Goal: Information Seeking & Learning: Learn about a topic

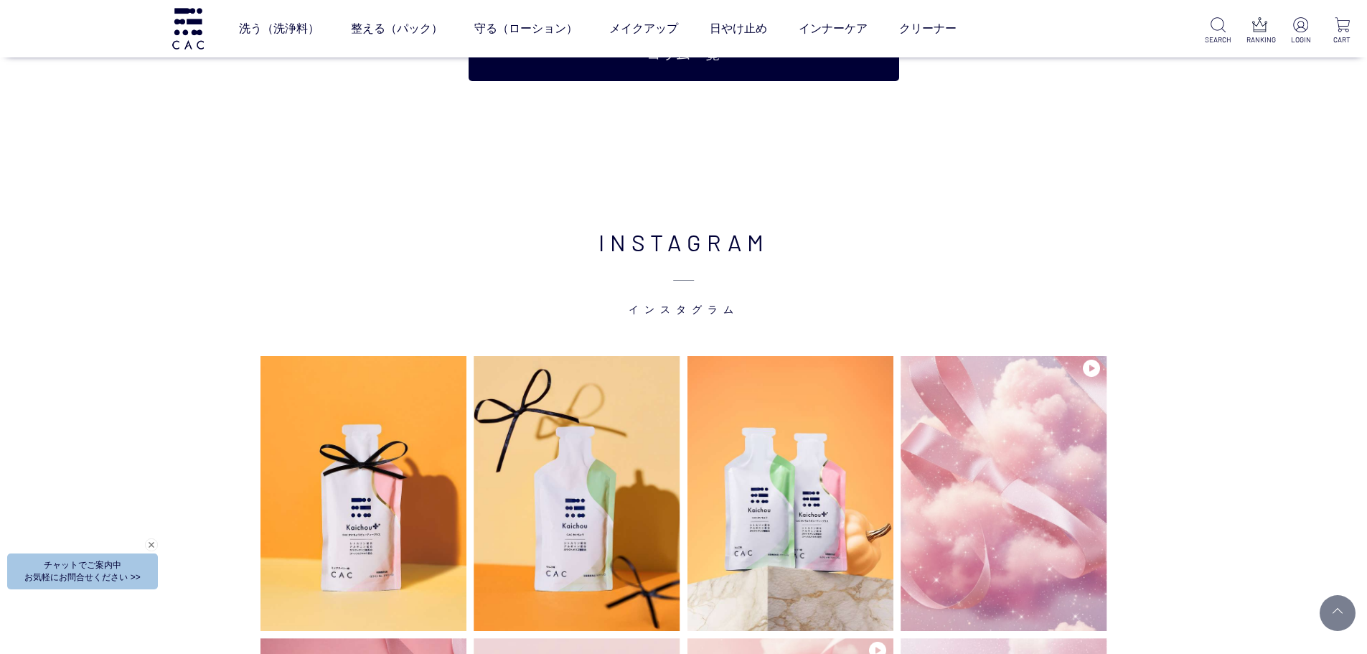
scroll to position [3158, 0]
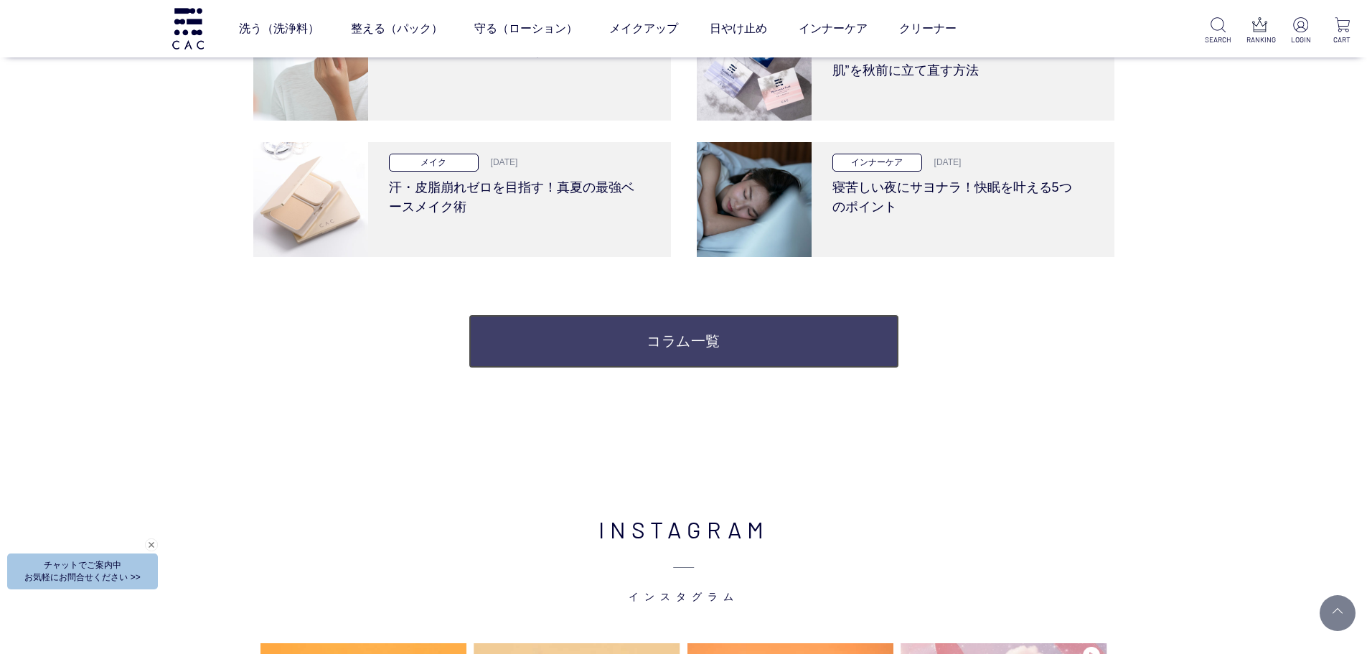
click at [553, 347] on link "コラム一覧" at bounding box center [684, 341] width 431 height 54
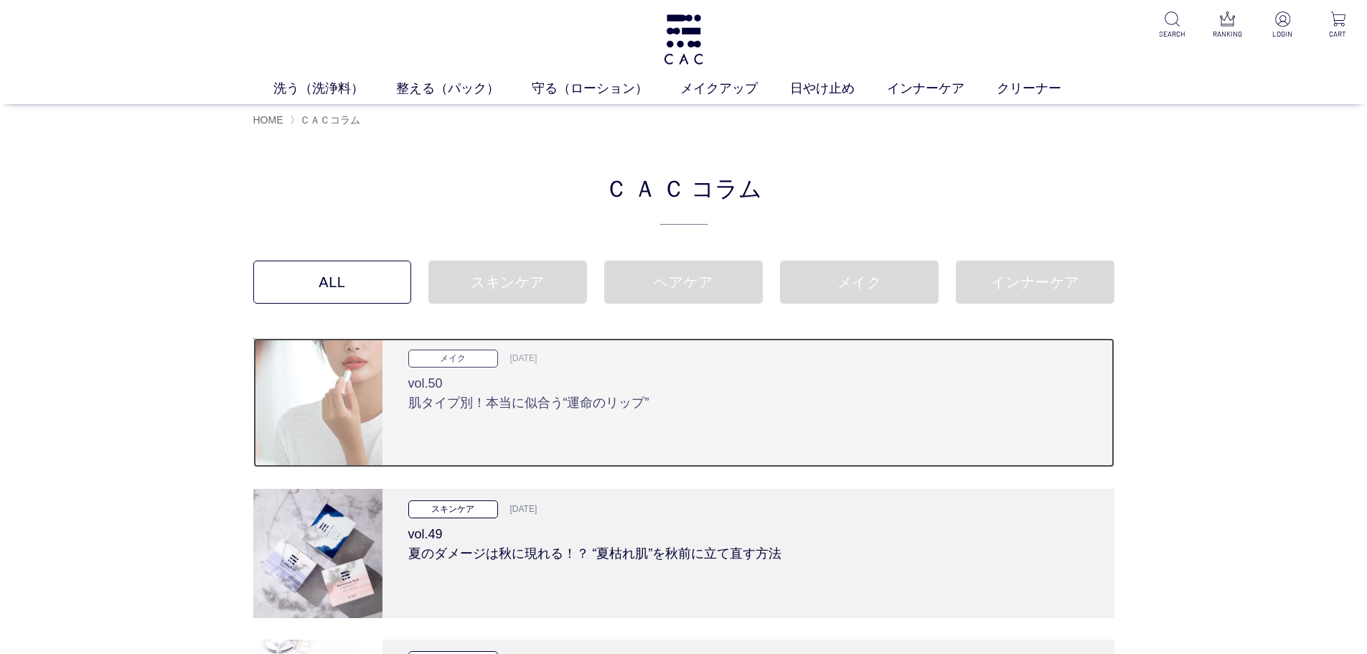
click at [498, 415] on div "メイク 2025.09.25 vol.50 肌タイプ別！本当に似合う“運命のリップ”" at bounding box center [748, 402] width 732 height 129
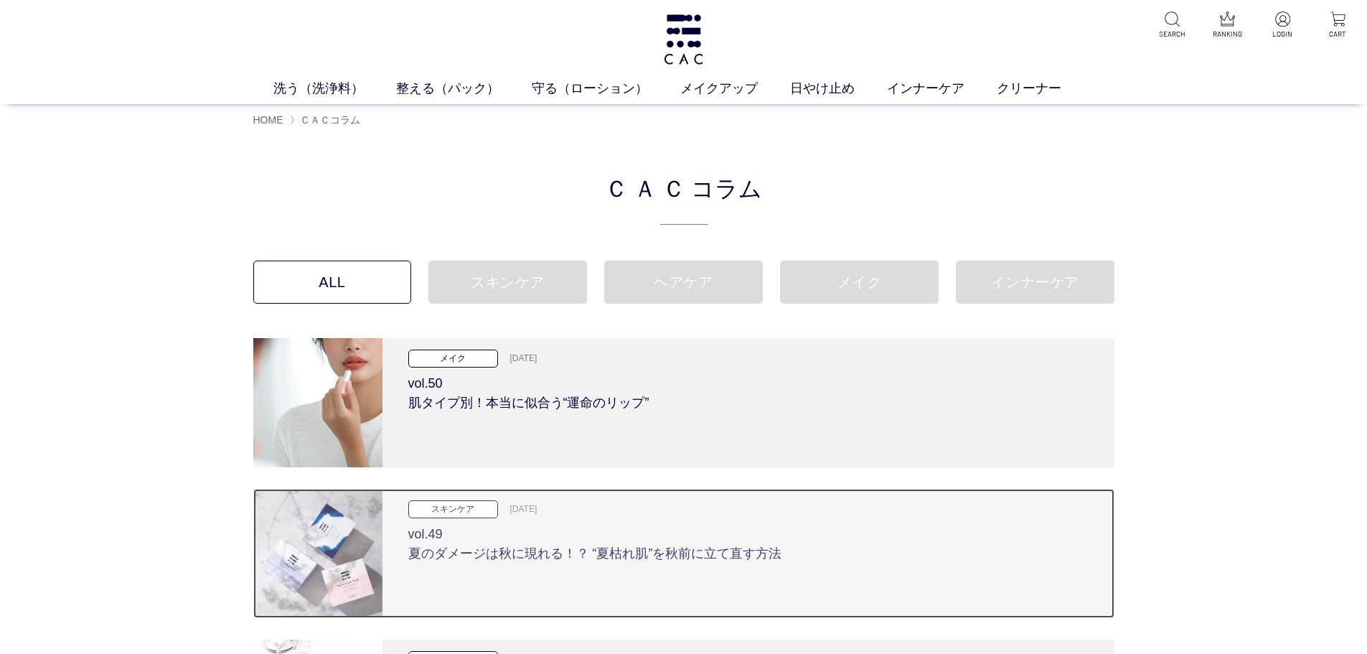
click at [502, 545] on h3 "vol.49 夏のダメージは秋に現れる！？ “夏枯れ肌”を秋前に立て直す方法" at bounding box center [748, 540] width 680 height 45
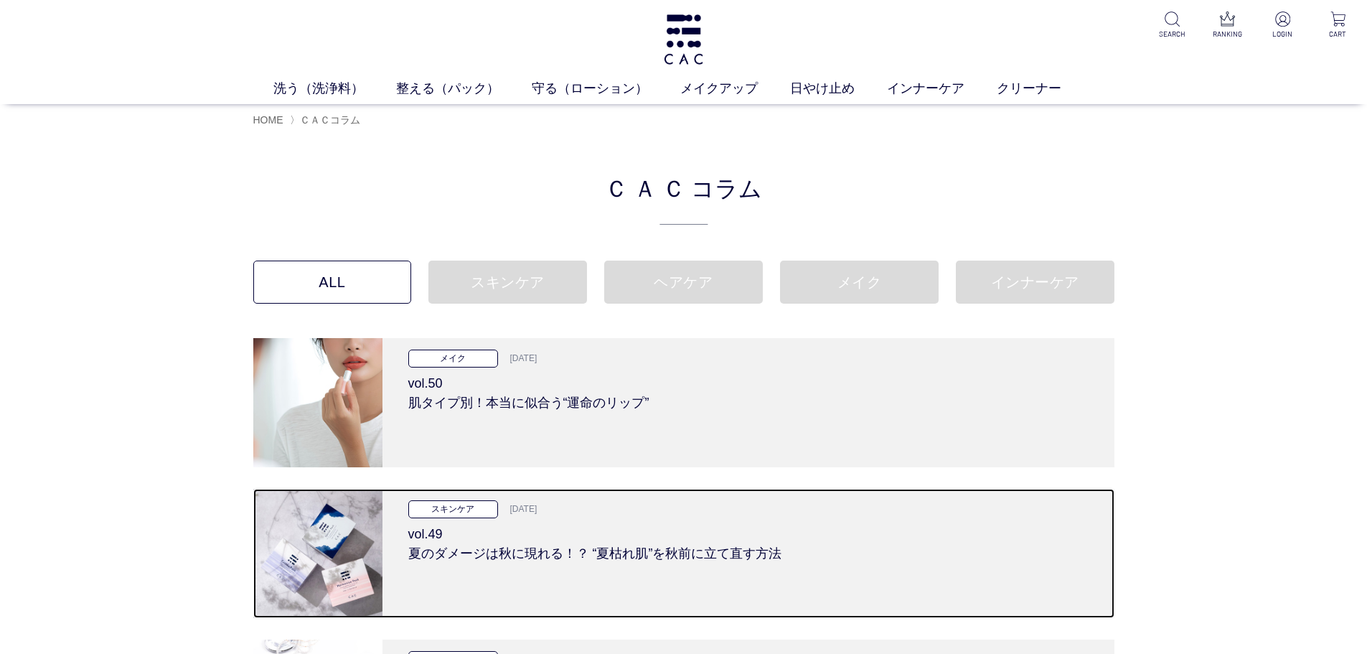
scroll to position [215, 0]
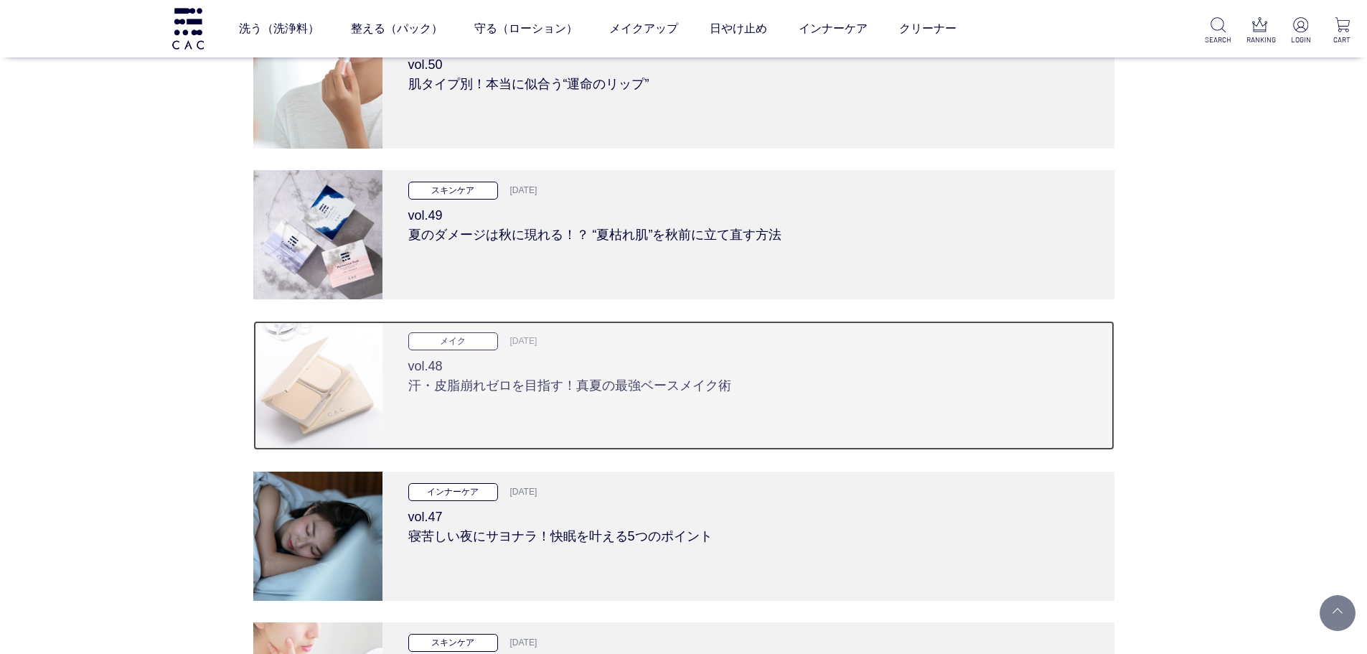
click at [474, 376] on h3 "vol.48 汗・皮脂崩れゼロを目指す！真夏の最強ベースメイク術" at bounding box center [748, 372] width 680 height 45
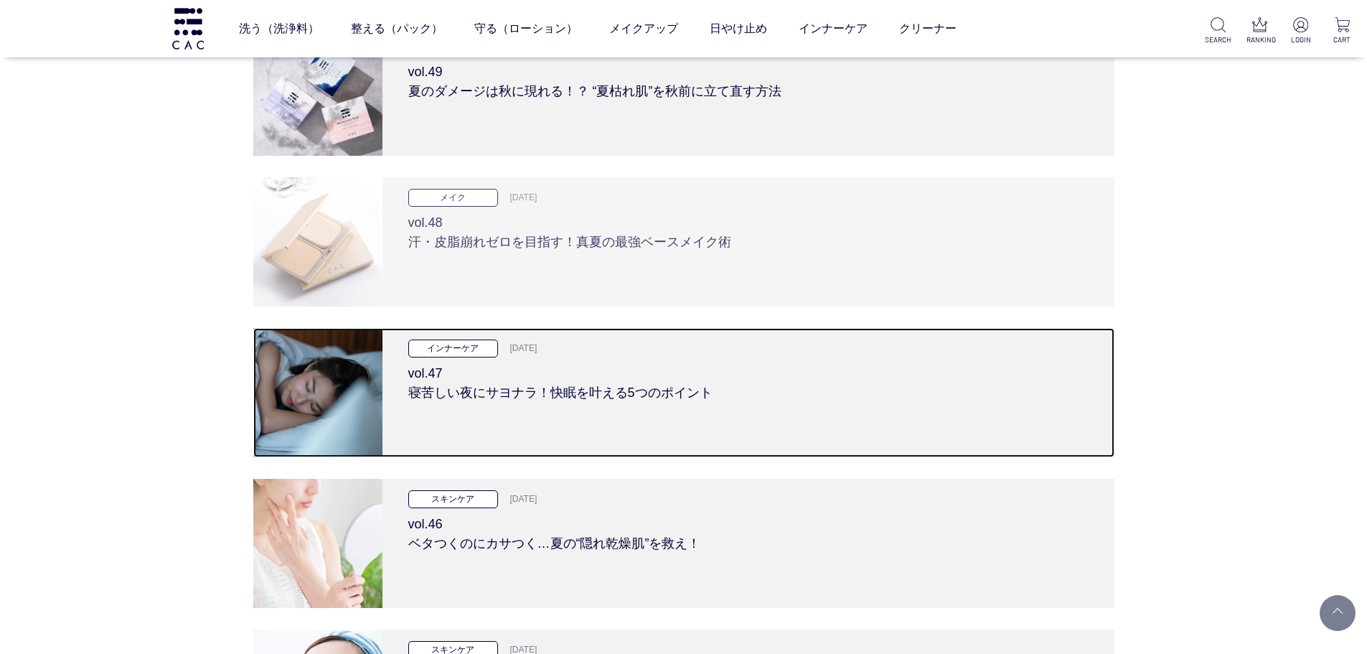
click at [474, 375] on h3 "vol.47 寝苦しい夜にサヨナラ！快眠を叶える5つのポイント" at bounding box center [748, 379] width 680 height 45
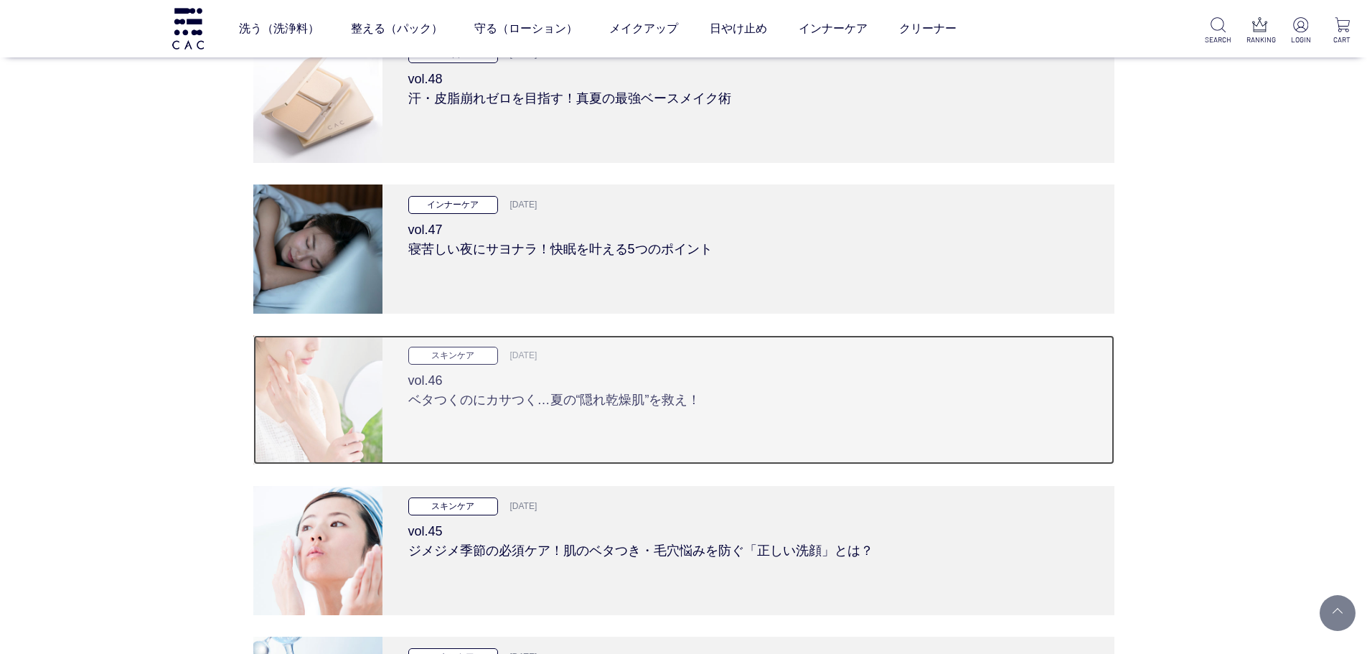
click at [473, 381] on h3 "vol.46 ベタつくのにカサつく…夏の“隠れ乾燥肌”を救え！" at bounding box center [748, 387] width 680 height 45
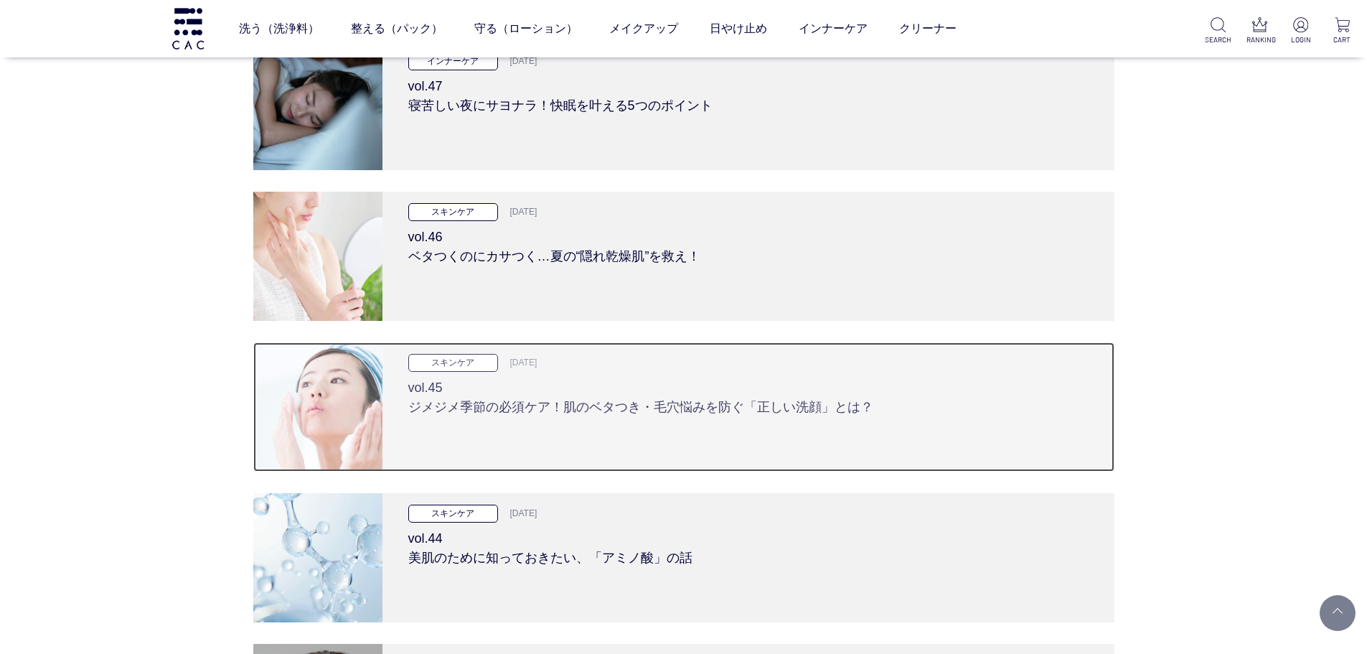
click at [473, 405] on h3 "vol.45 ジメジメ季節の必須ケア！肌のベタつき・毛穴悩みを防ぐ「正しい洗顔」とは？" at bounding box center [748, 394] width 680 height 45
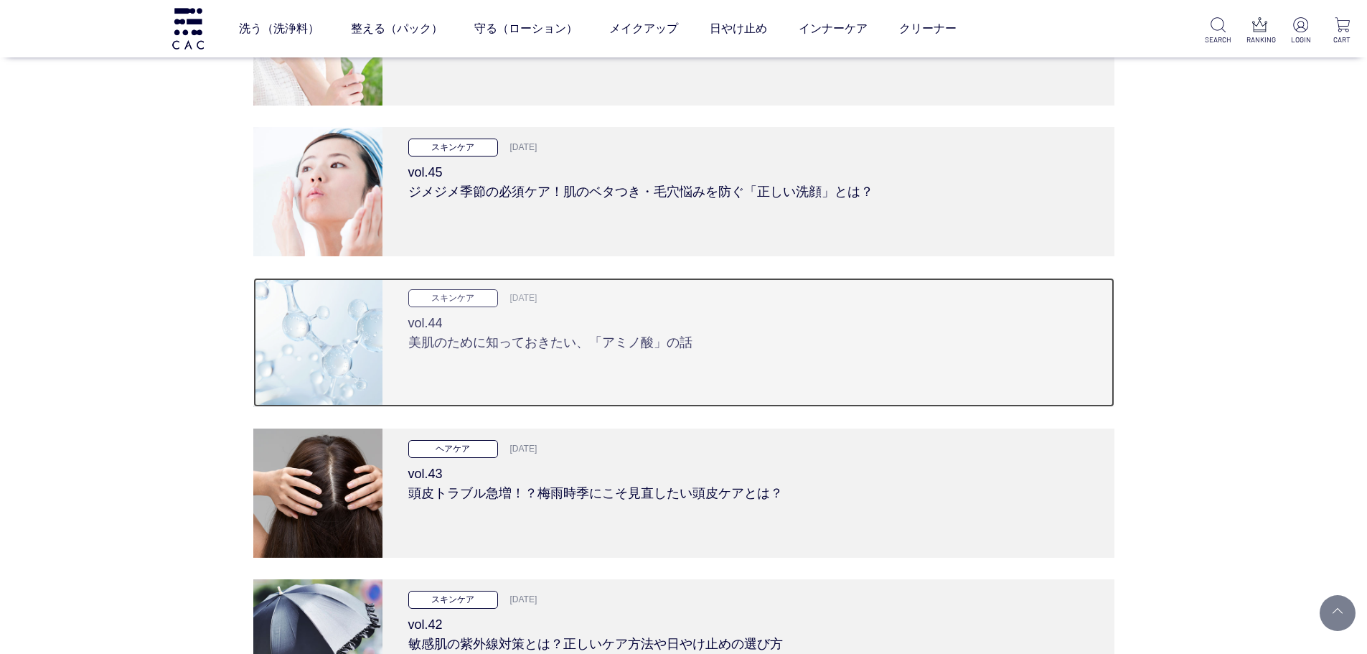
click at [479, 366] on div "スキンケア 2025.06.26 vol.44 美肌のために知っておきたい、「アミノ酸」の話" at bounding box center [748, 342] width 732 height 129
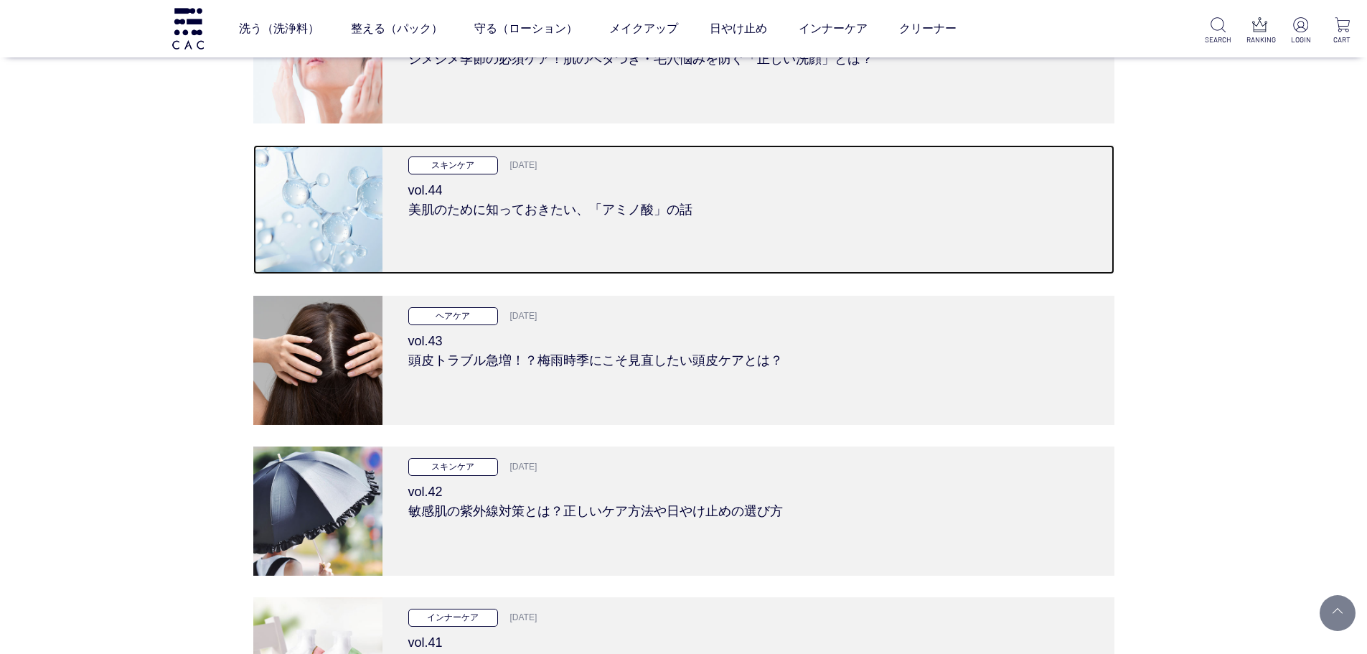
scroll to position [1005, 0]
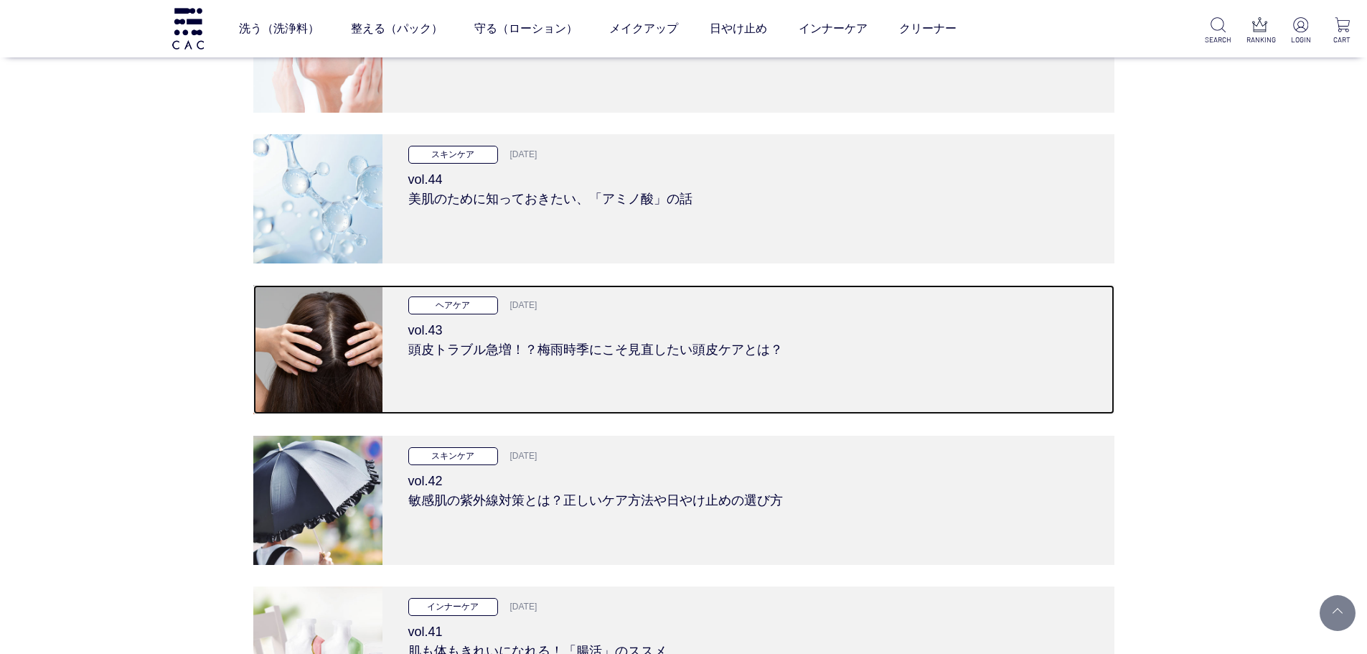
click at [479, 371] on div "ヘアケア 2025.06.12 vol.43 頭皮トラブル急増！？梅雨時季にこそ見直したい頭皮ケアとは？" at bounding box center [748, 349] width 732 height 129
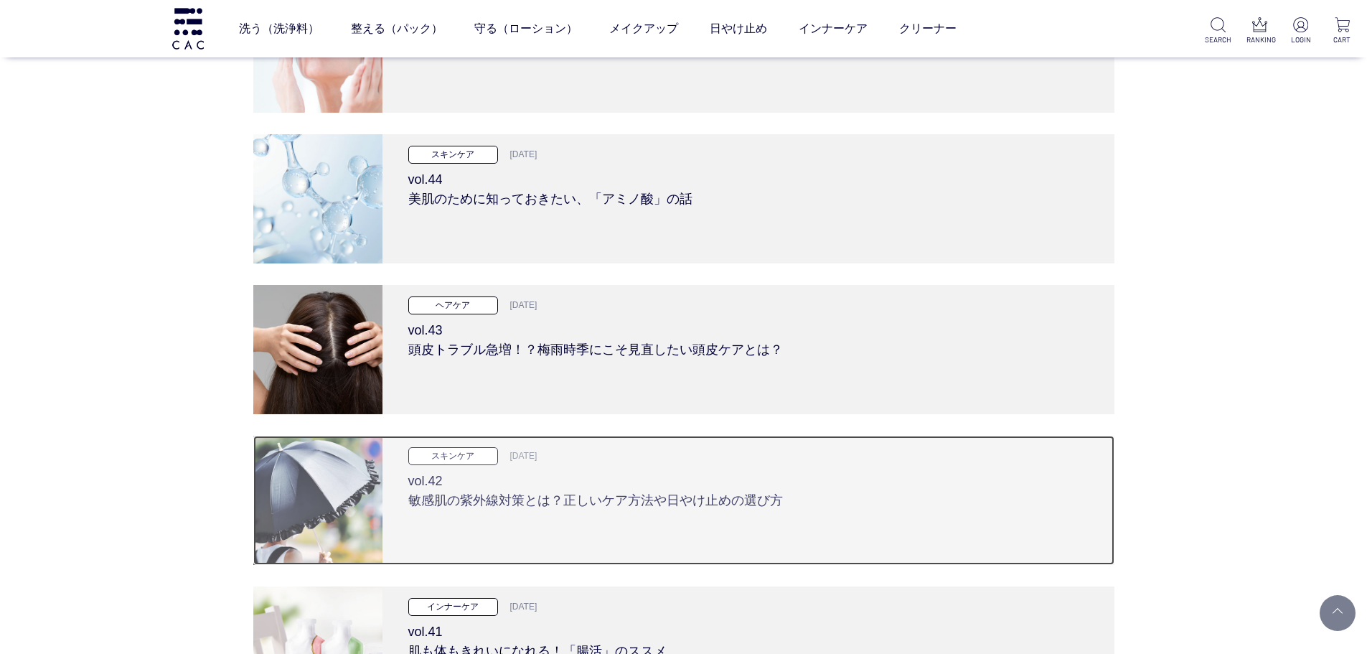
click at [455, 487] on h3 "vol.42 敏感肌の紫外線対策とは？正しいケア方法や日やけ止めの選び方" at bounding box center [748, 487] width 680 height 45
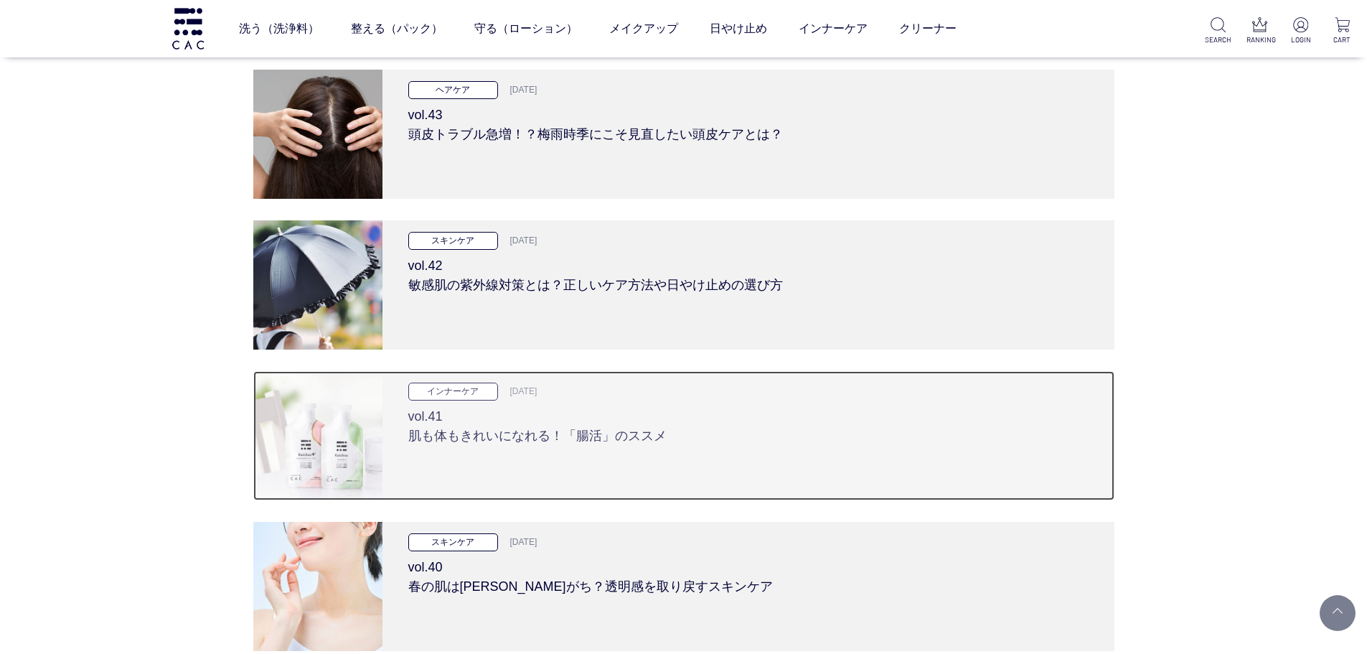
click at [455, 449] on div "インナーケア 2025.05.08 vol.41 肌も体もきれいになれる！「腸活」のススメ" at bounding box center [748, 435] width 732 height 129
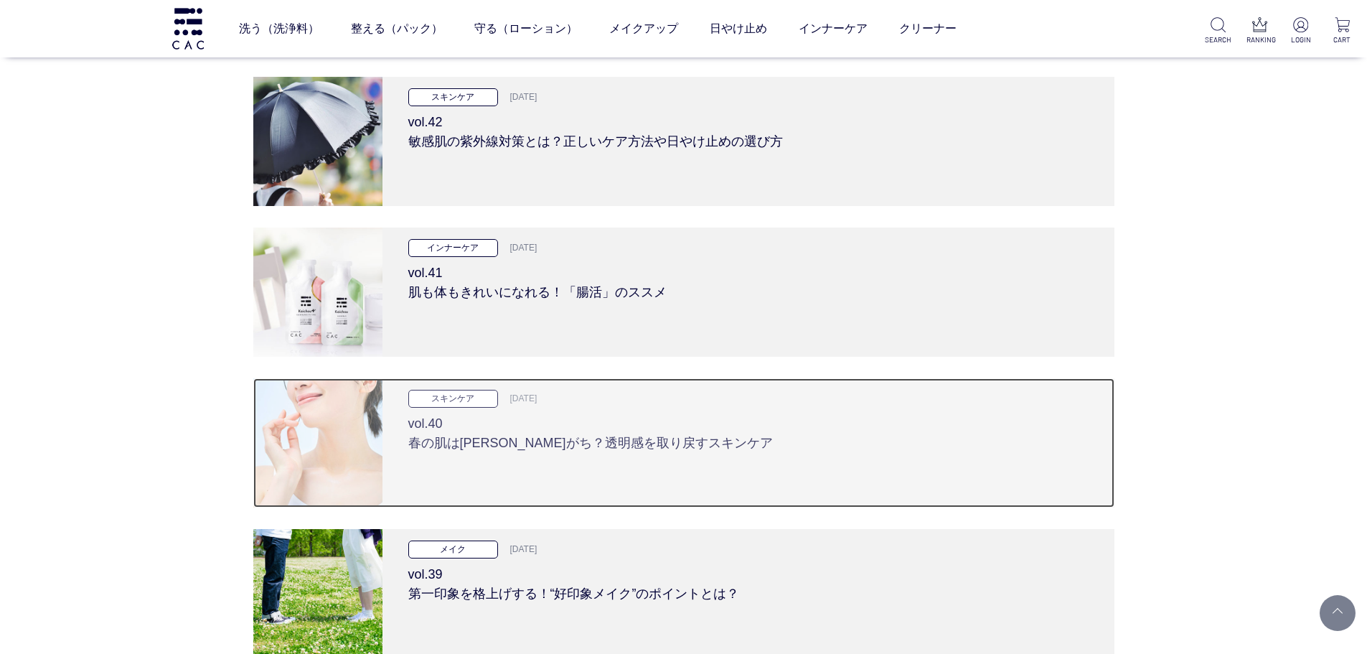
click at [455, 443] on h3 "vol.40 春の肌はくすみがち？透明感を取り戻すスキンケア" at bounding box center [748, 430] width 680 height 45
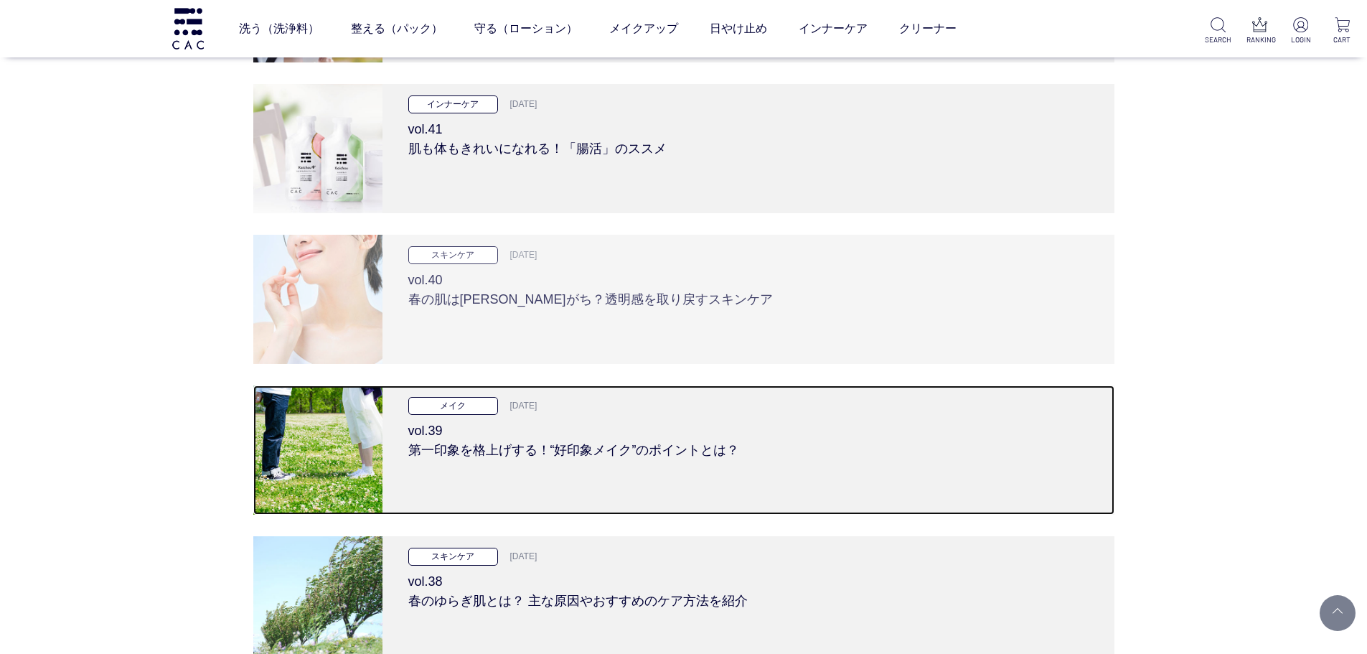
click at [455, 443] on h3 "vol.39 第一印象を格上げする！“好印象メイク”のポイントとは？" at bounding box center [748, 437] width 680 height 45
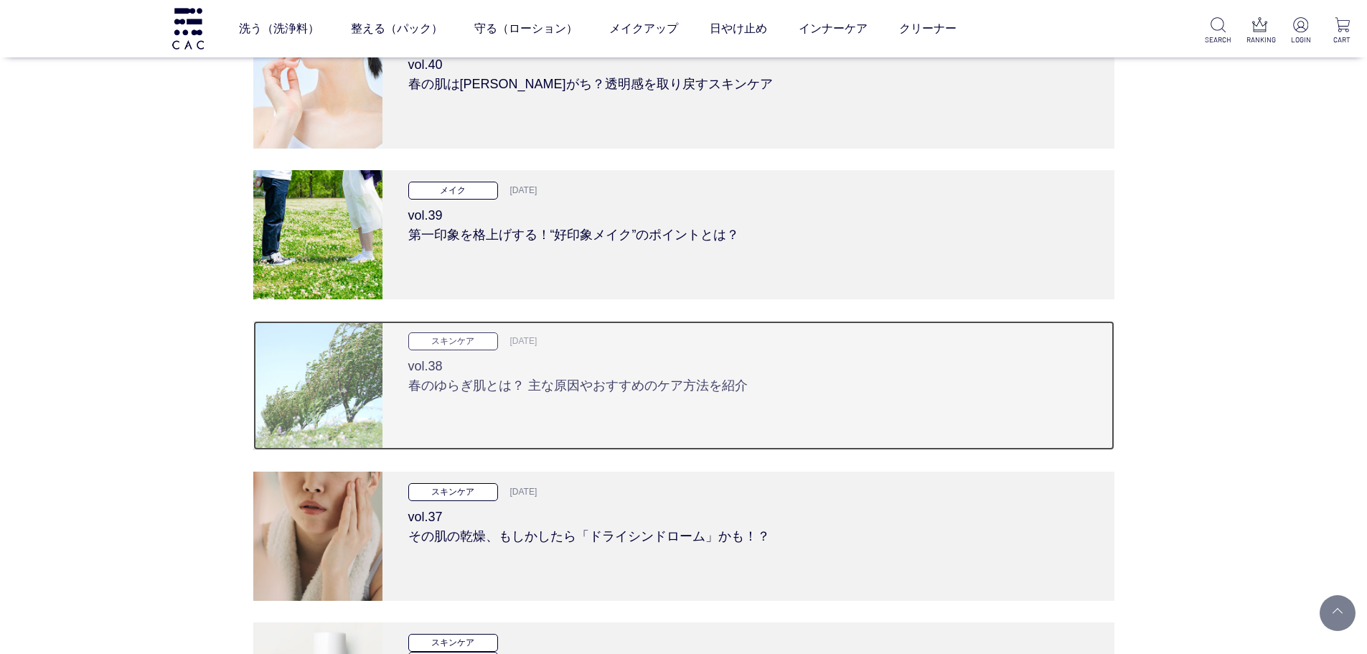
click at [459, 426] on div "スキンケア 2025.03.27 vol.38 春のゆらぎ肌とは？ 主な原因やおすすめのケア方法を紹介" at bounding box center [748, 385] width 732 height 129
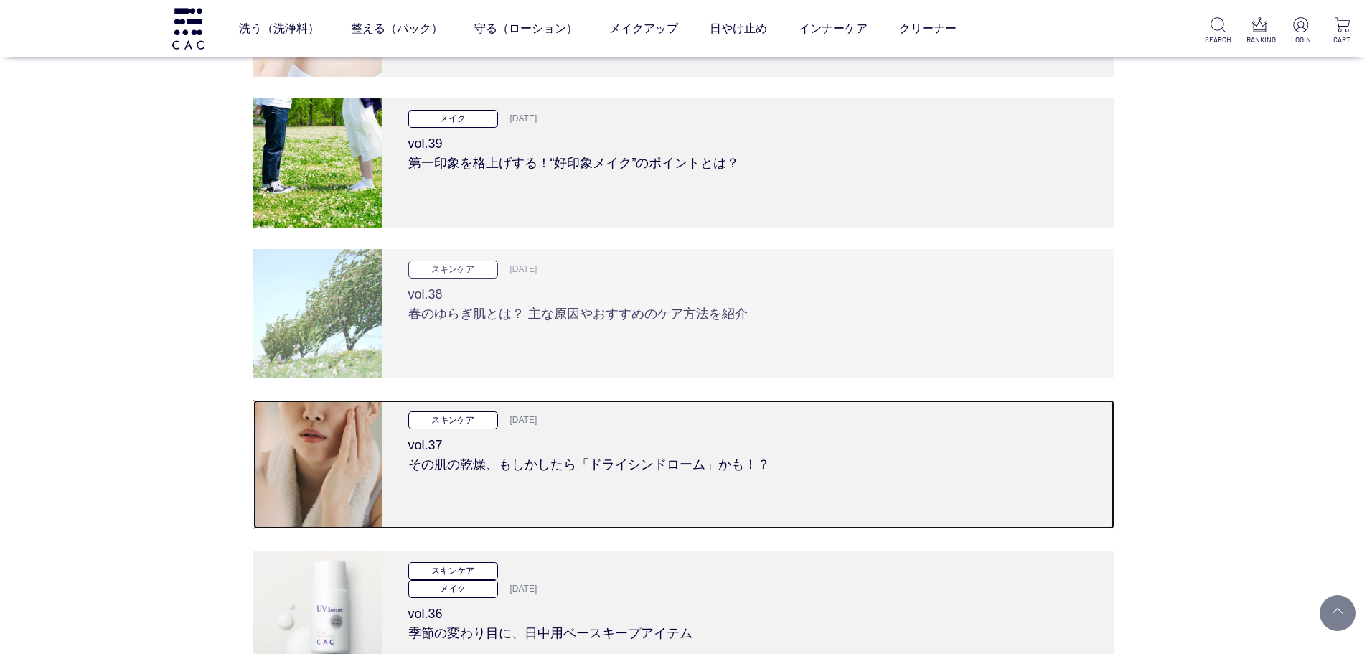
click at [459, 426] on p "スキンケア" at bounding box center [453, 420] width 90 height 18
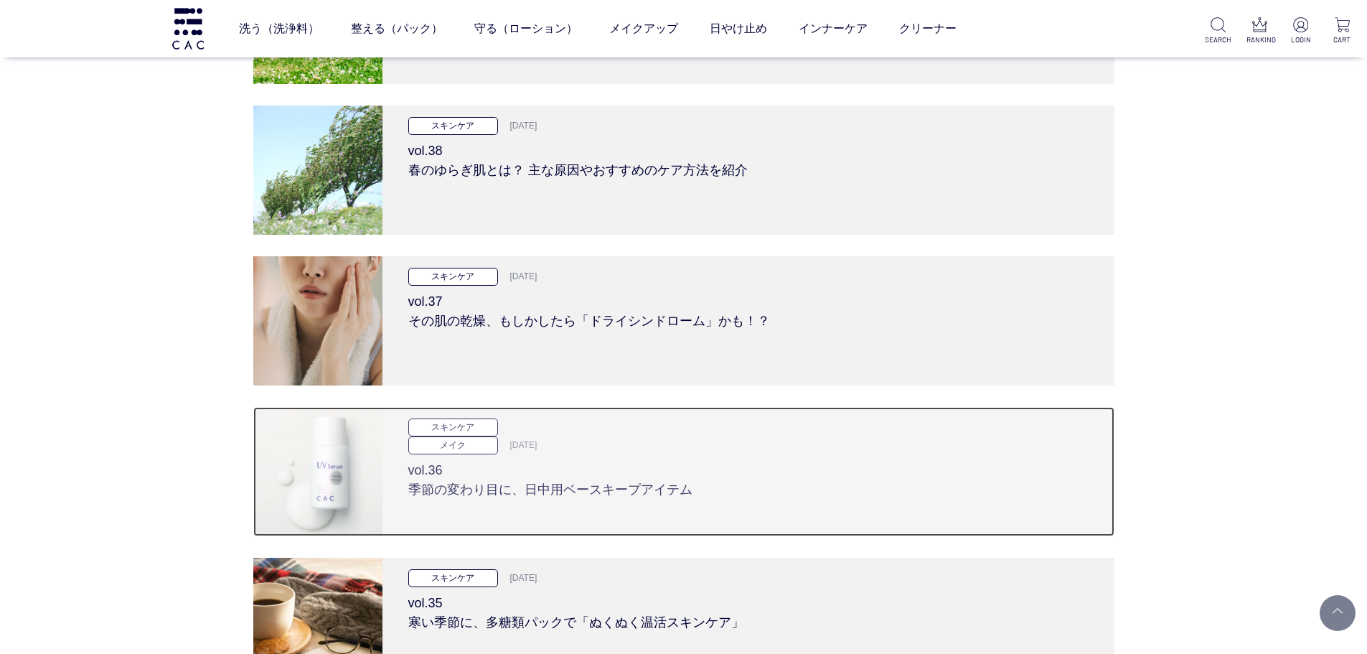
click at [460, 464] on h3 "vol.36 季節の変わり目に、日中用ベースキープアイテム" at bounding box center [748, 476] width 680 height 45
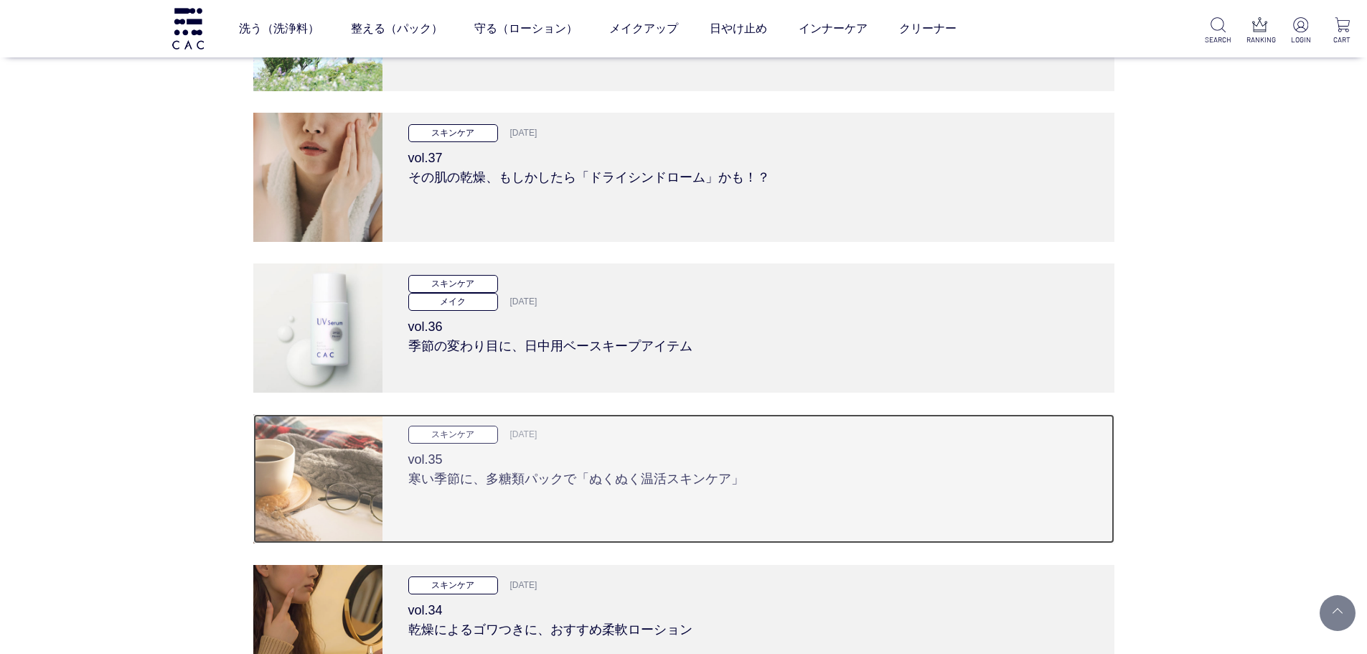
click at [461, 477] on h3 "vol.35 寒い季節に、多糖類パックで「ぬくぬく温活スキンケア」" at bounding box center [748, 465] width 680 height 45
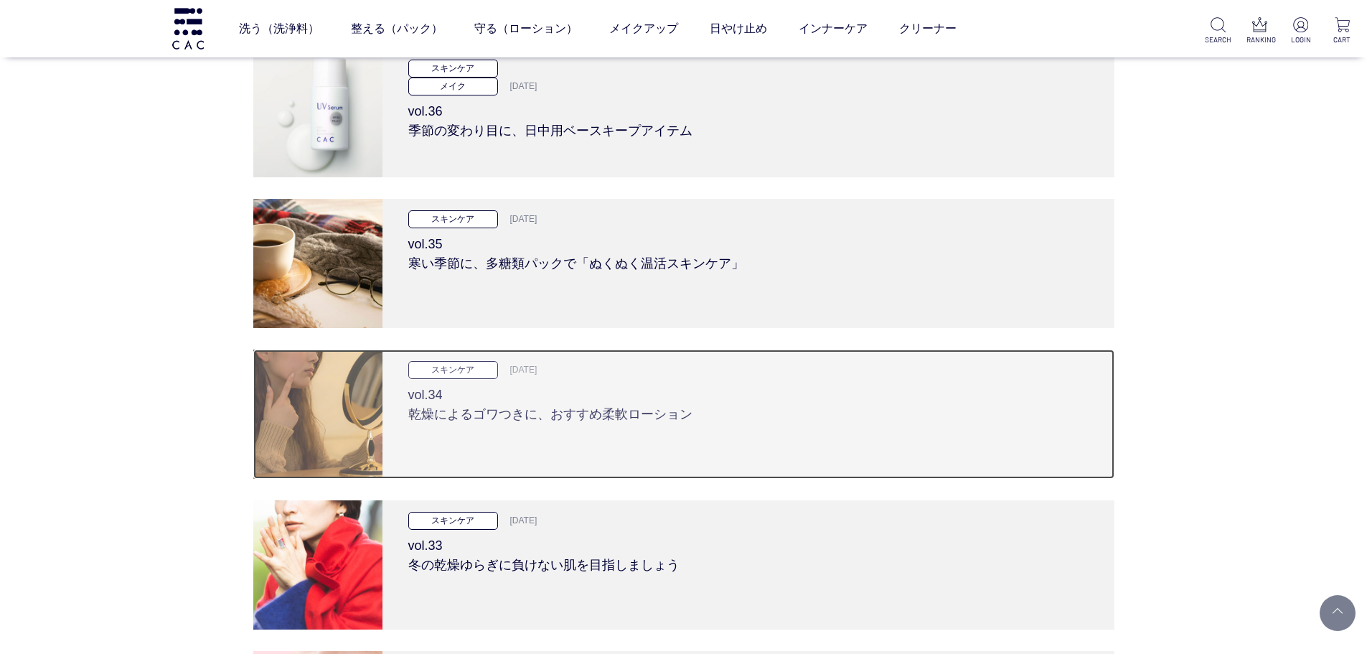
click at [464, 428] on div "スキンケア 2025.01.23 vol.34 乾燥によるゴワつきに、おすすめ柔軟ローション" at bounding box center [748, 413] width 732 height 129
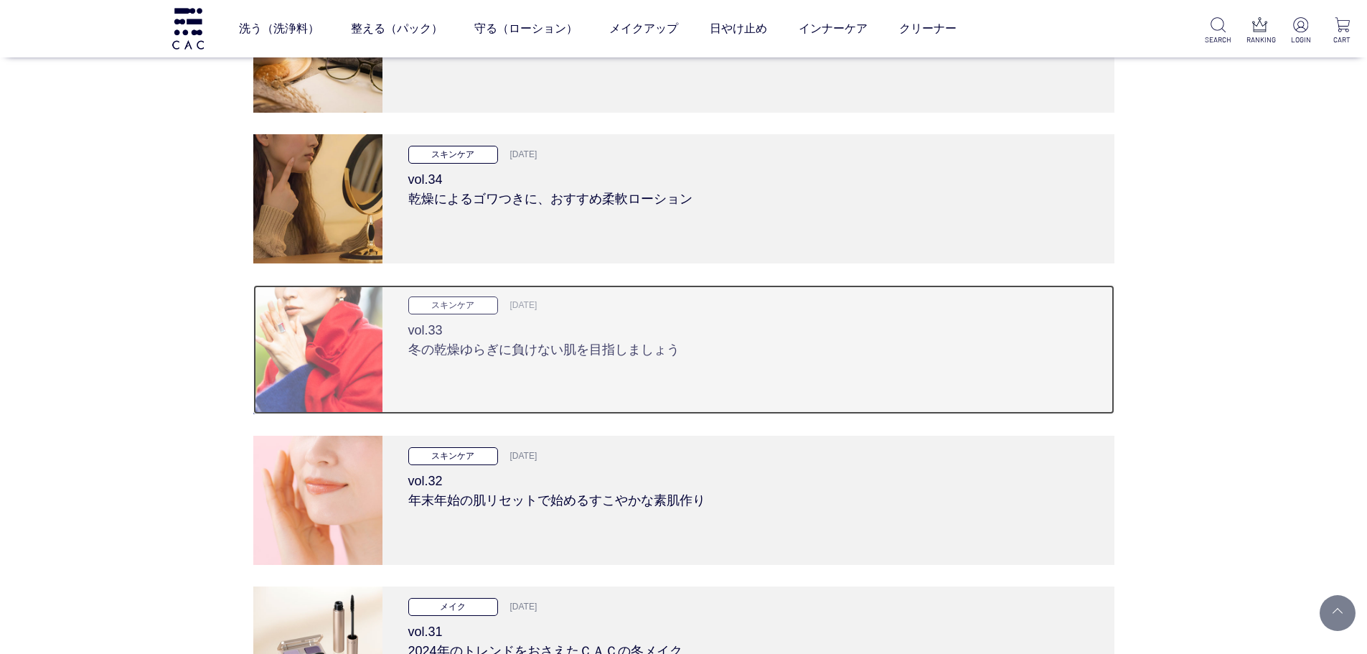
click at [466, 370] on div "スキンケア 2025.01.09 vol.33 冬の乾燥ゆらぎに負けない肌を目指しましょう" at bounding box center [748, 349] width 732 height 129
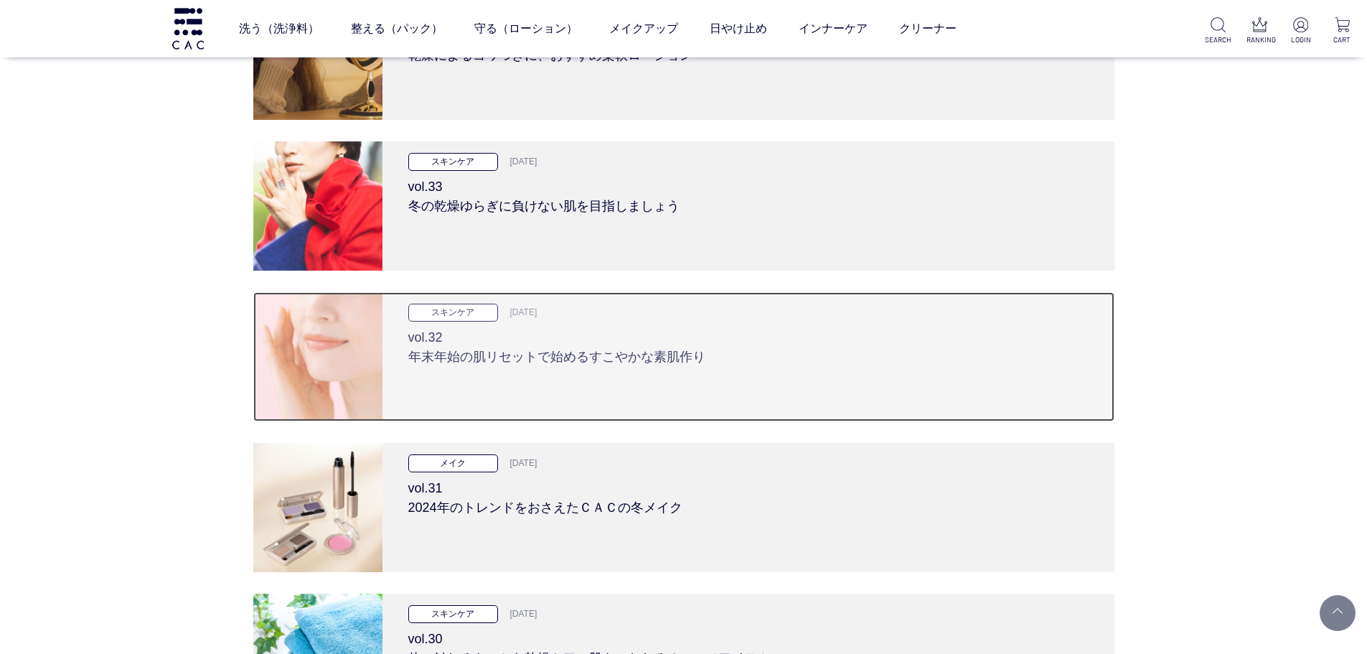
click at [466, 375] on div "スキンケア 2024.12.26 vol.32 年末年始の肌リセットで始めるすこやかな素肌作り" at bounding box center [748, 356] width 732 height 129
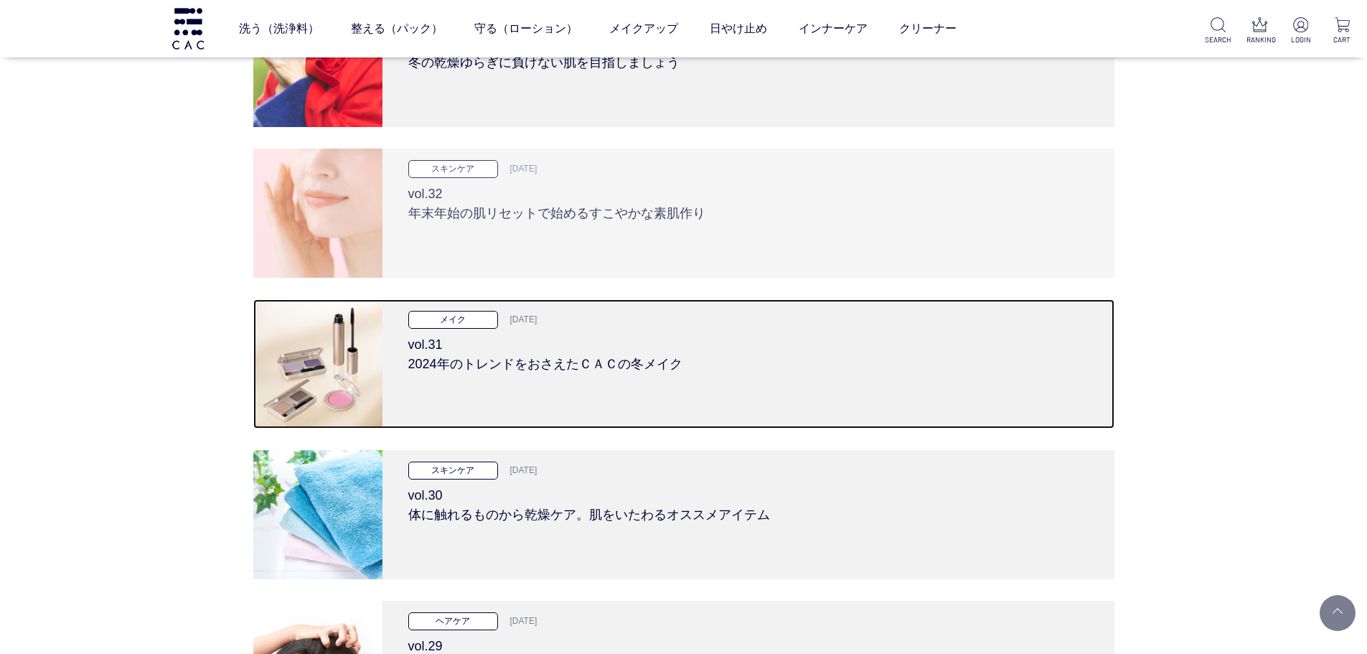
click at [466, 375] on div "メイク 2024.12.12 vol.31 2024年のトレンドをおさえたＣＡＣの冬メイク" at bounding box center [748, 363] width 732 height 129
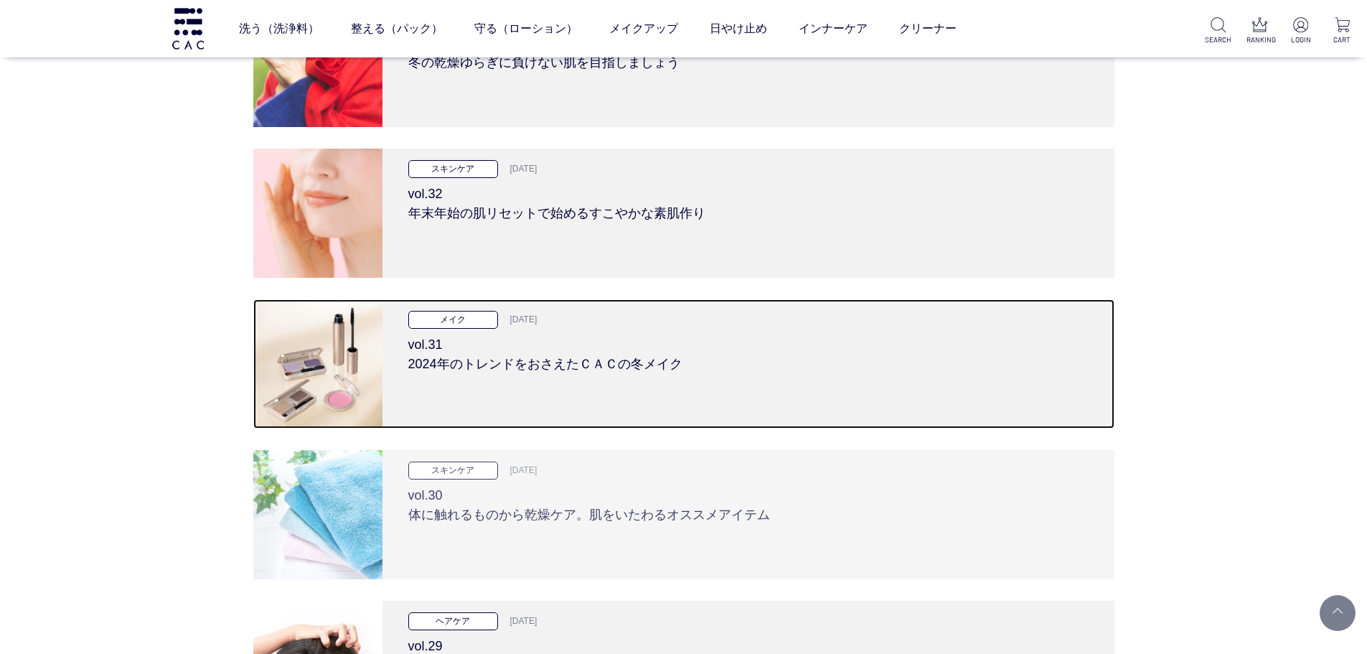
scroll to position [3014, 0]
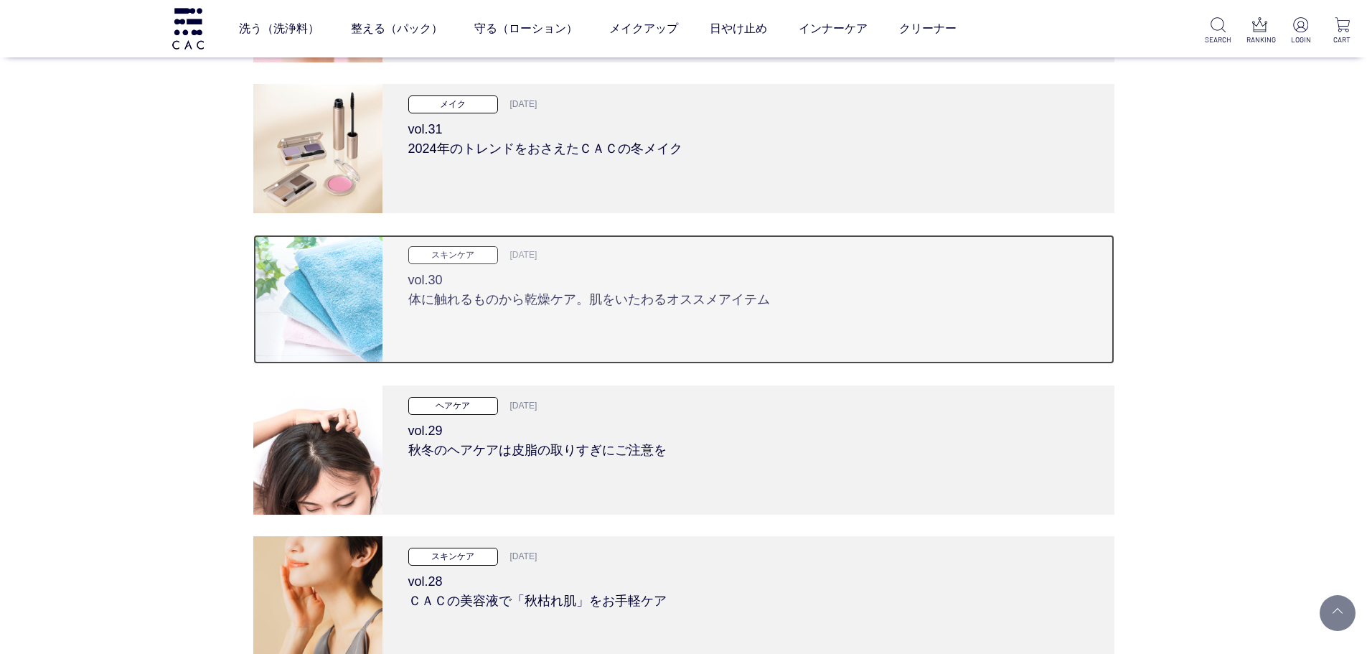
click at [468, 319] on div "スキンケア 2024.11.28 vol.30 体に触れるものから乾燥ケア。肌をいたわるオススメアイテム" at bounding box center [748, 299] width 732 height 129
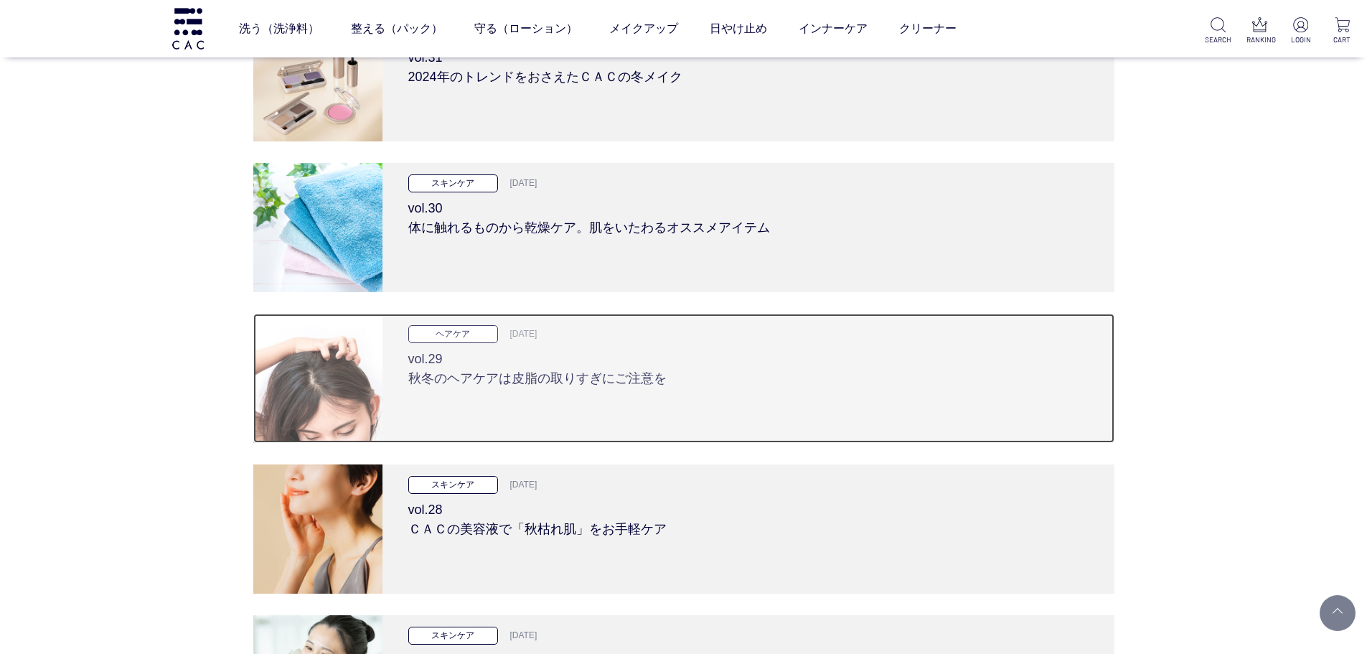
click at [464, 361] on h3 "vol.29 秋冬のヘアケアは皮脂の取りすぎにご注意を" at bounding box center [748, 365] width 680 height 45
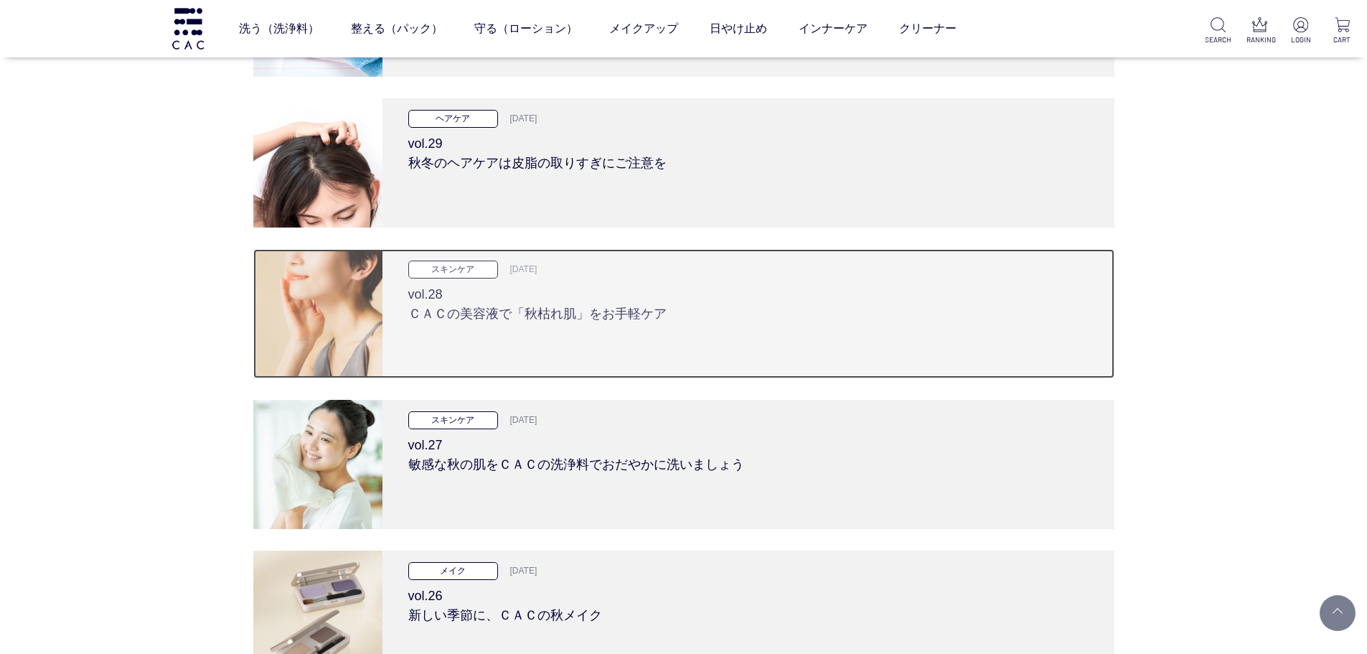
click at [464, 354] on div "スキンケア 2024.10.24 vol.28 ＣＡＣの美容液で「秋枯れ肌」をお手軽ケア" at bounding box center [748, 313] width 732 height 129
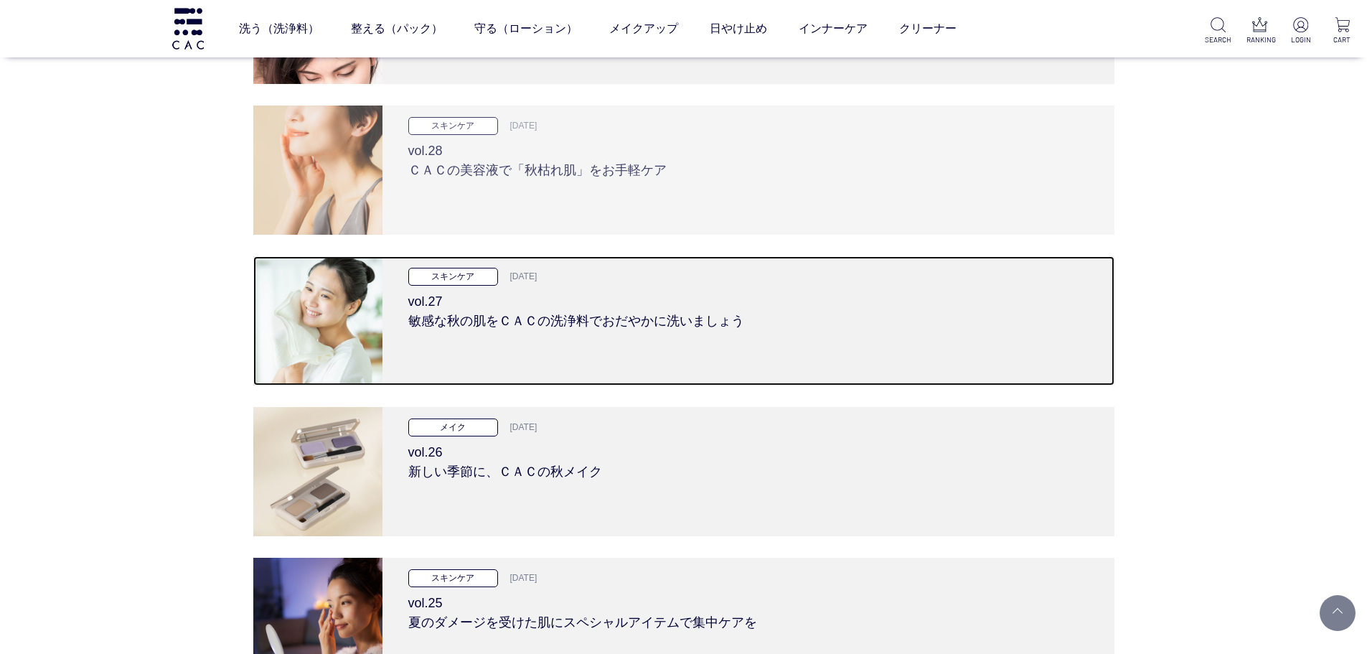
click at [464, 361] on div "スキンケア 2024.10.10 vol.27 敏感な秋の肌をＣＡＣの洗浄料でおだやかに洗いましょう" at bounding box center [748, 320] width 732 height 129
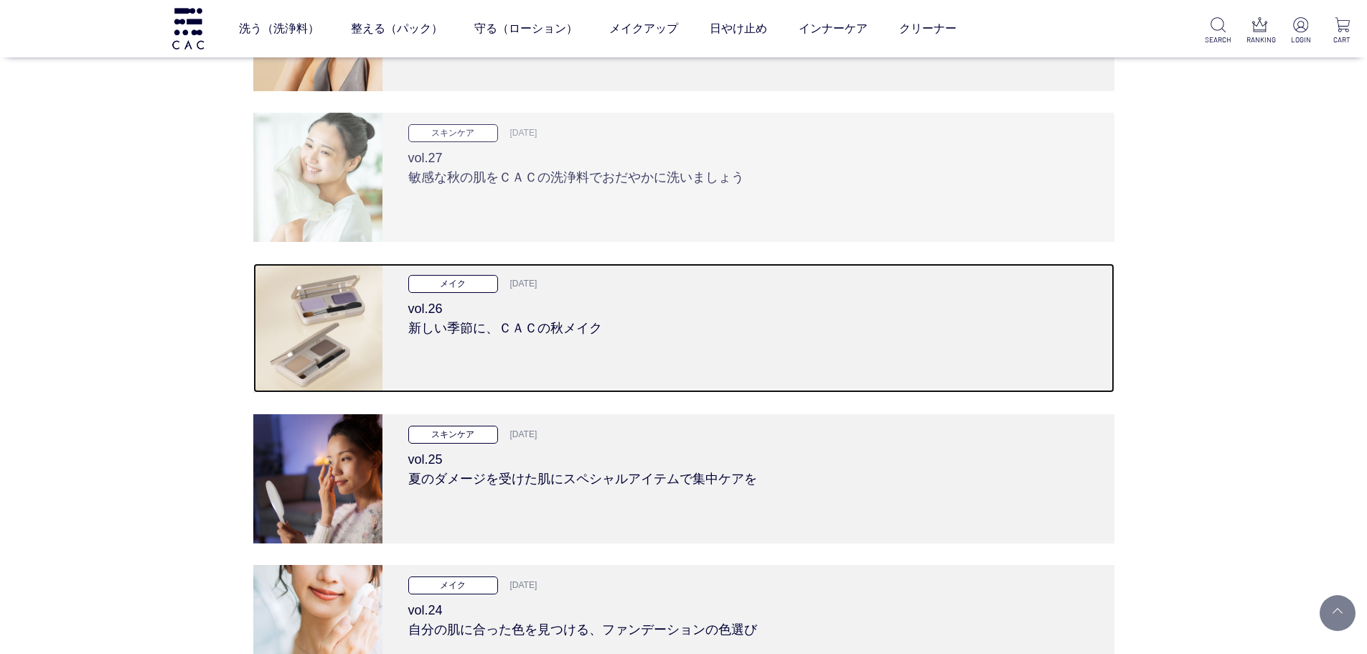
click at [464, 364] on div "メイク 2024.09.26 vol.26 新しい季節に、ＣＡＣの秋メイク" at bounding box center [748, 327] width 732 height 129
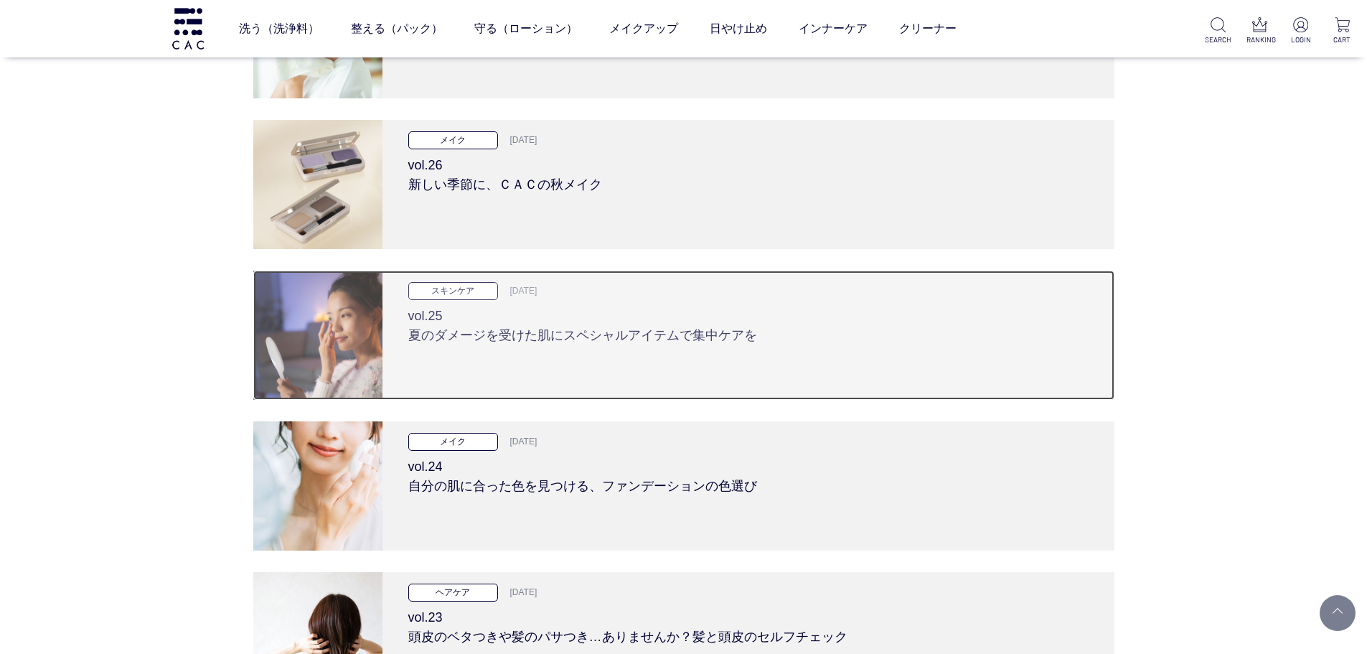
click at [464, 362] on div "スキンケア 2024.09.12 vol.25 夏のダメージを受けた肌にスペシャルアイテムで集中ケアを" at bounding box center [748, 335] width 732 height 129
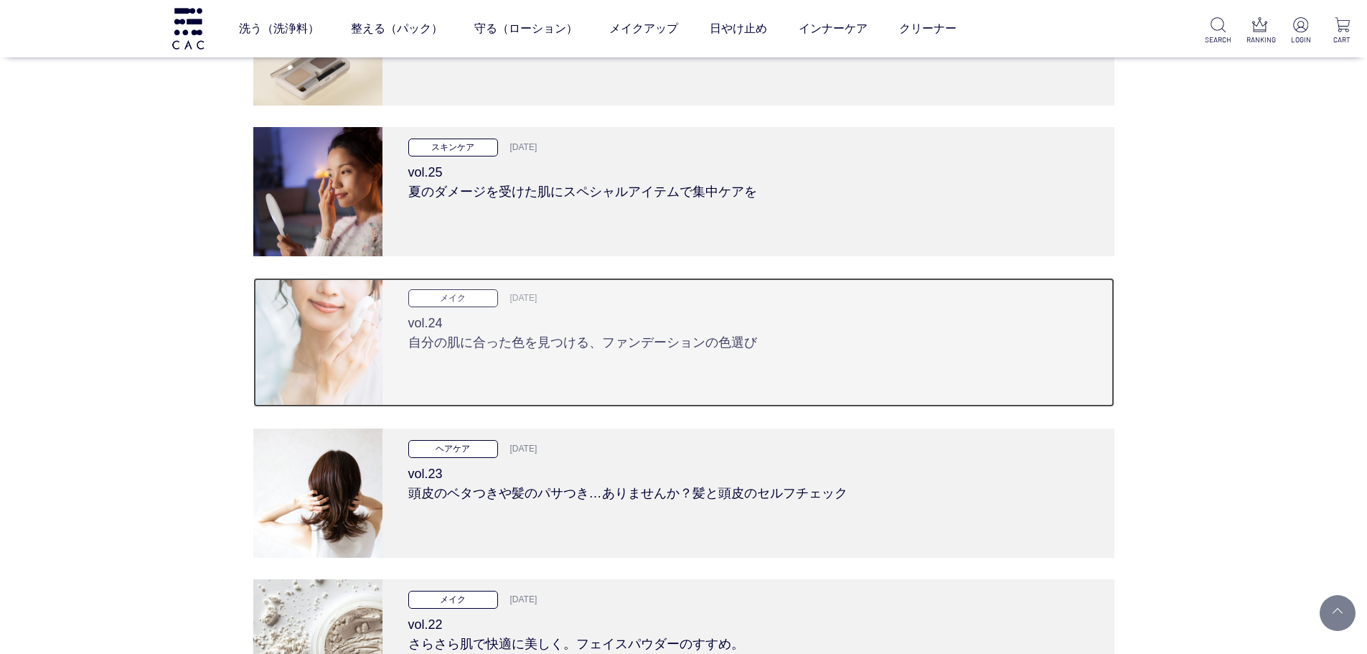
click at [464, 364] on div "メイク 2024.08.23 vol.24 自分の肌に合った色を見つける、ファンデーションの色選び" at bounding box center [748, 342] width 732 height 129
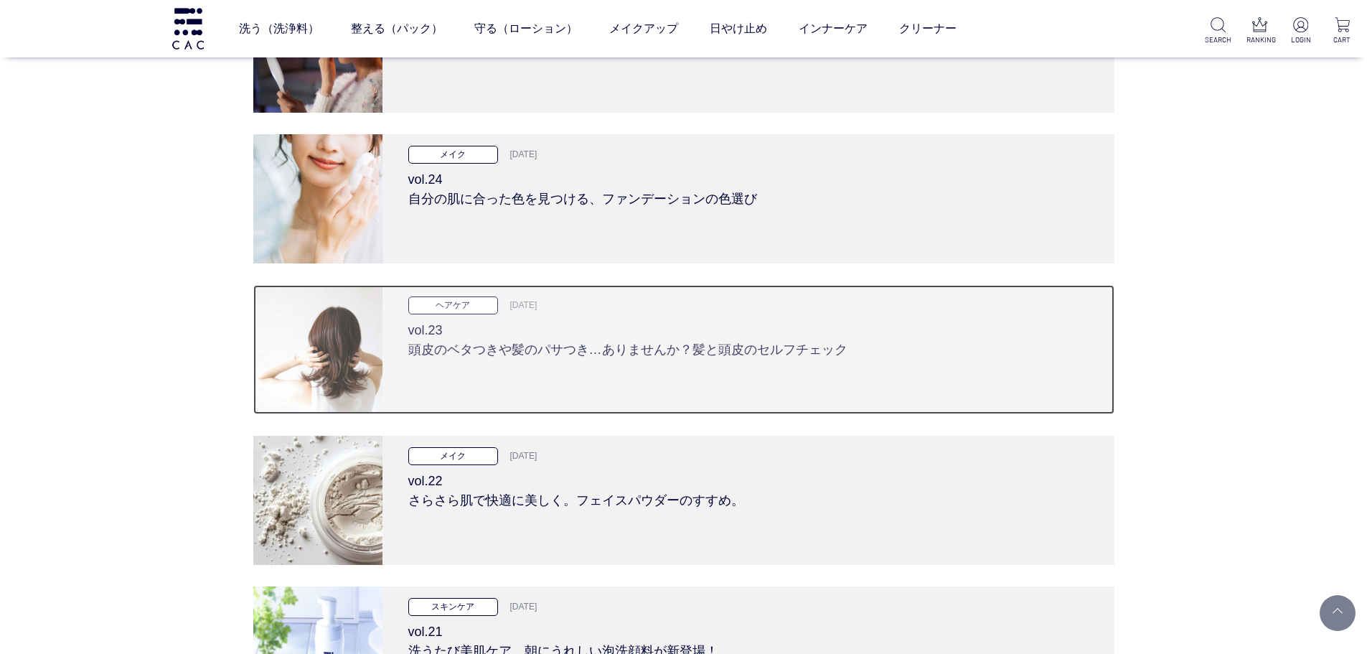
click at [464, 364] on div "ヘアケア 2024.08.08 vol.23 頭皮のベタつきや髪のパサつき…ありませんか？髪と頭皮のセルフチェック" at bounding box center [748, 349] width 732 height 129
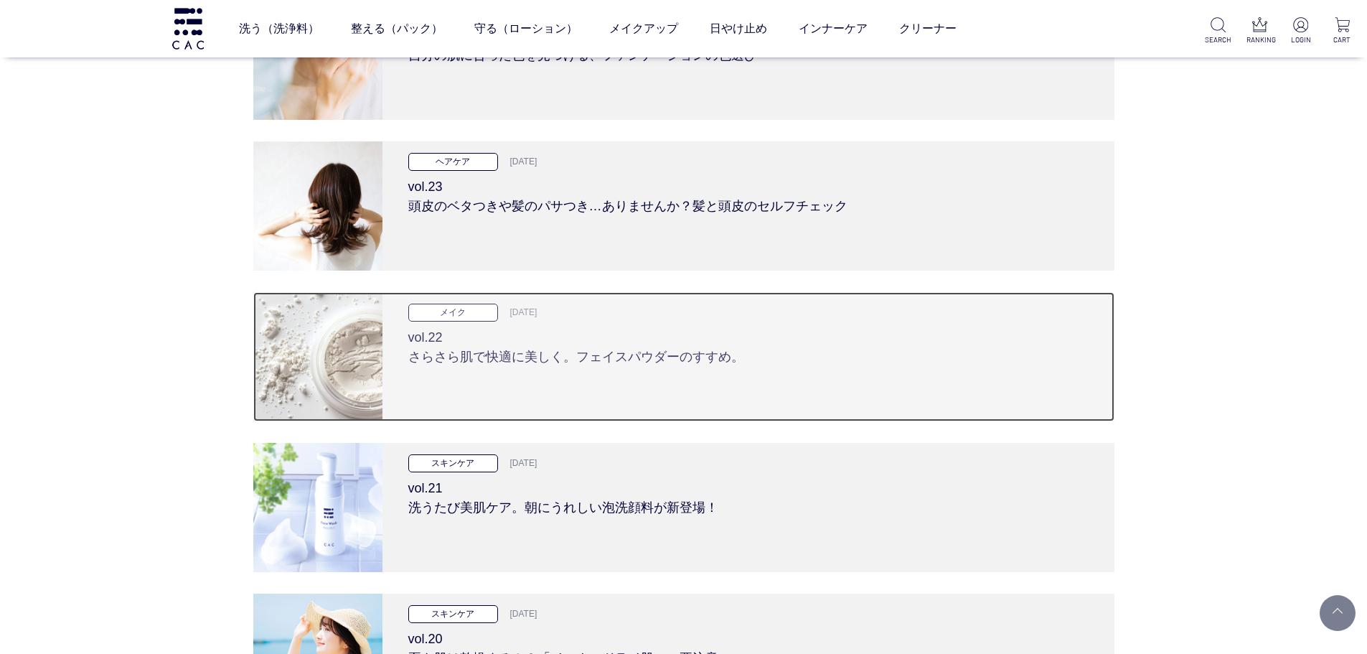
click at [464, 367] on div "メイク 2024.07.25 vol.22 さらさら肌で快適に美しく。フェイスパウダーのすすめ。" at bounding box center [748, 356] width 732 height 129
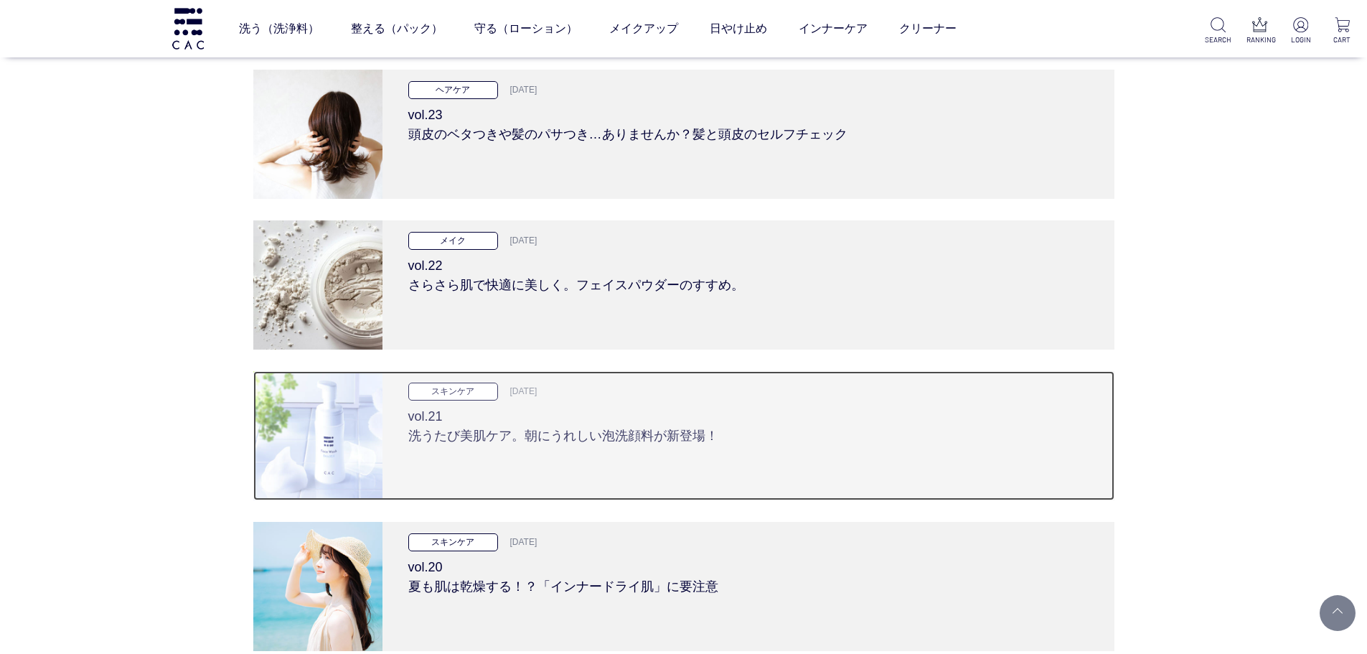
click at [464, 450] on div "スキンケア 2024.07.11 vol.21 洗うたび美肌ケア。朝にうれしい泡洗顔料が新登場！" at bounding box center [748, 435] width 732 height 129
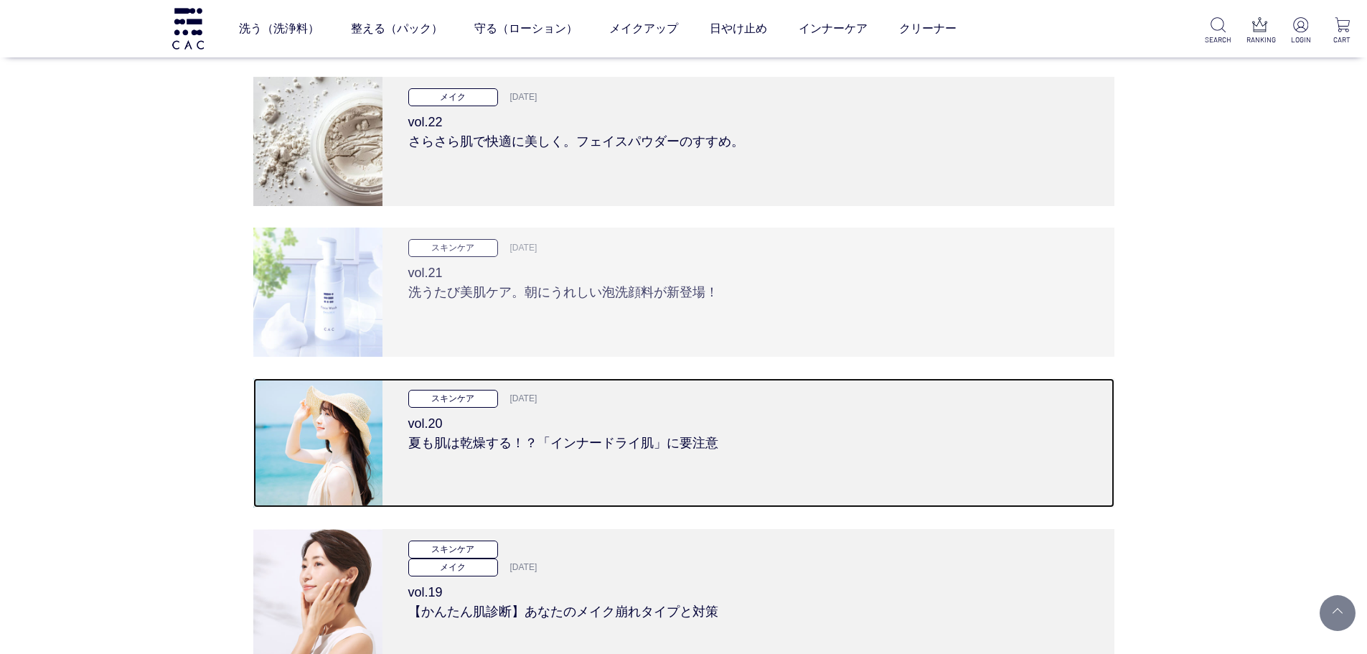
click at [464, 449] on h3 "vol.20 夏も肌は乾燥する！？「インナードライ肌」に要注意" at bounding box center [748, 430] width 680 height 45
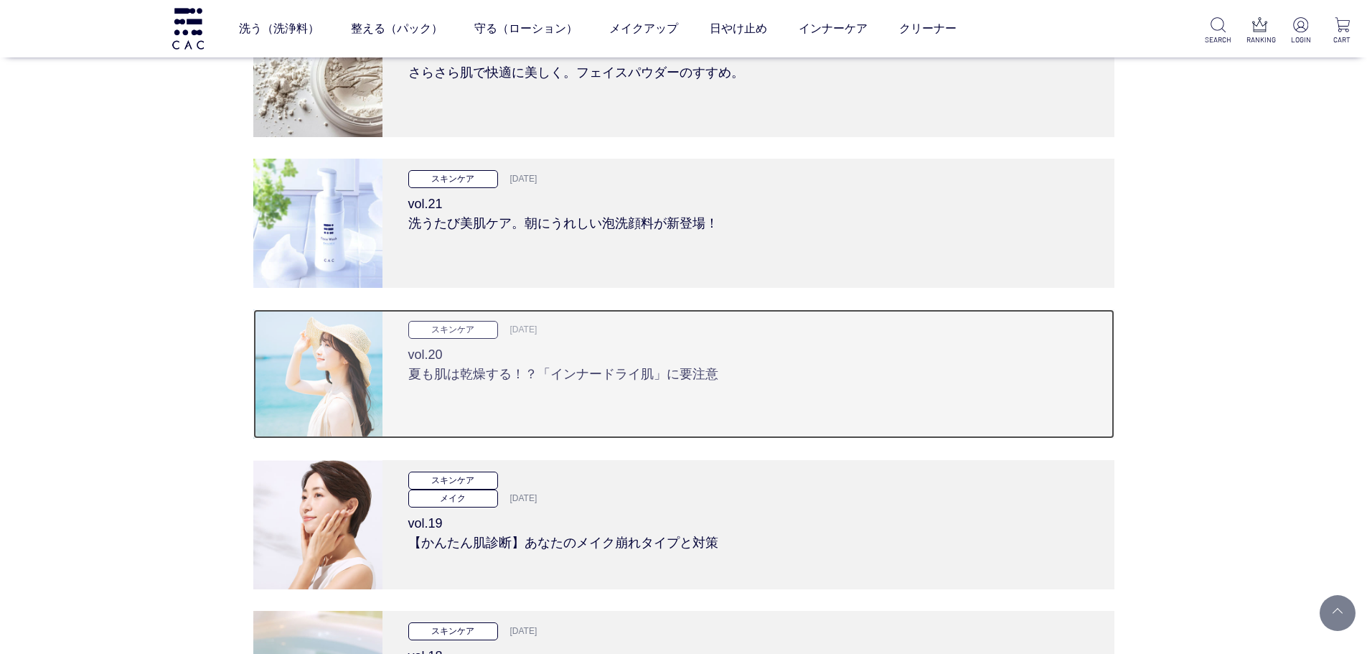
scroll to position [4593, 0]
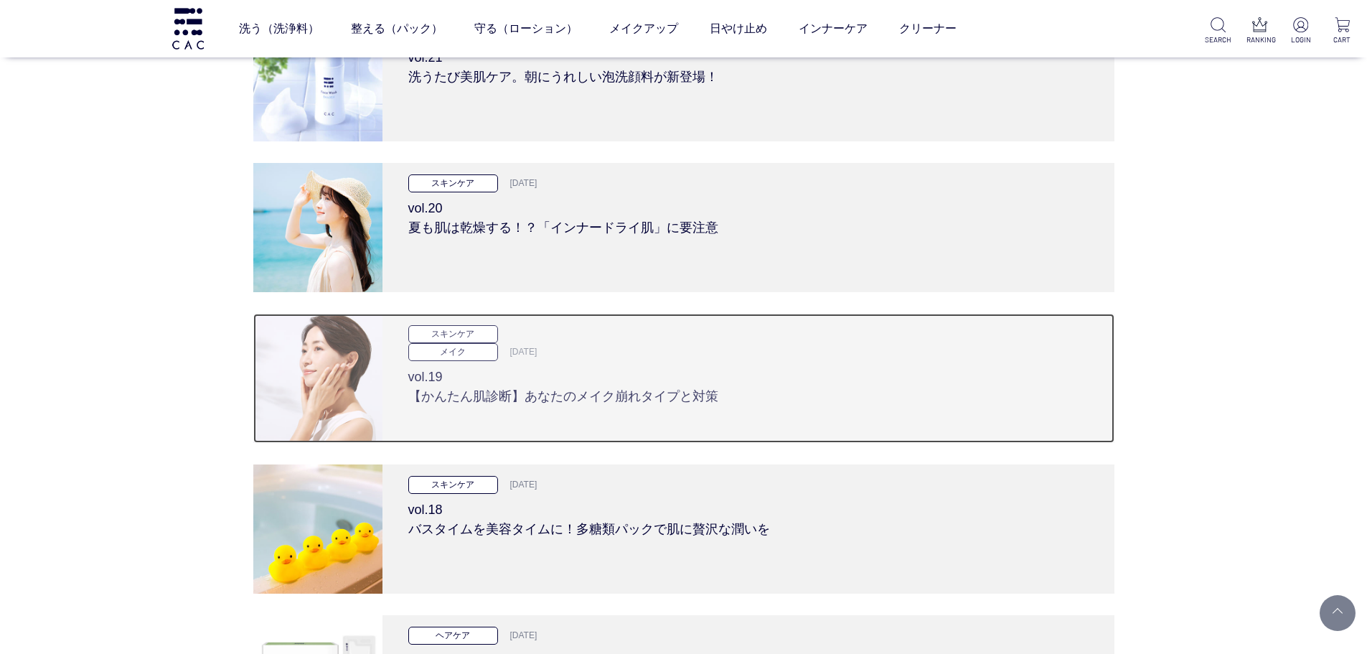
click at [466, 424] on div "スキンケア メイク 2024.06.13 vol.19 【かんたん肌診断】あなたのメイク崩れタイプと対策" at bounding box center [748, 378] width 732 height 129
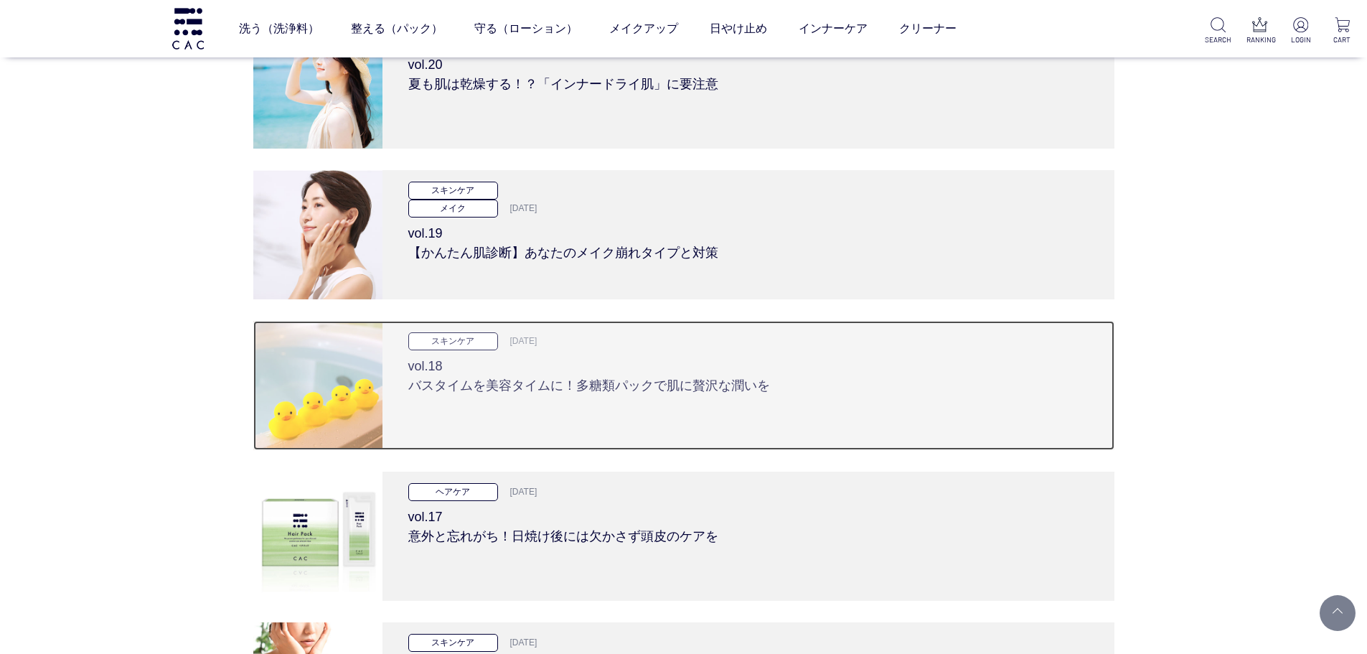
click at [466, 424] on div "スキンケア 2024.05.23 vol.18 バスタイムを美容タイムに！多糖類パックで肌に贅沢な潤いを" at bounding box center [748, 385] width 732 height 129
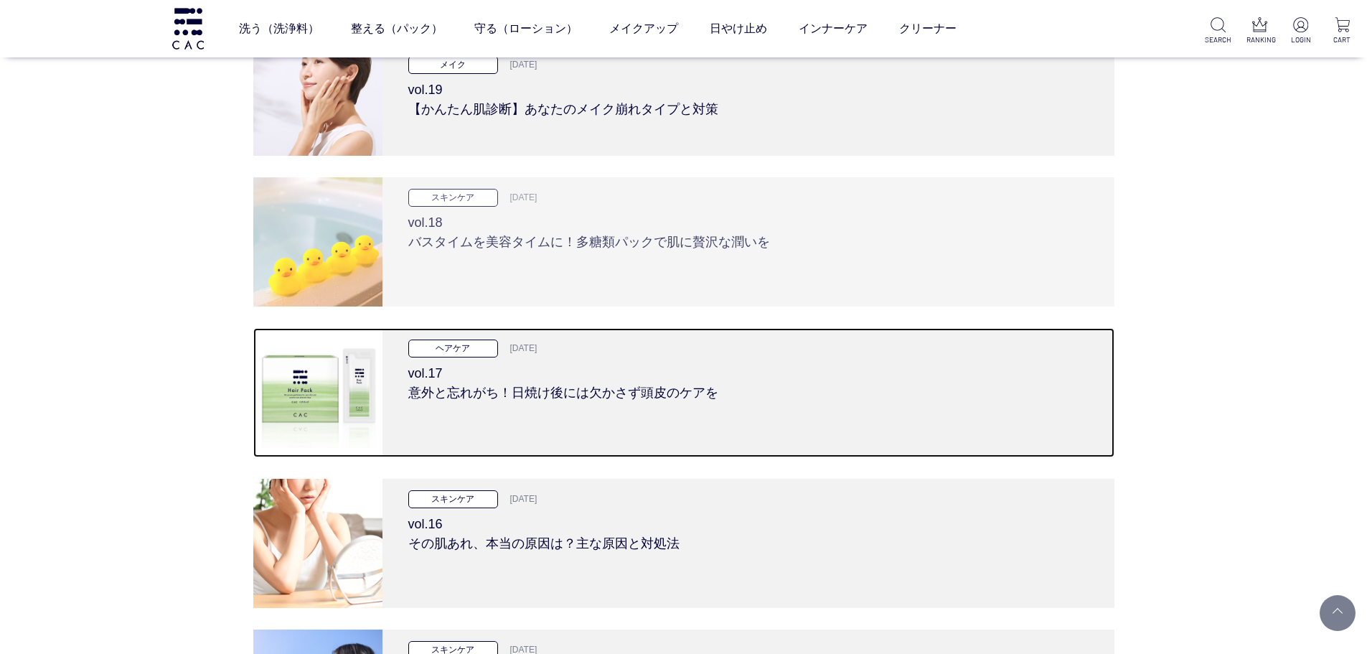
click at [466, 424] on div "ヘアケア 2024.05.09 vol.17 意外と忘れがち！日焼け後には欠かさず頭皮のケアを" at bounding box center [748, 392] width 732 height 129
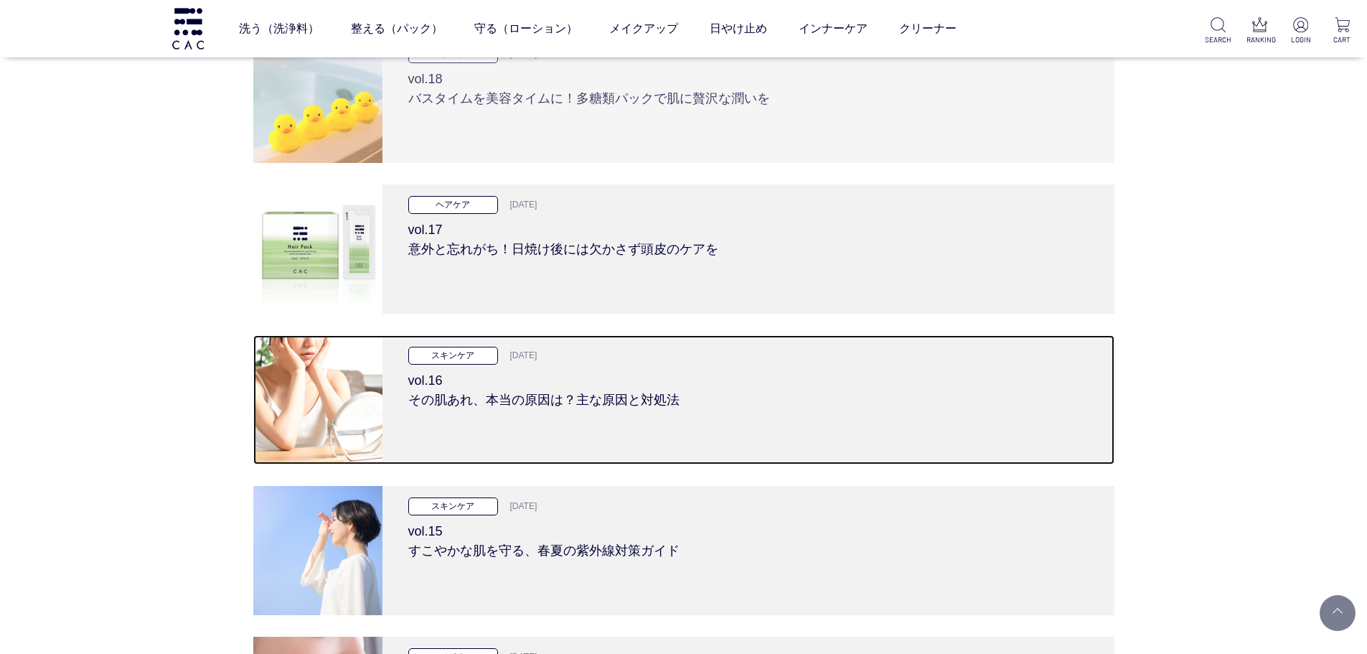
click at [466, 424] on div "スキンケア 2024.04.25 vol.16 その肌あれ、本当の原因は？主な原因と対処法" at bounding box center [748, 399] width 732 height 129
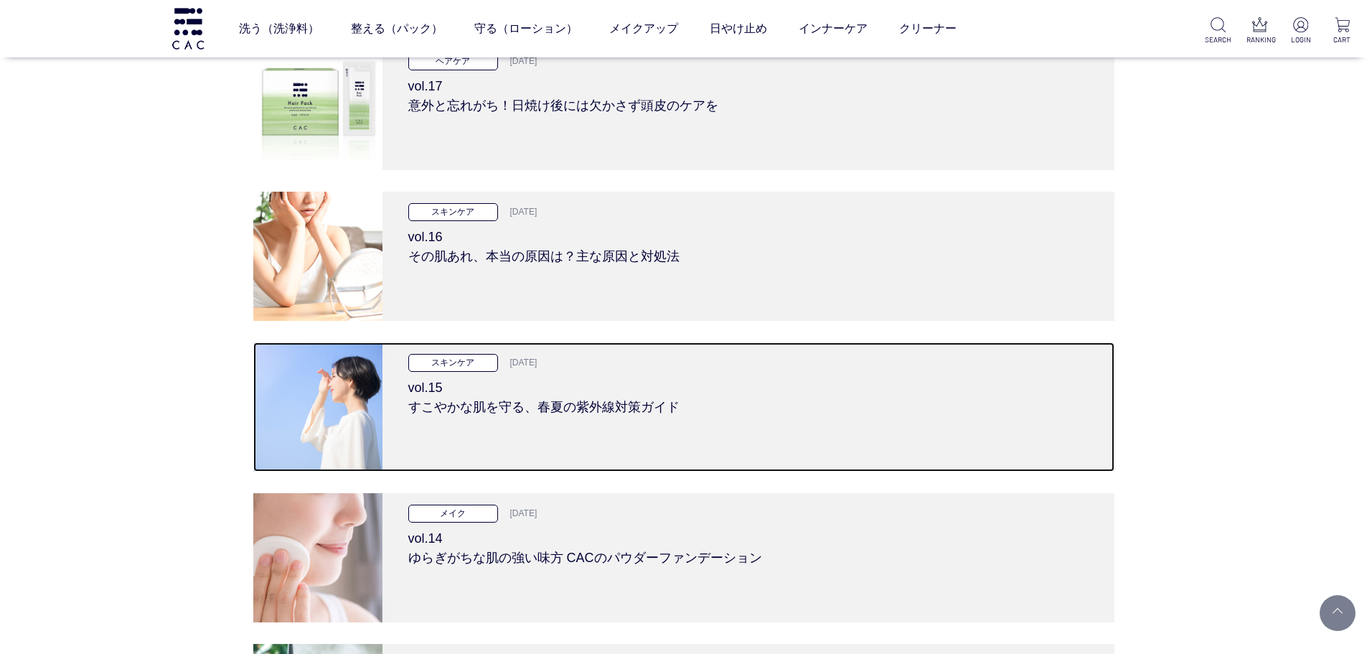
click at [466, 424] on div "スキンケア 2024.04.11 vol.15 すこやかな肌を守る、春夏の紫外線対策ガイド" at bounding box center [748, 406] width 732 height 129
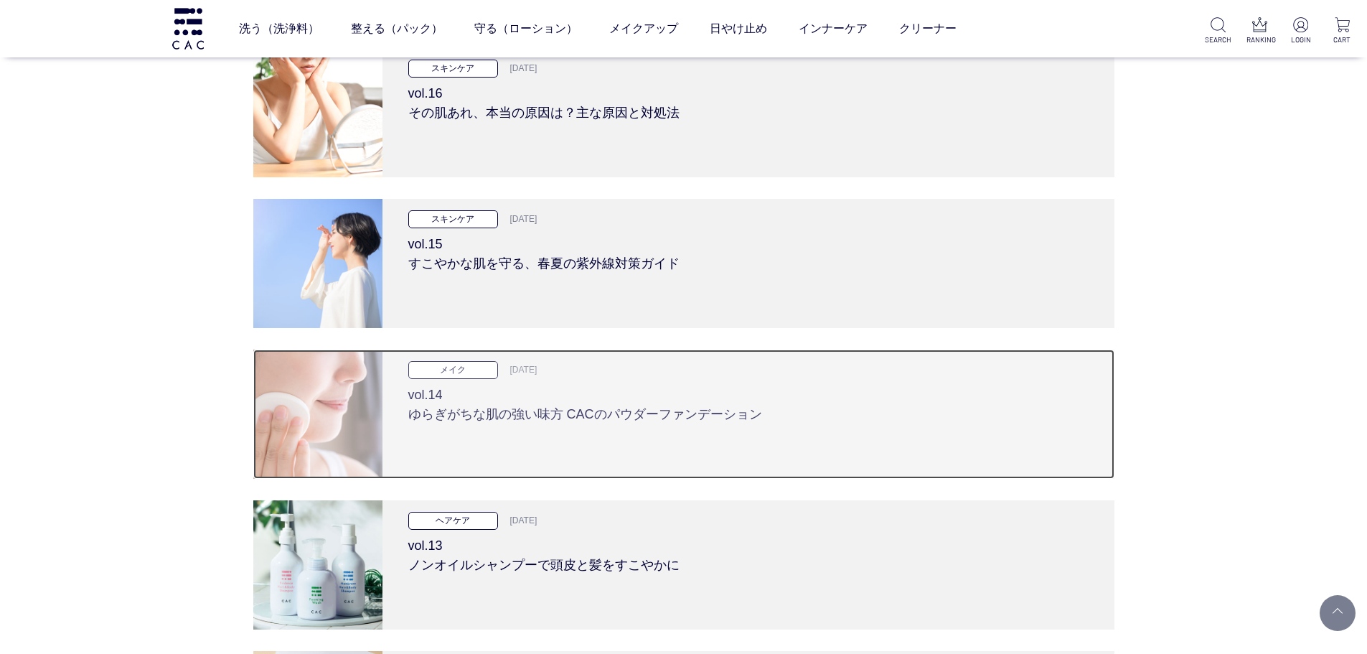
click at [466, 425] on div "メイク 2024.03.28 vol.14 ゆらぎがちな肌の強い味方 CACのパウダーファンデーション" at bounding box center [748, 413] width 732 height 129
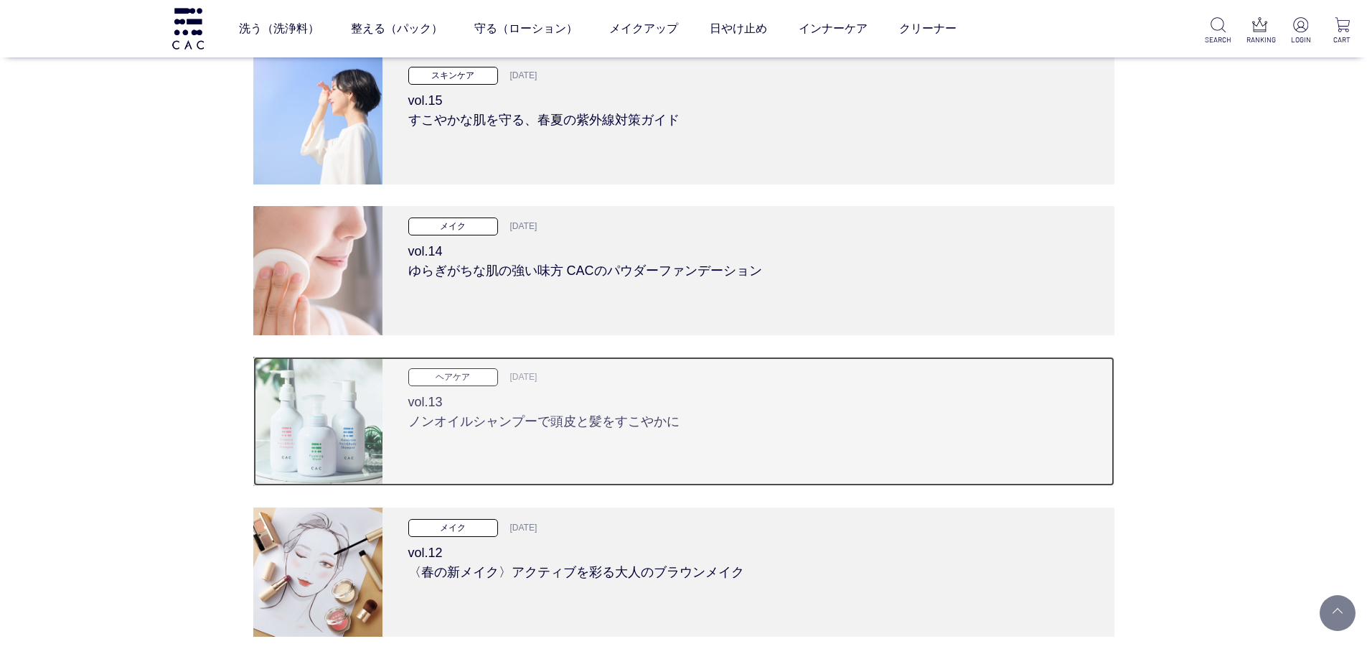
click at [466, 424] on h3 "vol.13 ノンオイルシャンプーで頭皮と髪をすこやかに" at bounding box center [748, 408] width 680 height 45
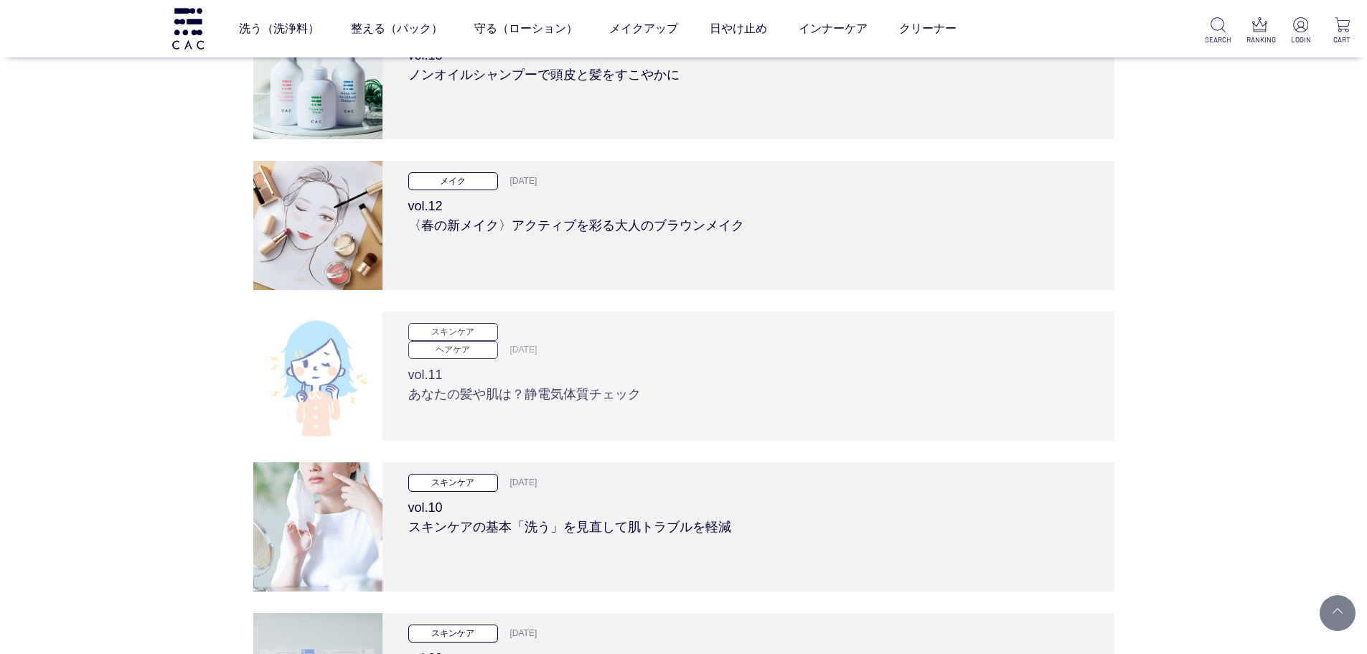
scroll to position [5813, 0]
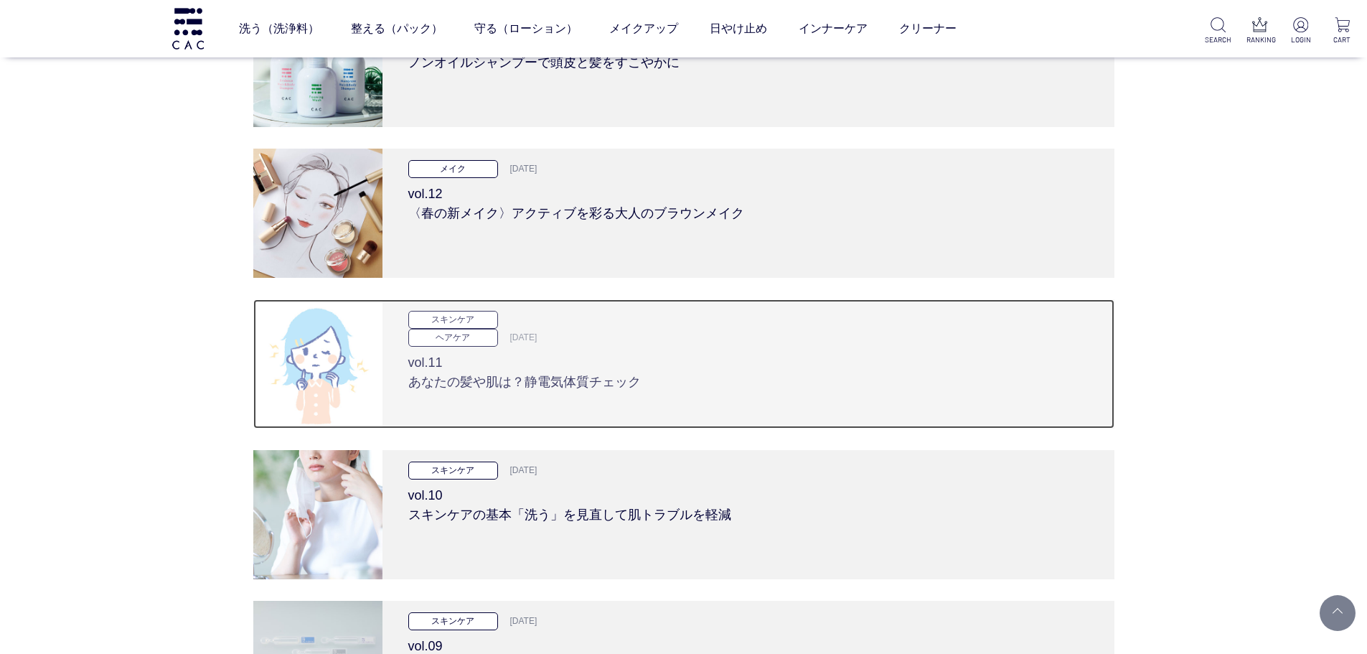
click at [466, 393] on div "スキンケア ヘアケア 2024.02.08 vol.11 あなたの髪や肌は？静電気体質チェック" at bounding box center [748, 363] width 732 height 129
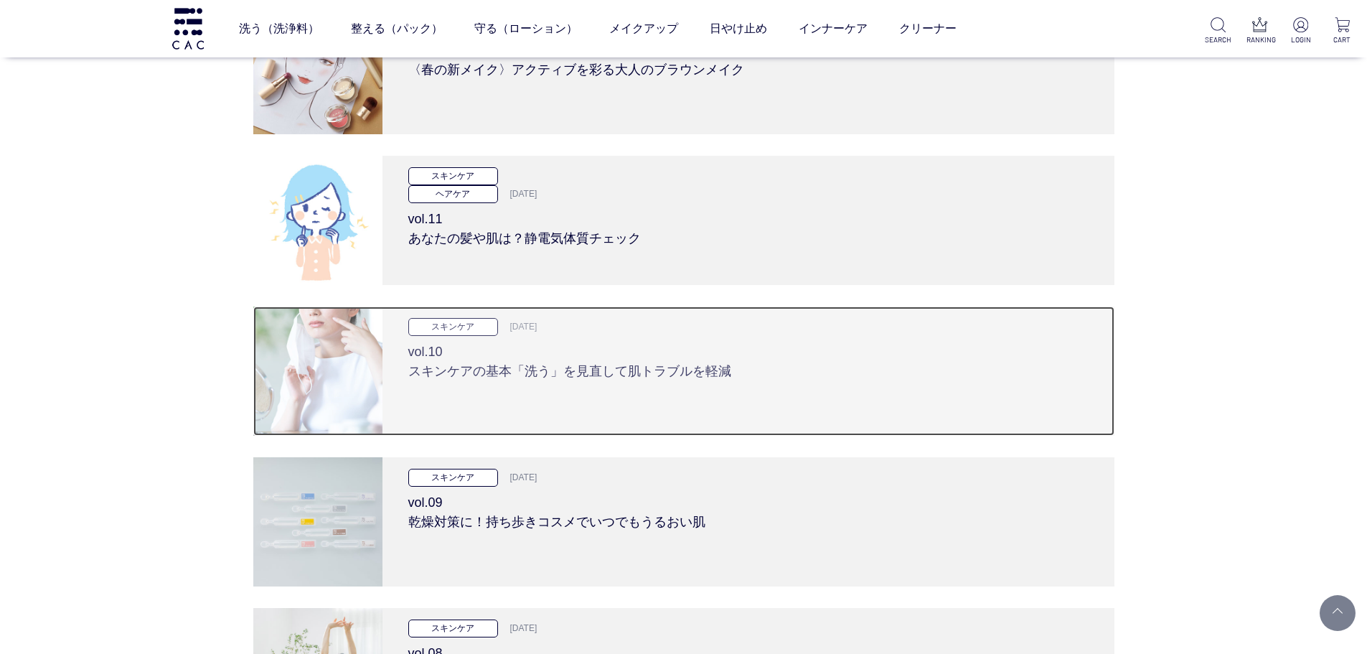
click at [470, 364] on h3 "vol.10 スキンケアの基本「洗う」を見直して肌トラブルを軽減" at bounding box center [748, 358] width 680 height 45
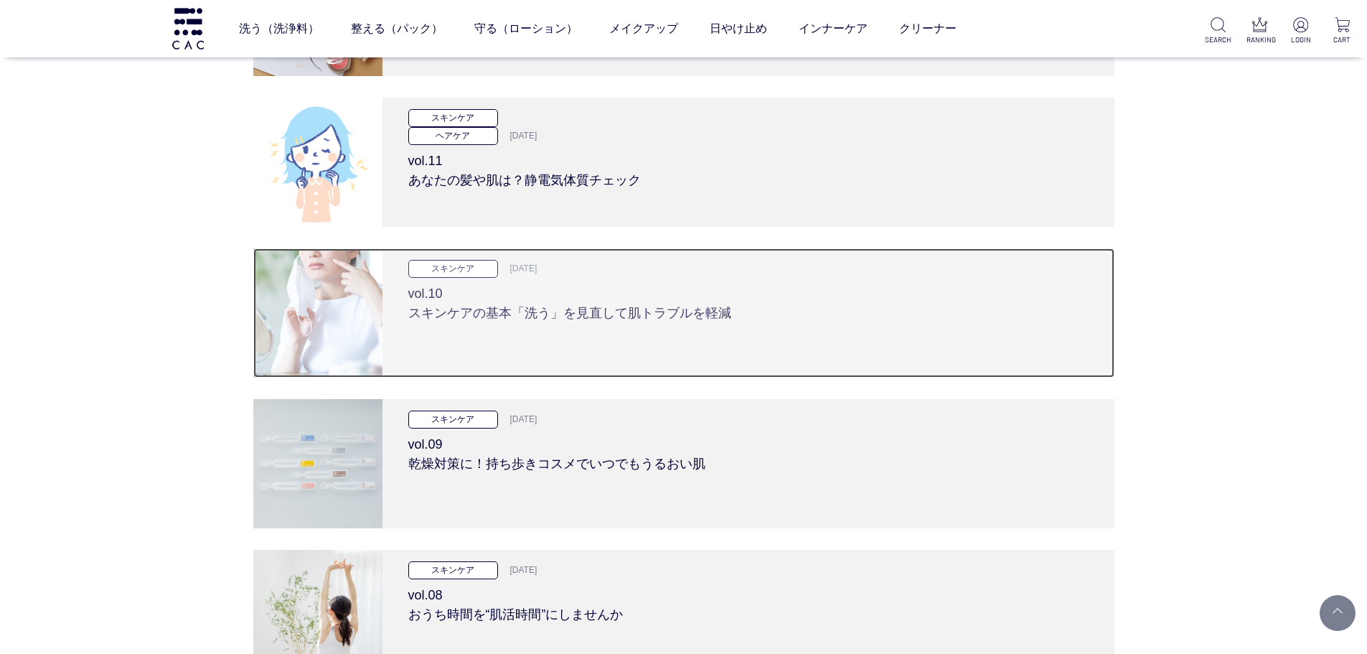
scroll to position [6172, 0]
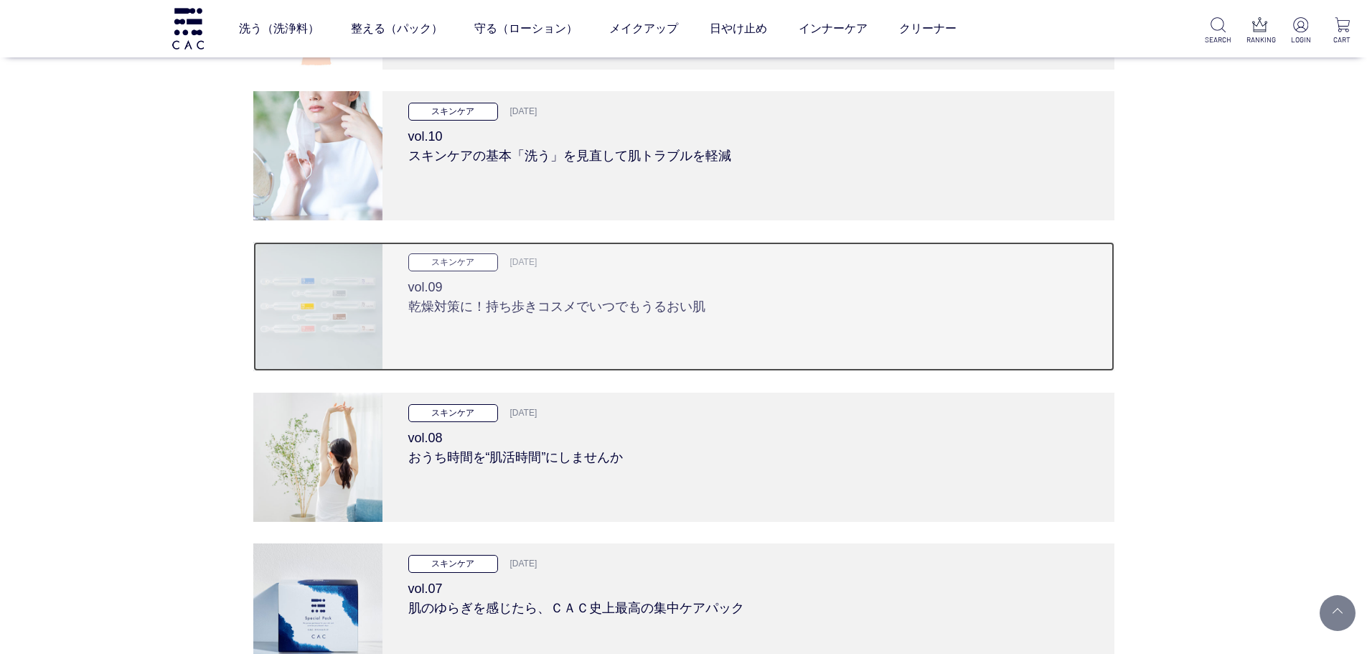
click at [469, 327] on div "スキンケア 2024.01.11 vol.09 乾燥対策に！持ち歩きコスメでいつでもうるおい肌" at bounding box center [748, 306] width 732 height 129
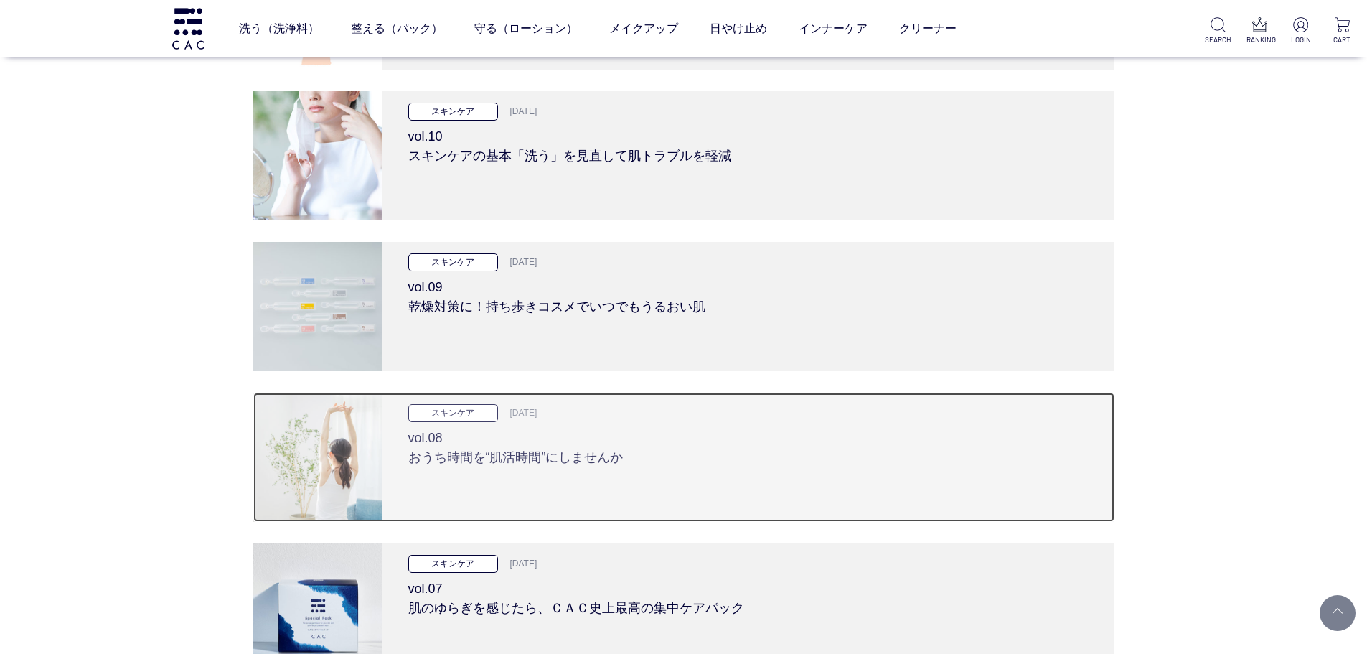
drag, startPoint x: 469, startPoint y: 431, endPoint x: 471, endPoint y: 438, distance: 7.5
click at [469, 431] on h3 "vol.08 おうち時間を“肌活時間”にしませんか" at bounding box center [748, 444] width 680 height 45
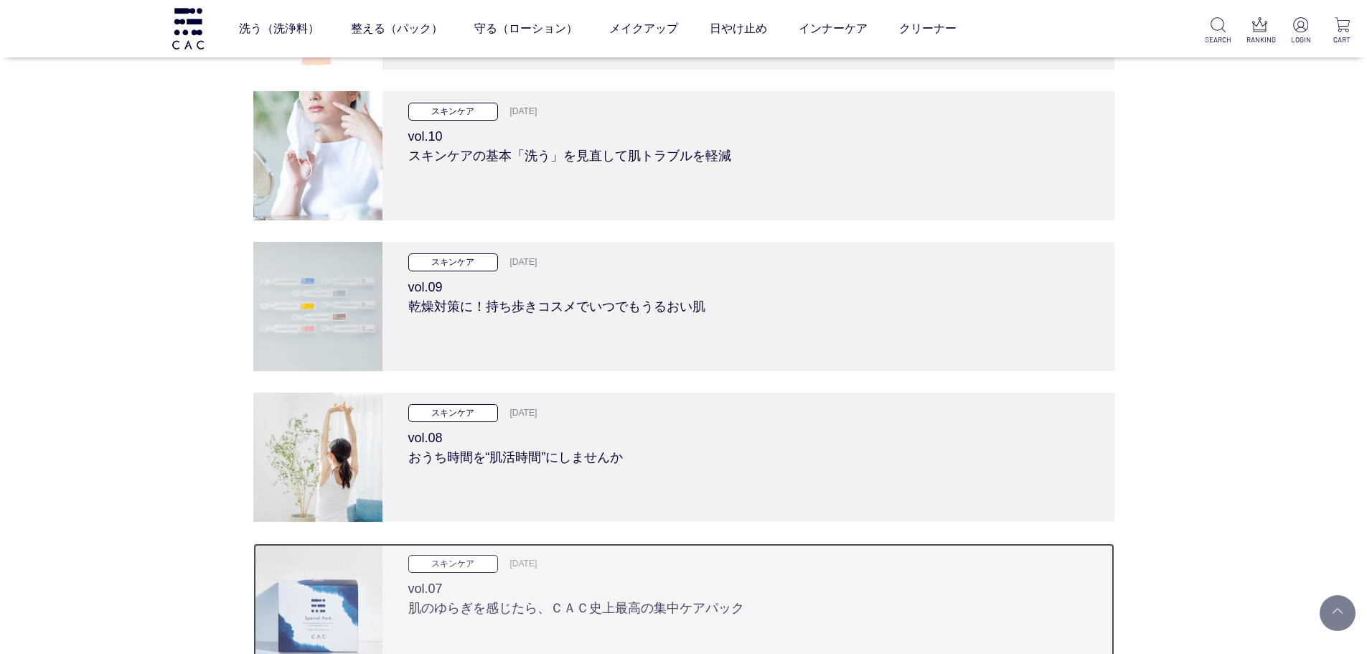
click at [468, 571] on p "スキンケア" at bounding box center [453, 564] width 90 height 18
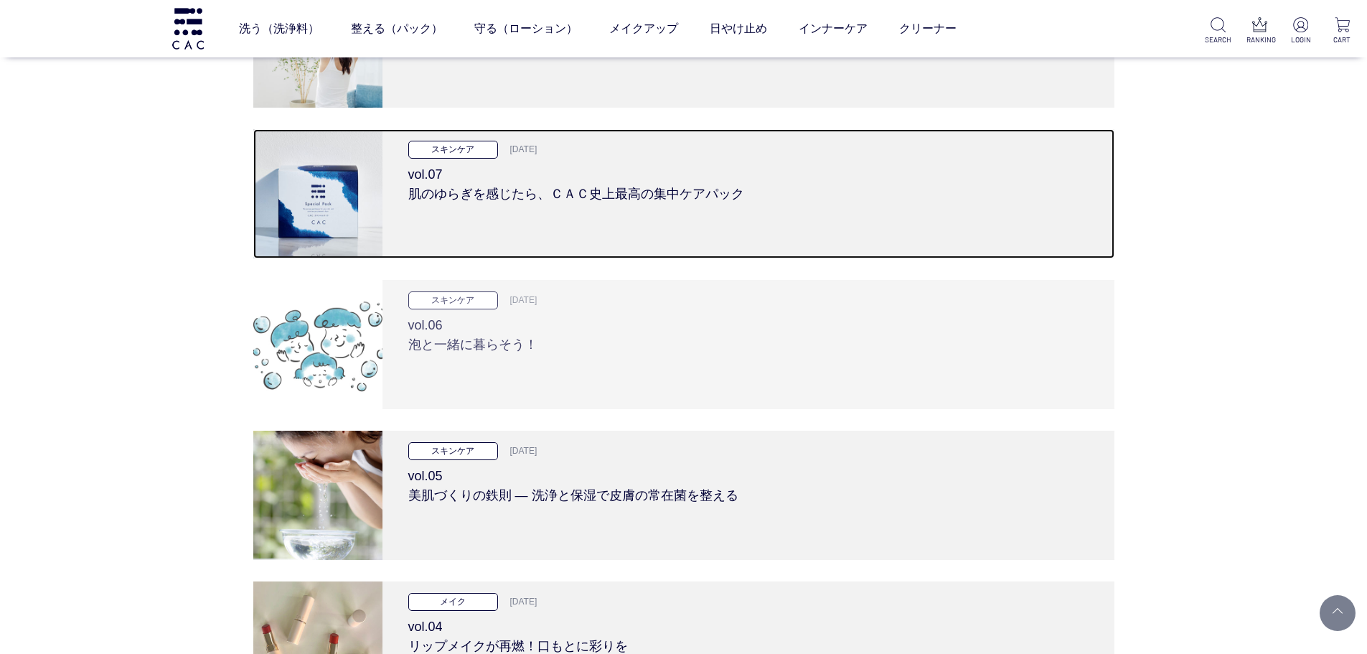
scroll to position [6602, 0]
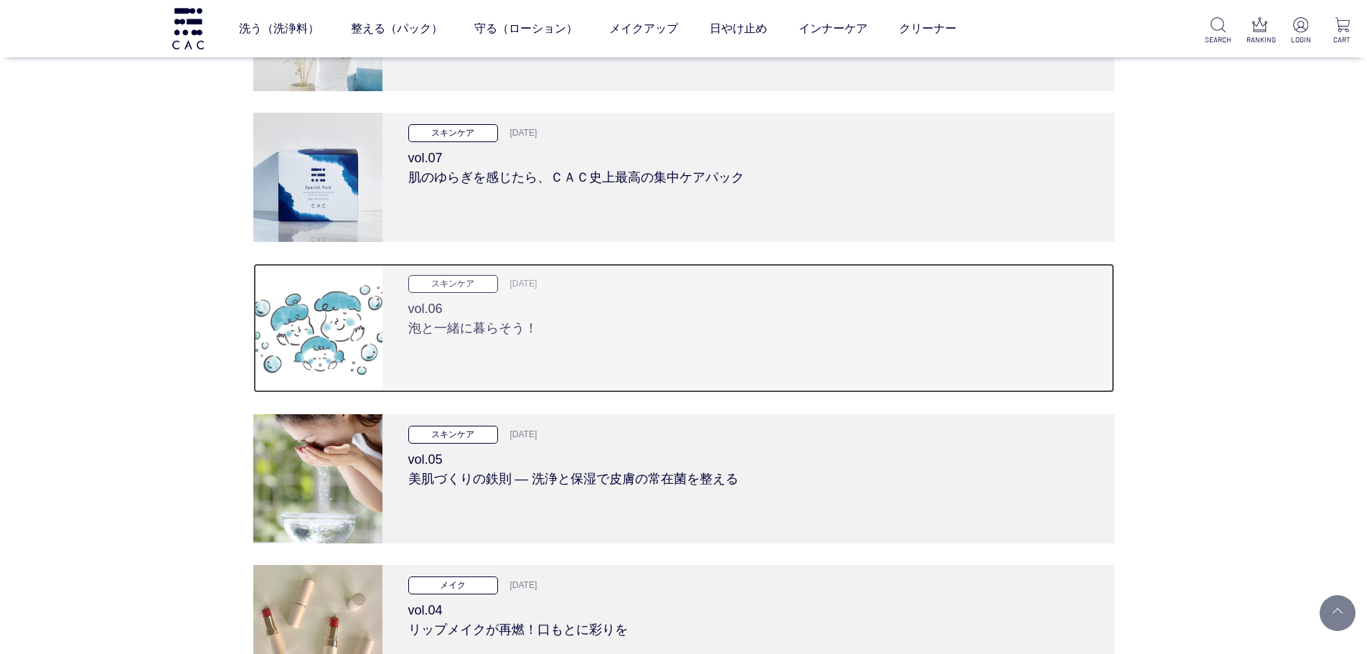
drag, startPoint x: 474, startPoint y: 329, endPoint x: 474, endPoint y: 370, distance: 41.6
click at [474, 329] on h3 "vol.06 泡と一緒に暮らそう！" at bounding box center [748, 315] width 680 height 45
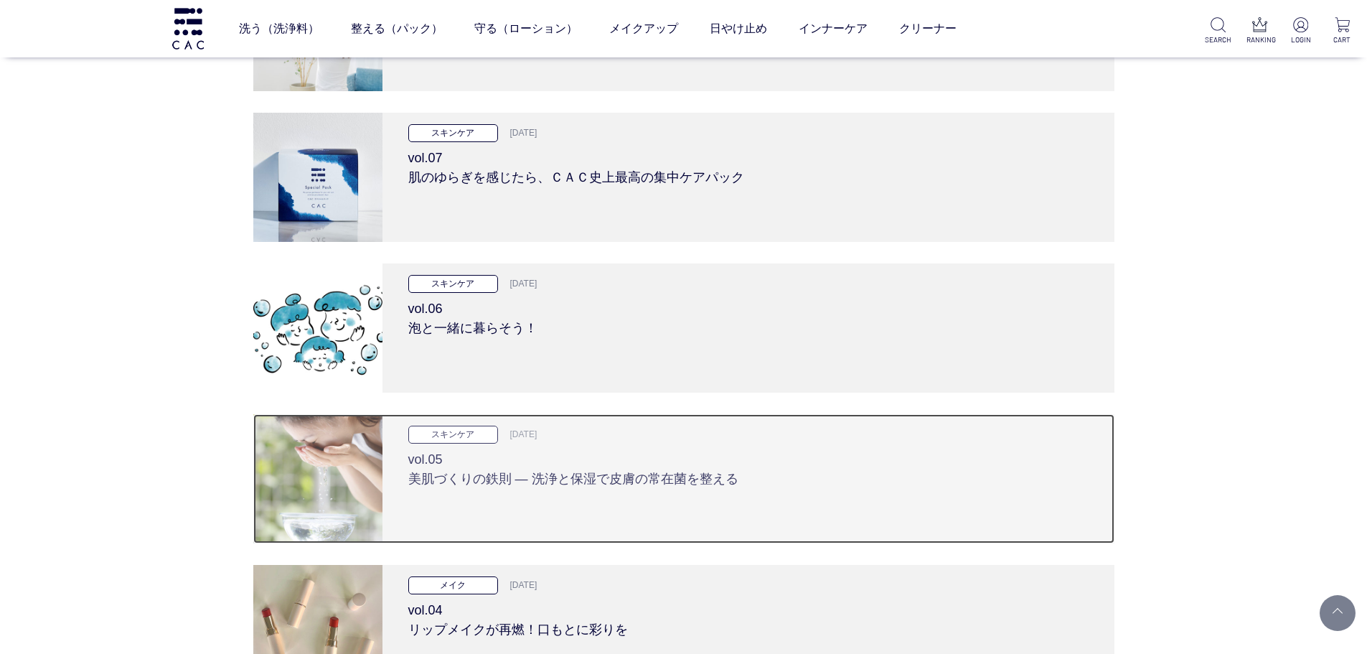
click at [473, 487] on h3 "vol.05 美肌づくりの鉄則 ― 洗浄と保湿で皮膚の常在菌を整える" at bounding box center [748, 465] width 680 height 45
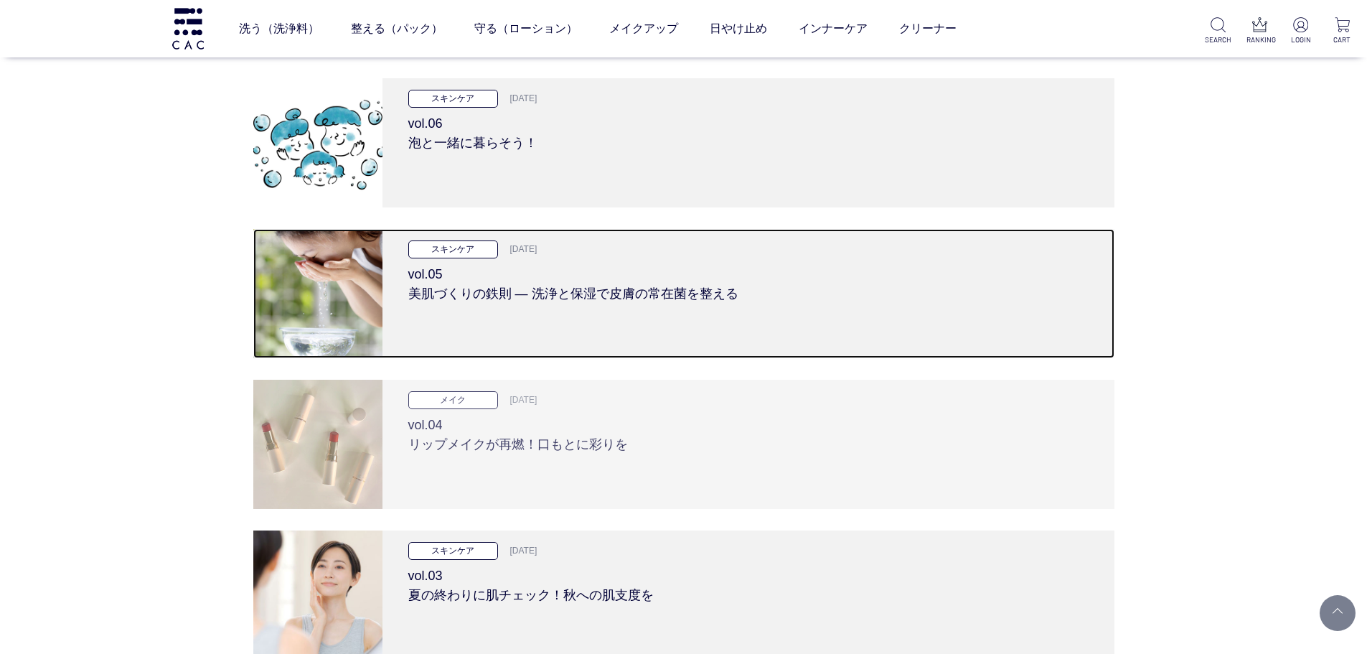
scroll to position [6818, 0]
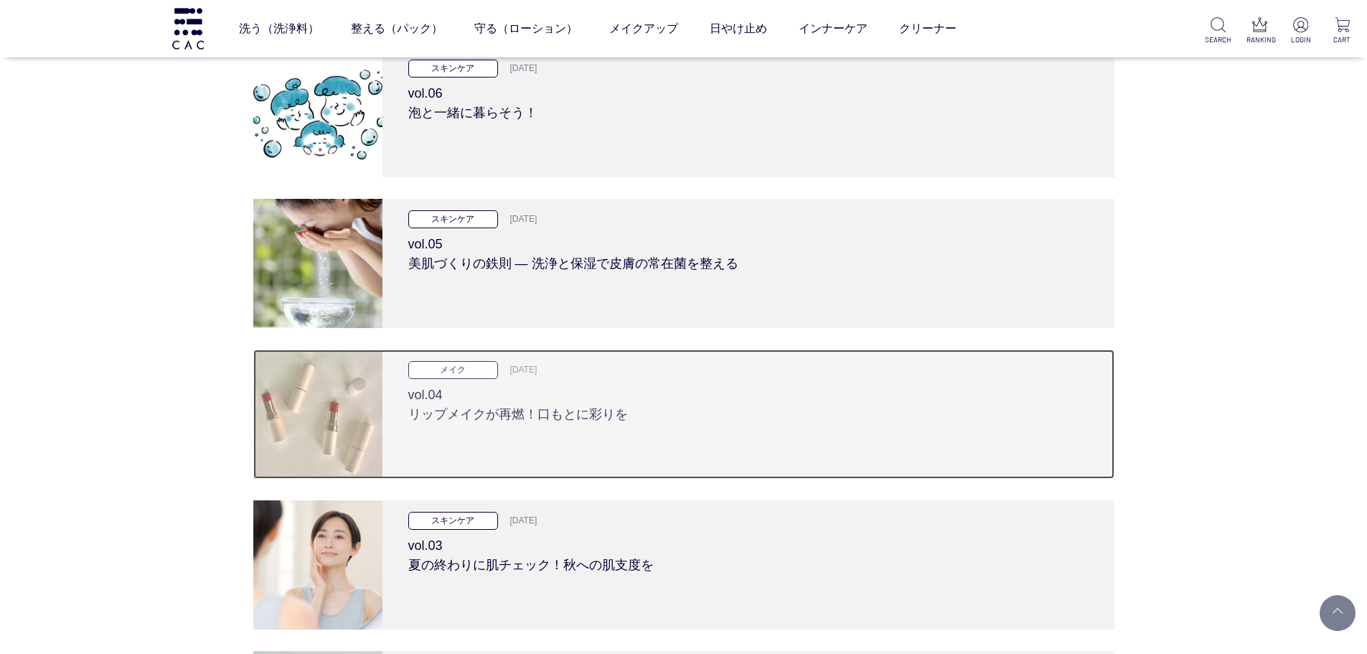
click at [473, 426] on div "メイク 2023.10.13 vol.04 リップメイクが再燃！口もとに彩りを" at bounding box center [748, 413] width 732 height 129
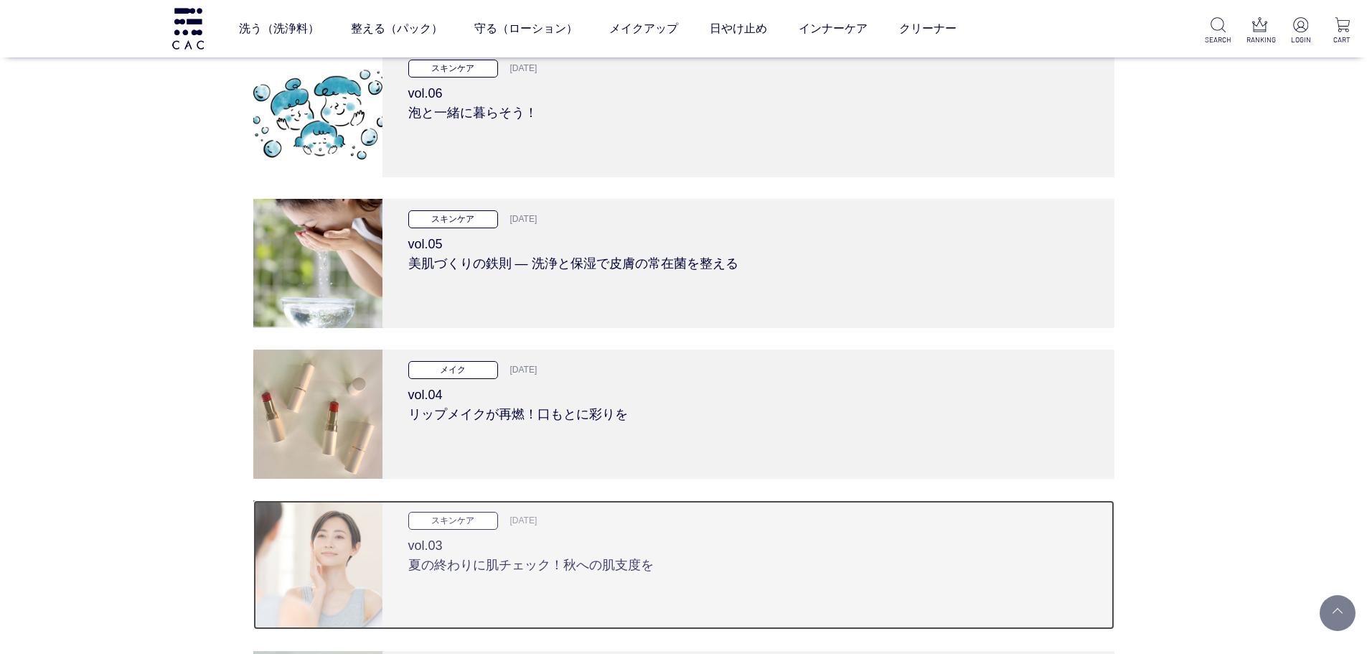
click at [473, 581] on div "スキンケア 2023.09.25 vol.03 夏の終わりに肌チェック！秋への肌支度を" at bounding box center [748, 564] width 732 height 129
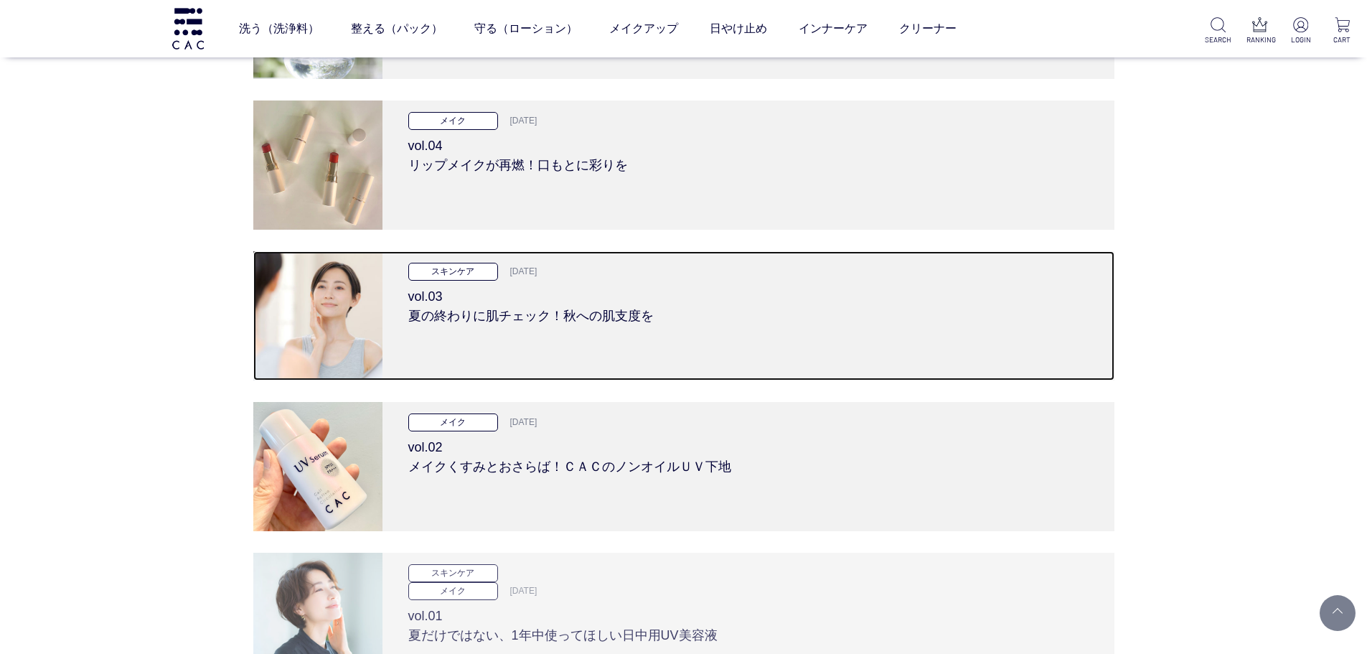
scroll to position [7105, 0]
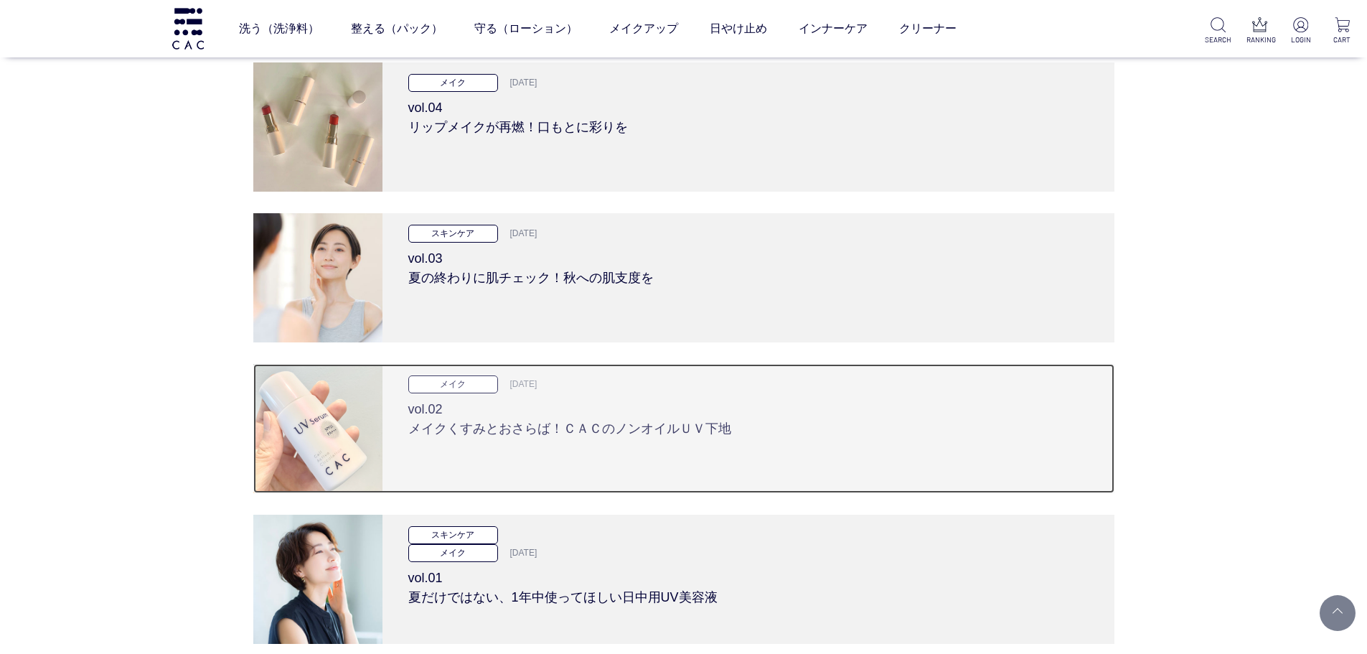
click at [464, 455] on div "メイク 2023.09.12 vol.02 メイクくすみとおさらば！ＣＡＣのノンオイルＵＶ下地" at bounding box center [748, 428] width 732 height 129
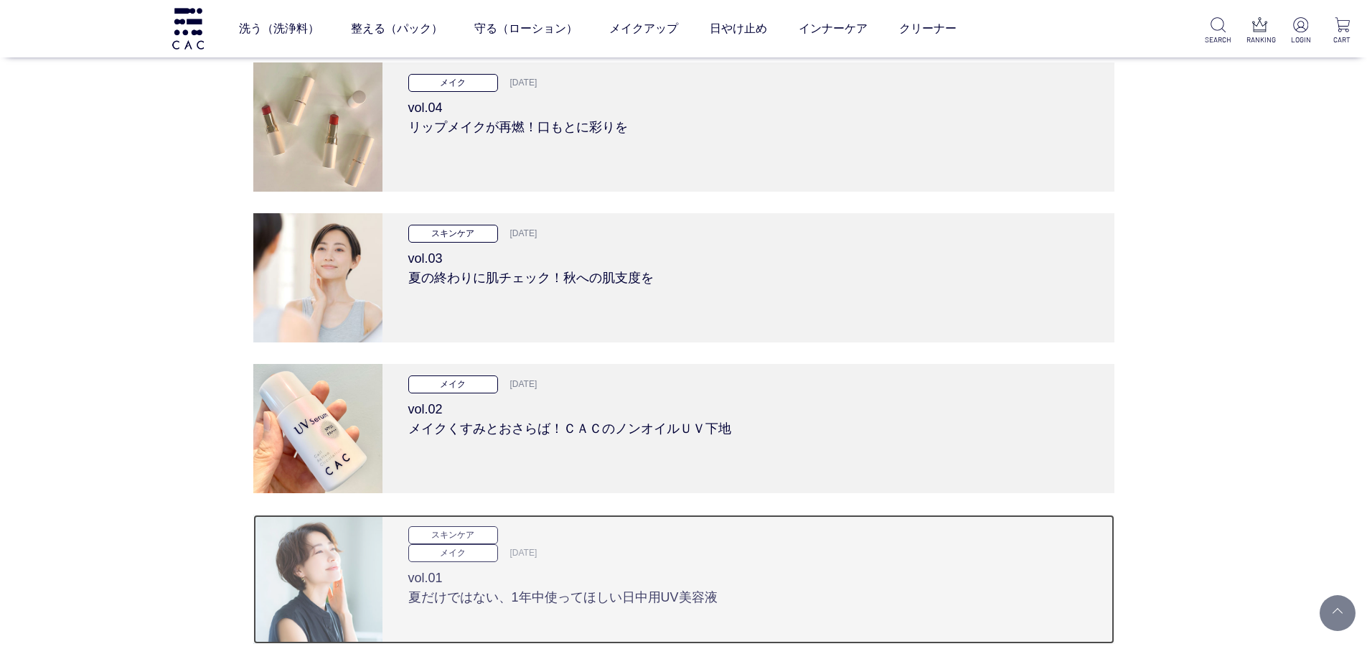
click at [480, 604] on h3 "vol.01 夏だけではない、1年中使ってほしい日中用UV美容液" at bounding box center [748, 584] width 680 height 45
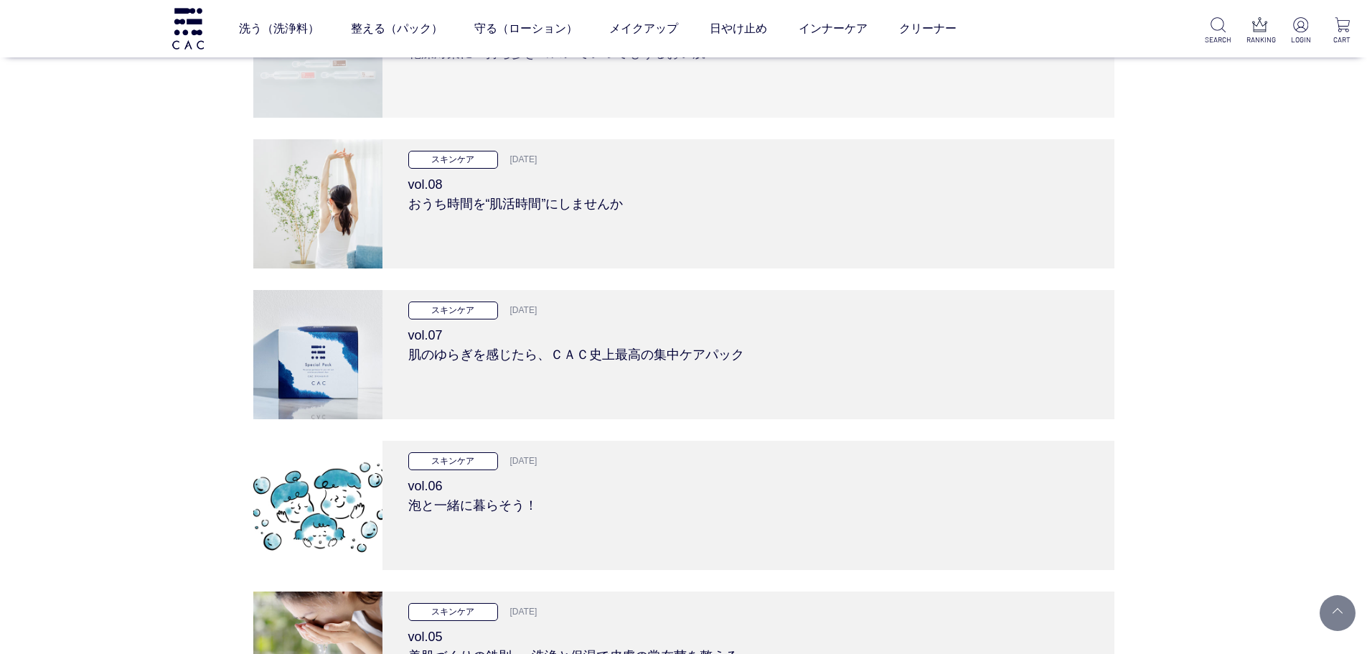
scroll to position [6315, 0]
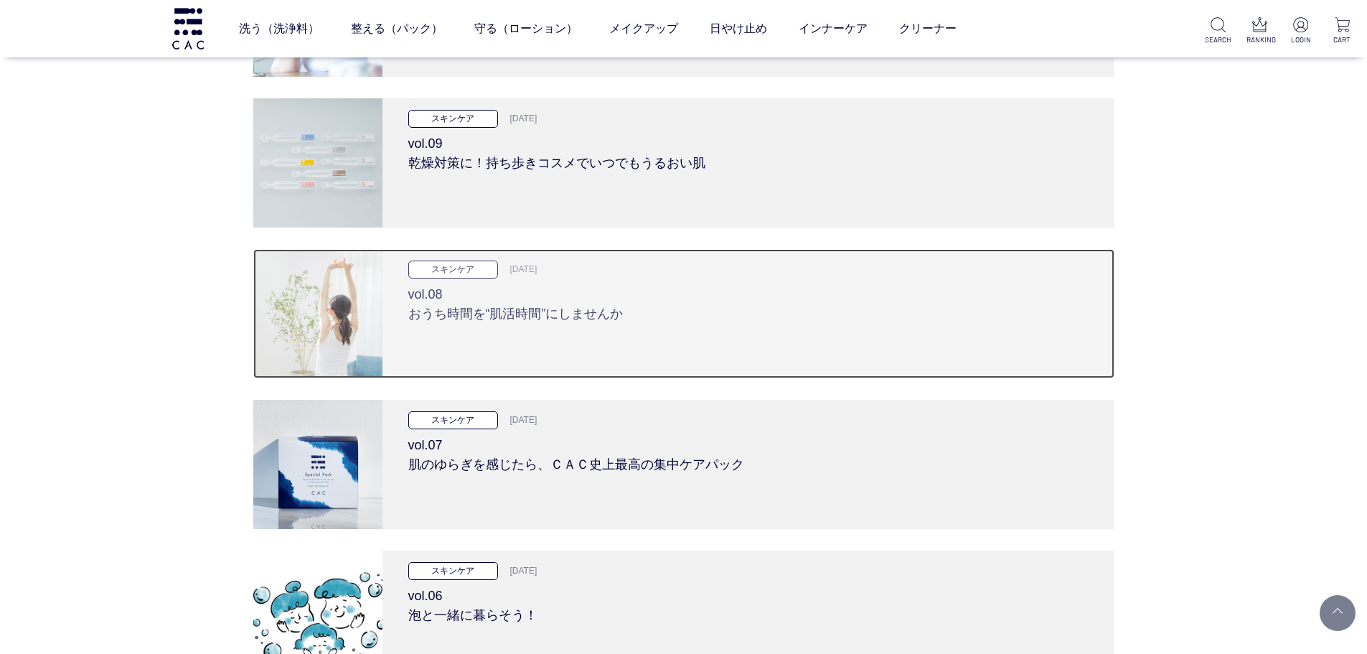
click at [499, 324] on div "スキンケア 2023.12.22 vol.08 おうち時間を“肌活時間”にしませんか" at bounding box center [748, 313] width 732 height 129
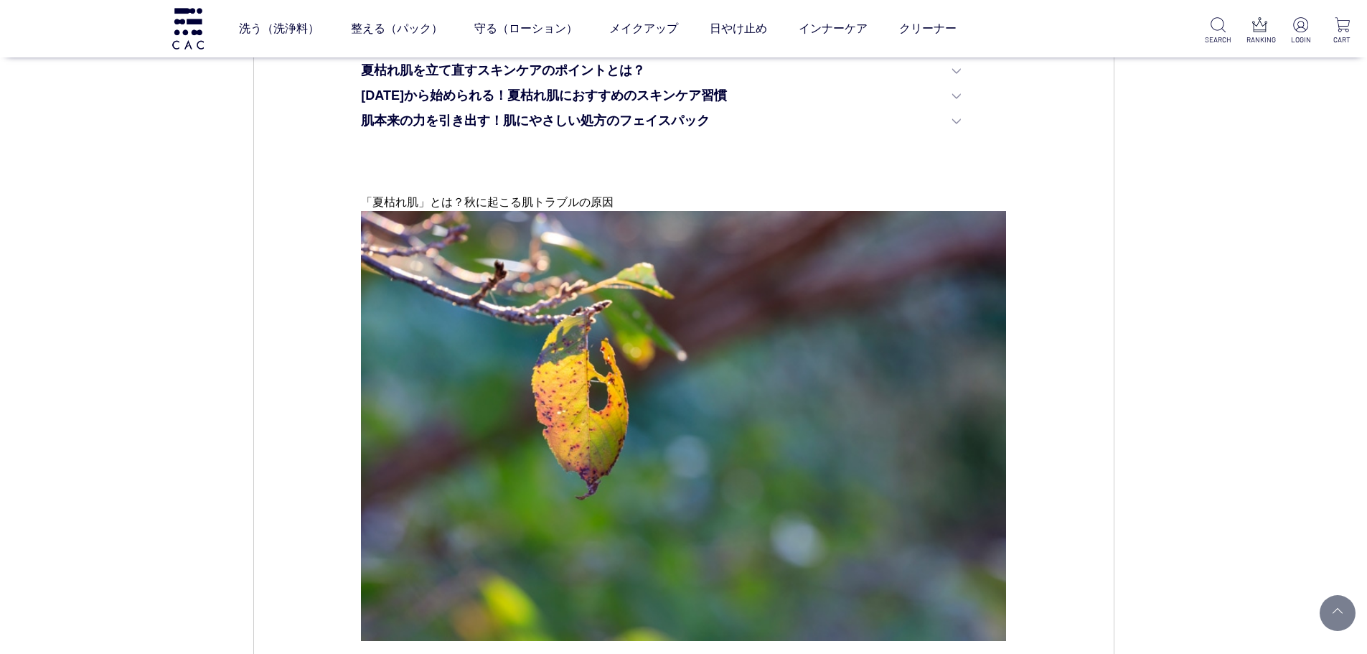
scroll to position [1148, 0]
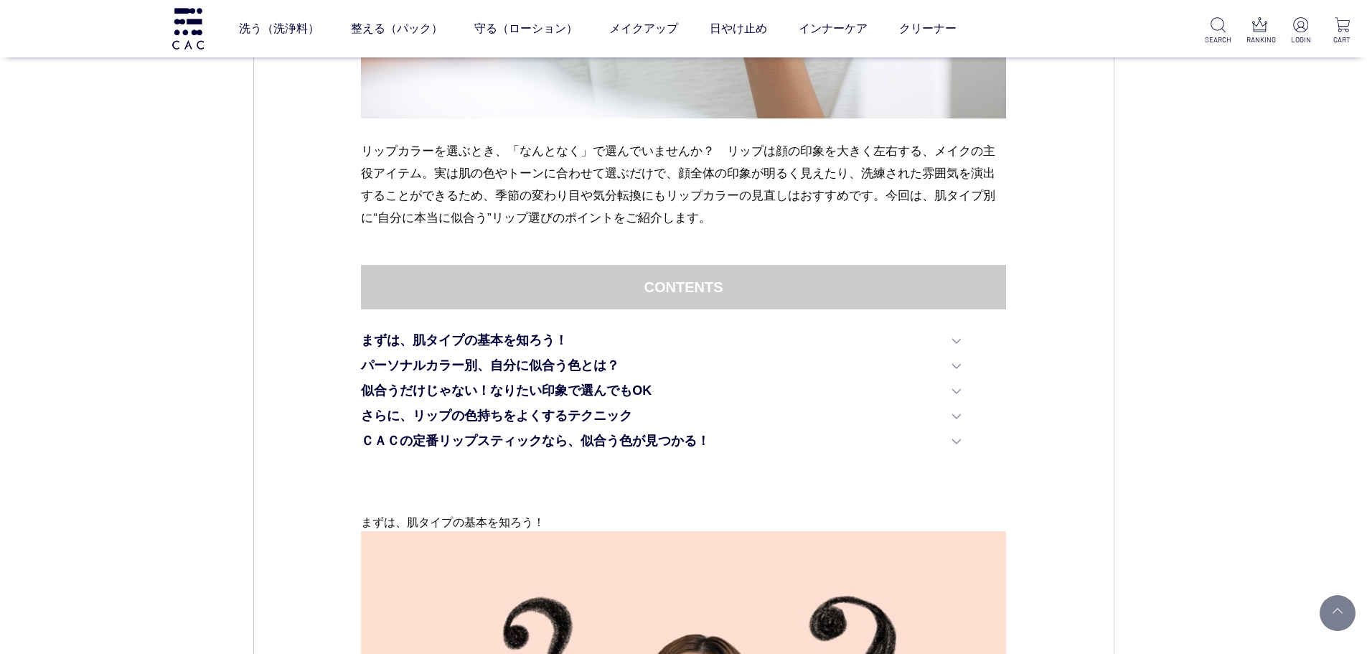
scroll to position [789, 0]
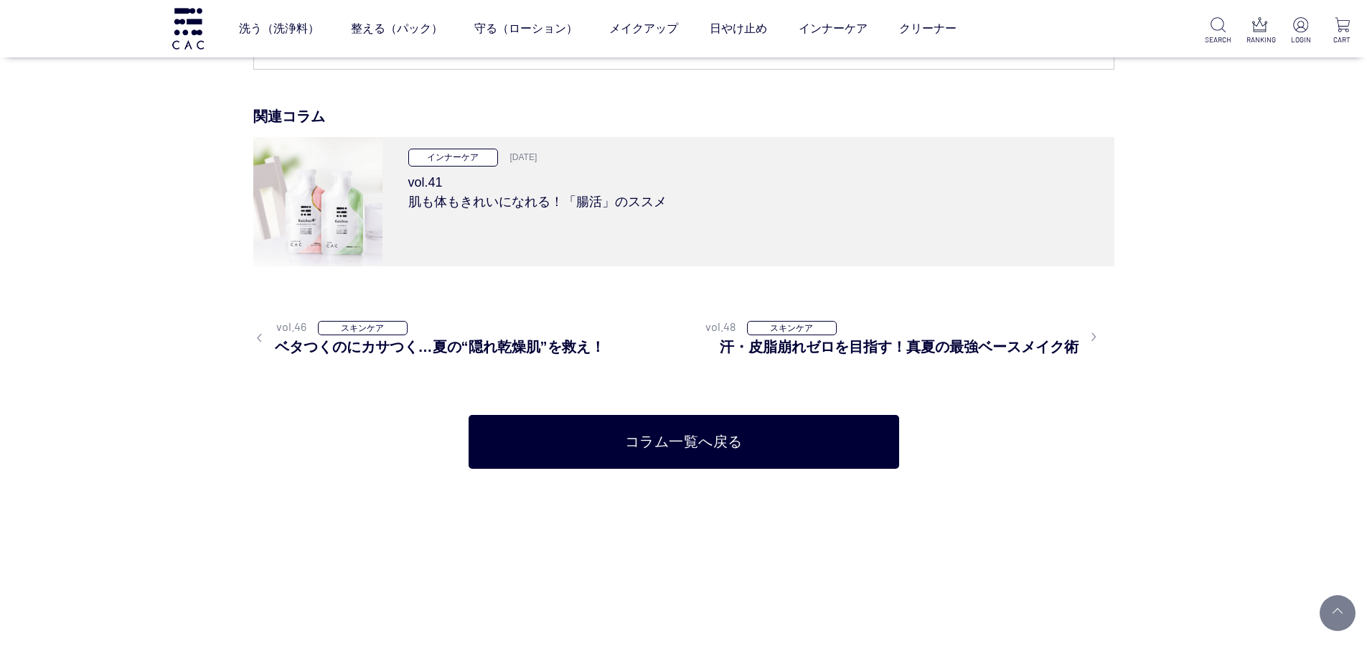
scroll to position [5956, 0]
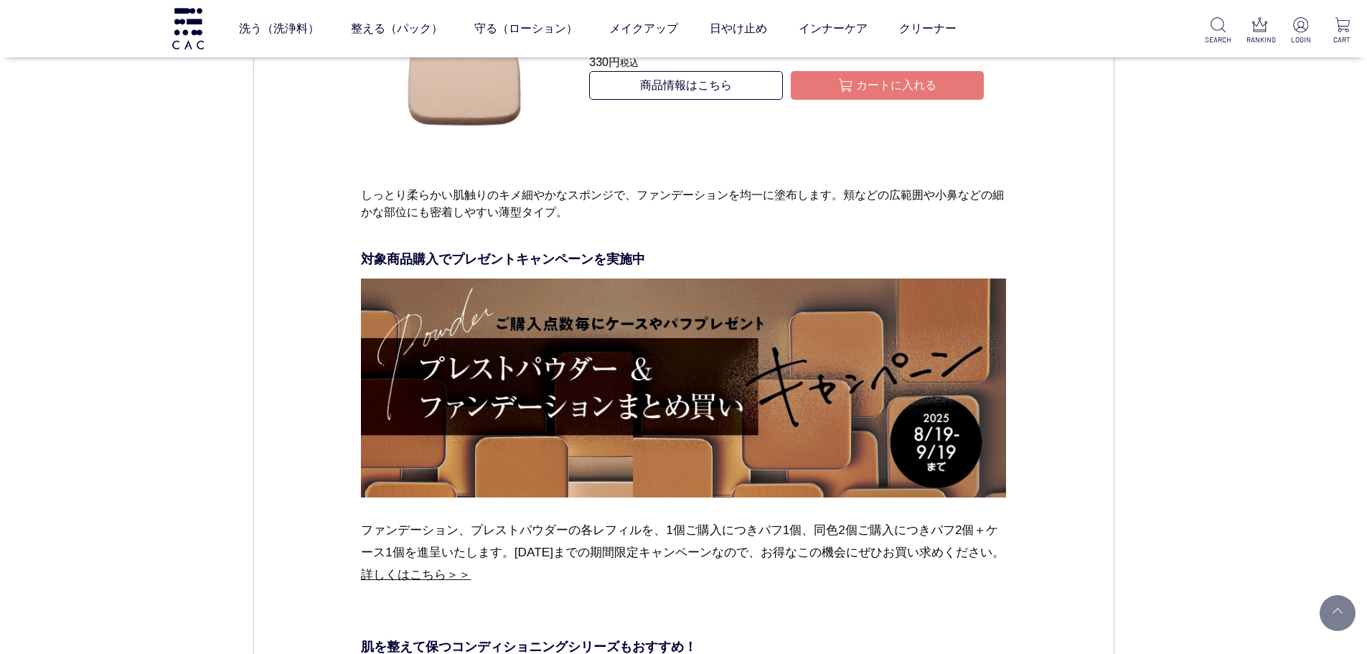
scroll to position [6746, 0]
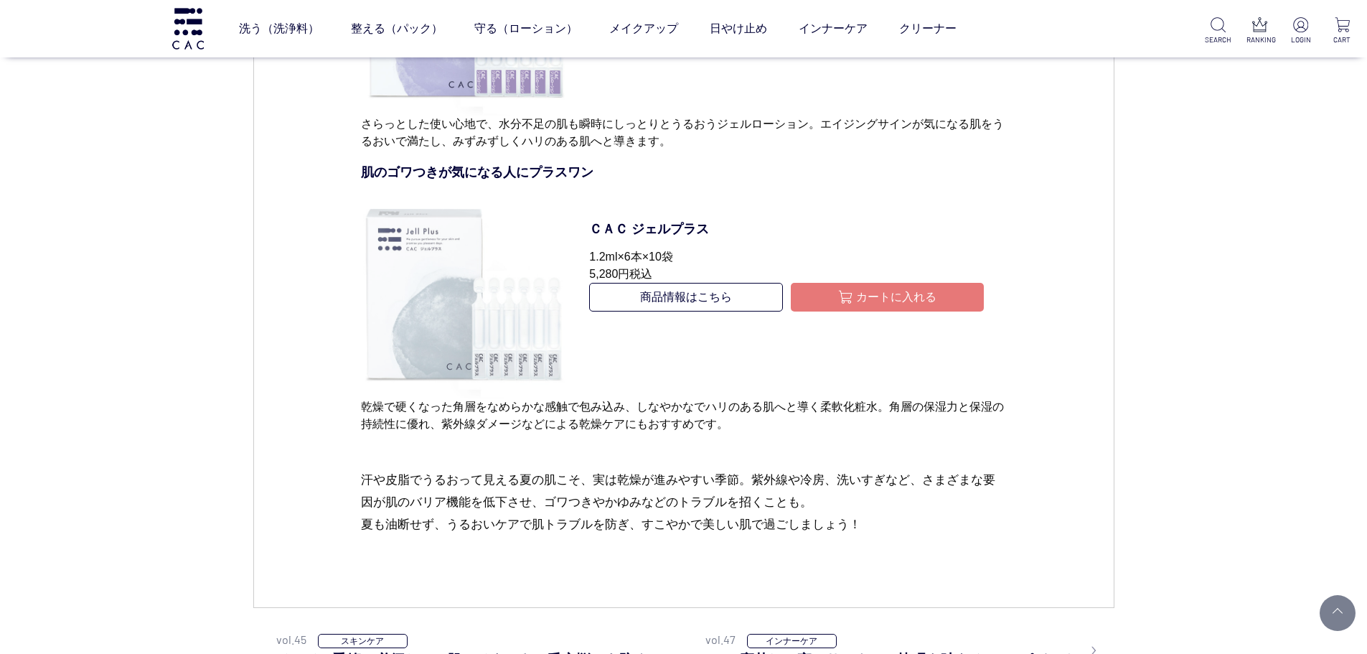
scroll to position [6961, 0]
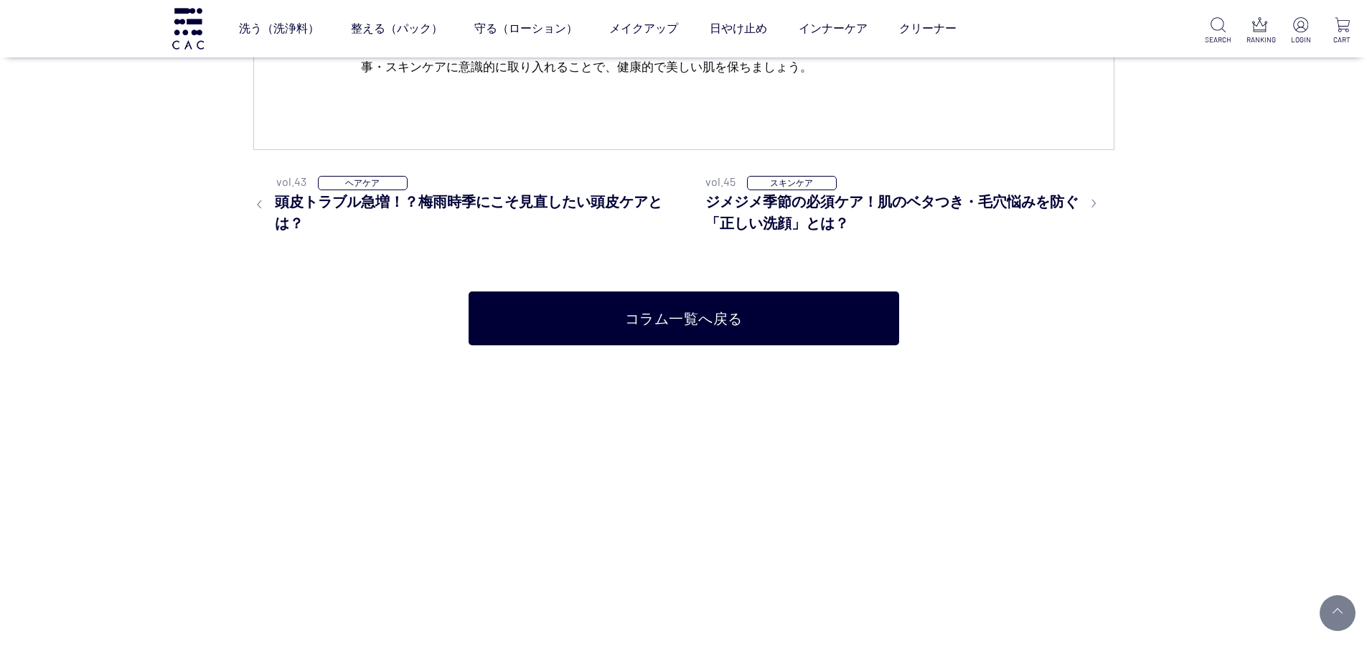
scroll to position [5454, 0]
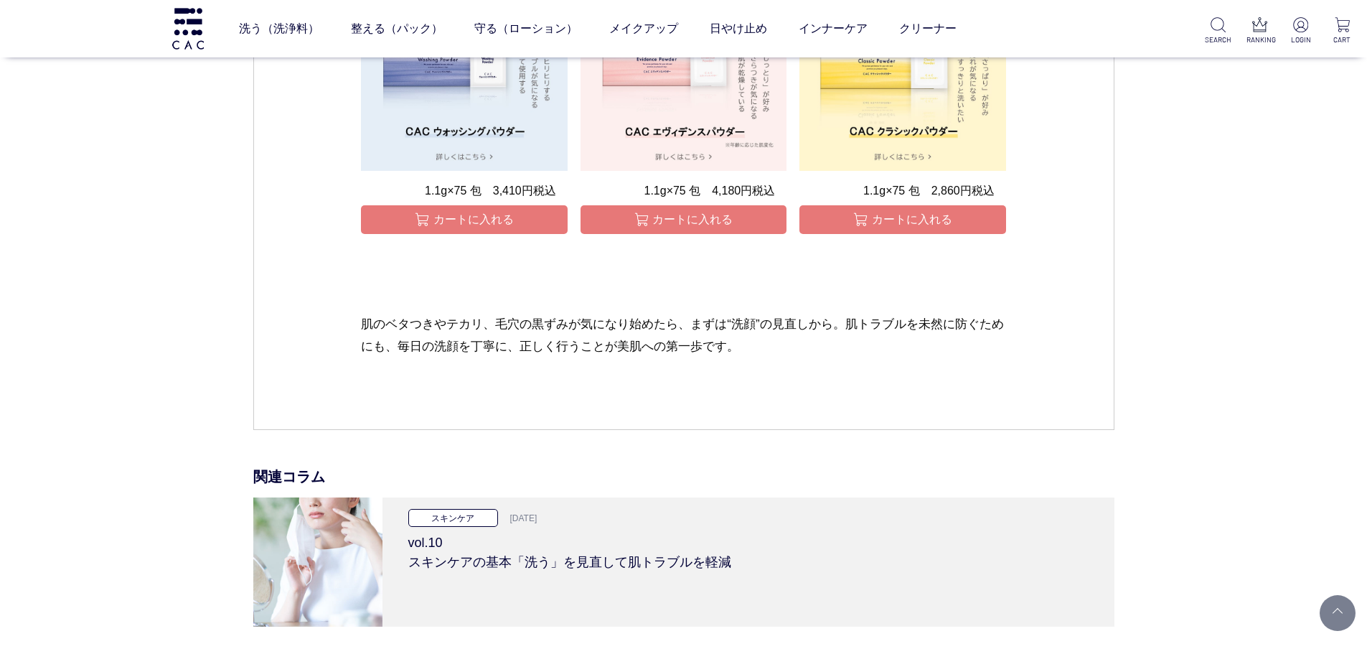
scroll to position [5813, 0]
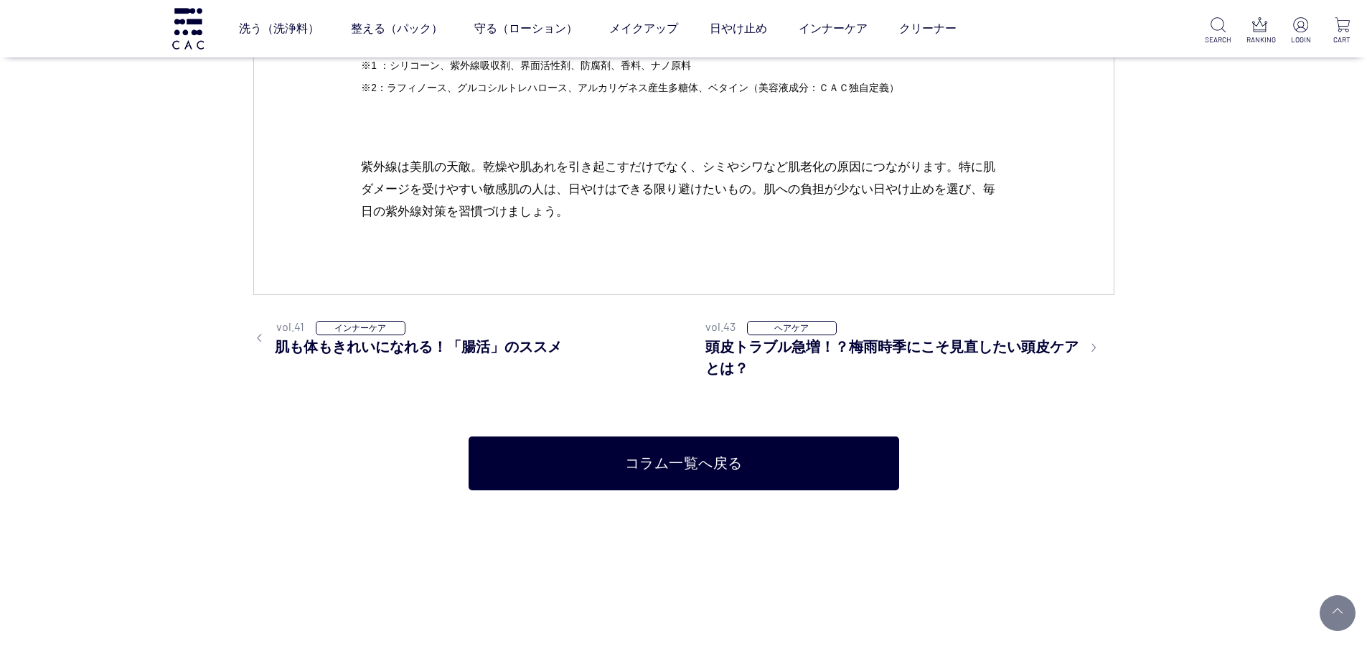
scroll to position [4521, 0]
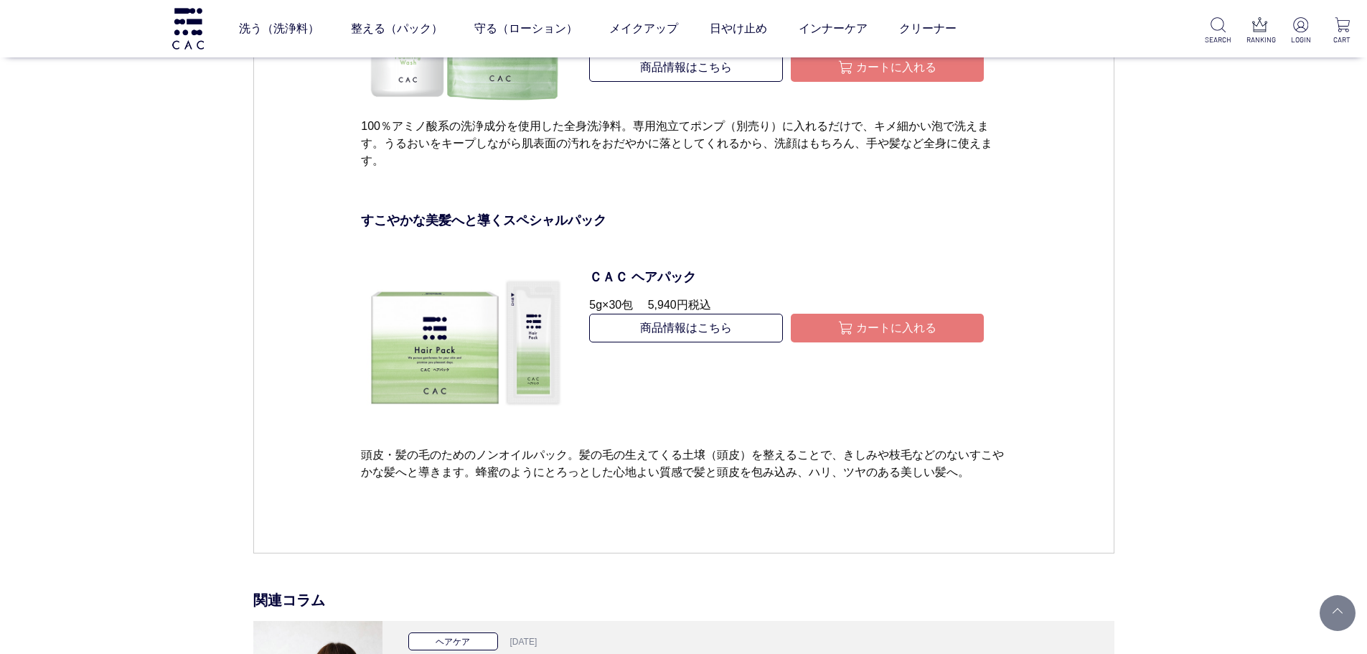
scroll to position [5023, 0]
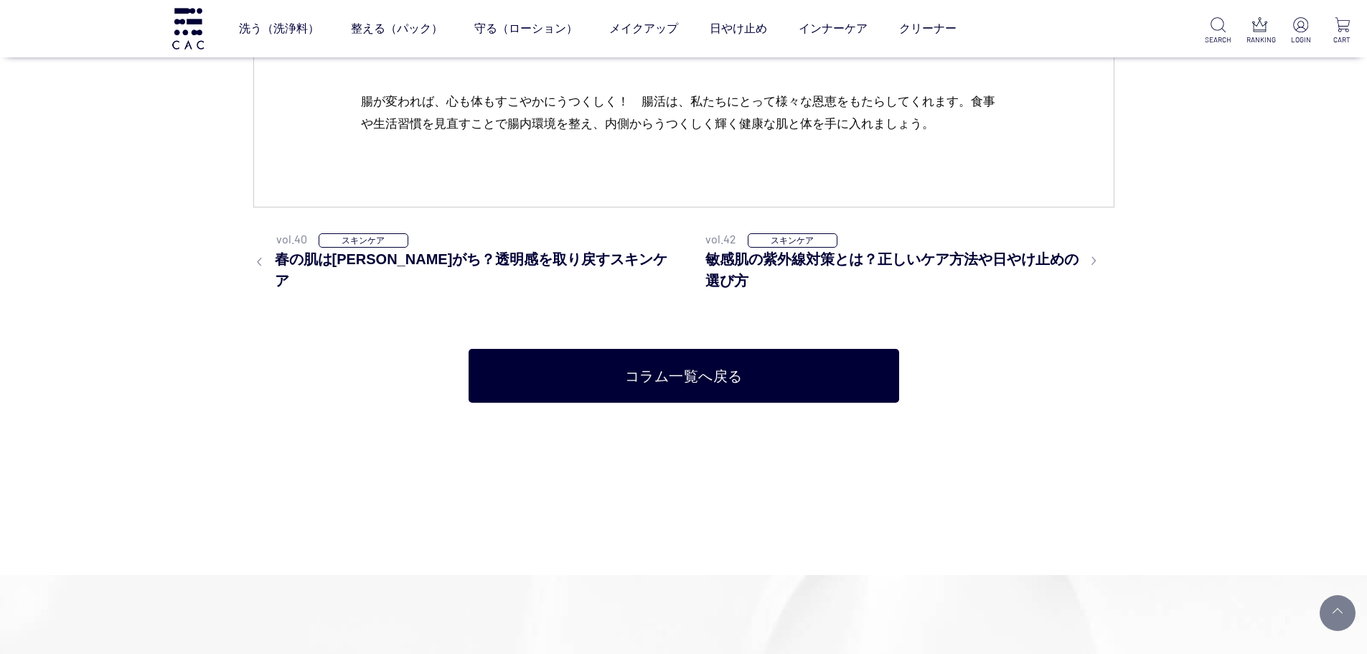
scroll to position [5813, 0]
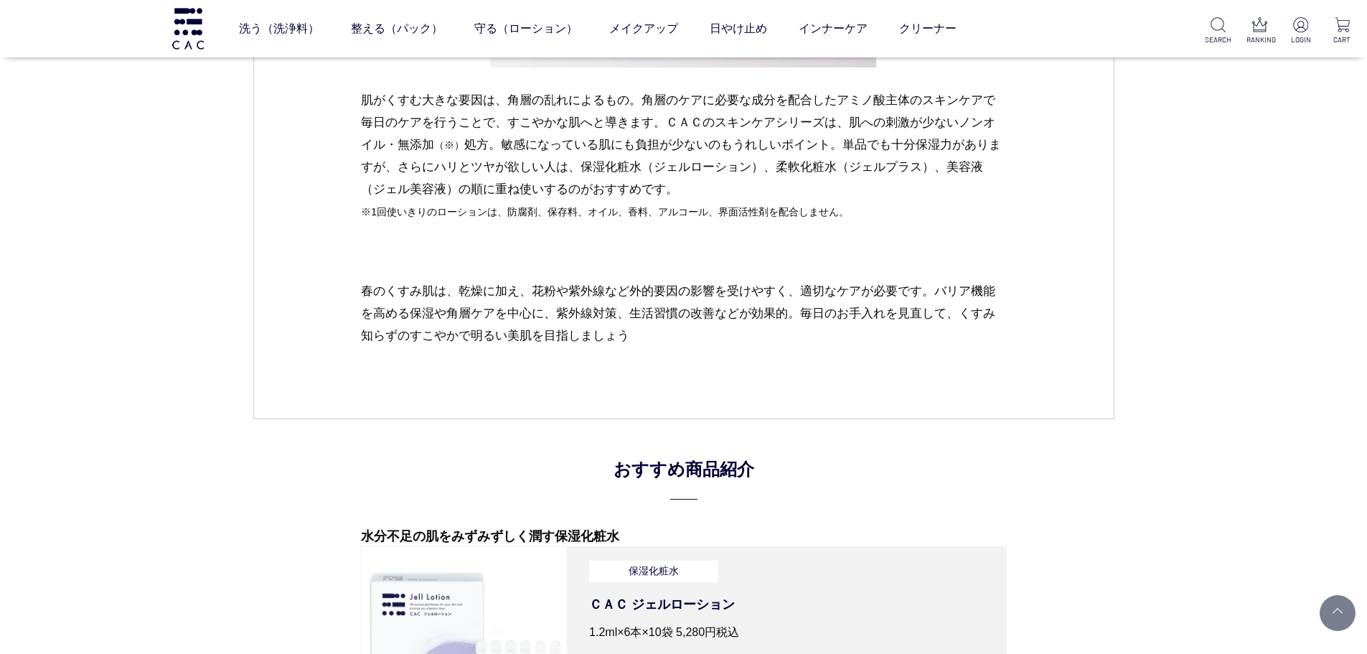
scroll to position [3803, 0]
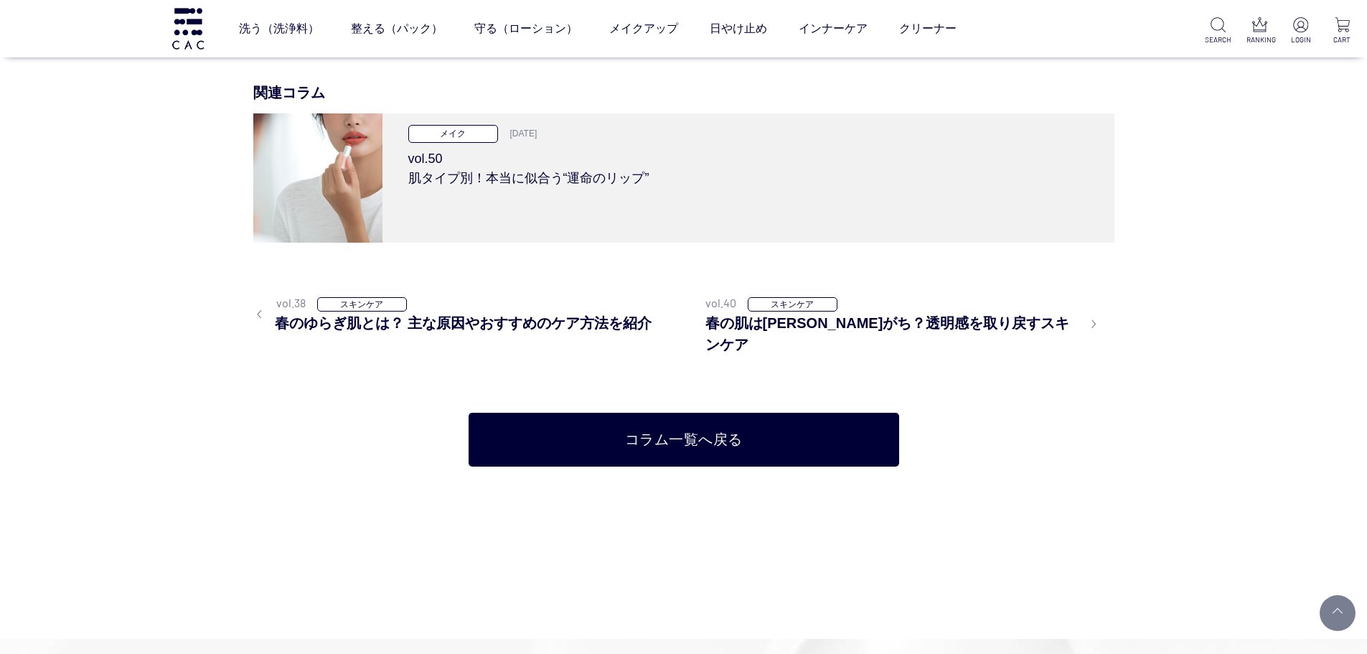
scroll to position [5382, 0]
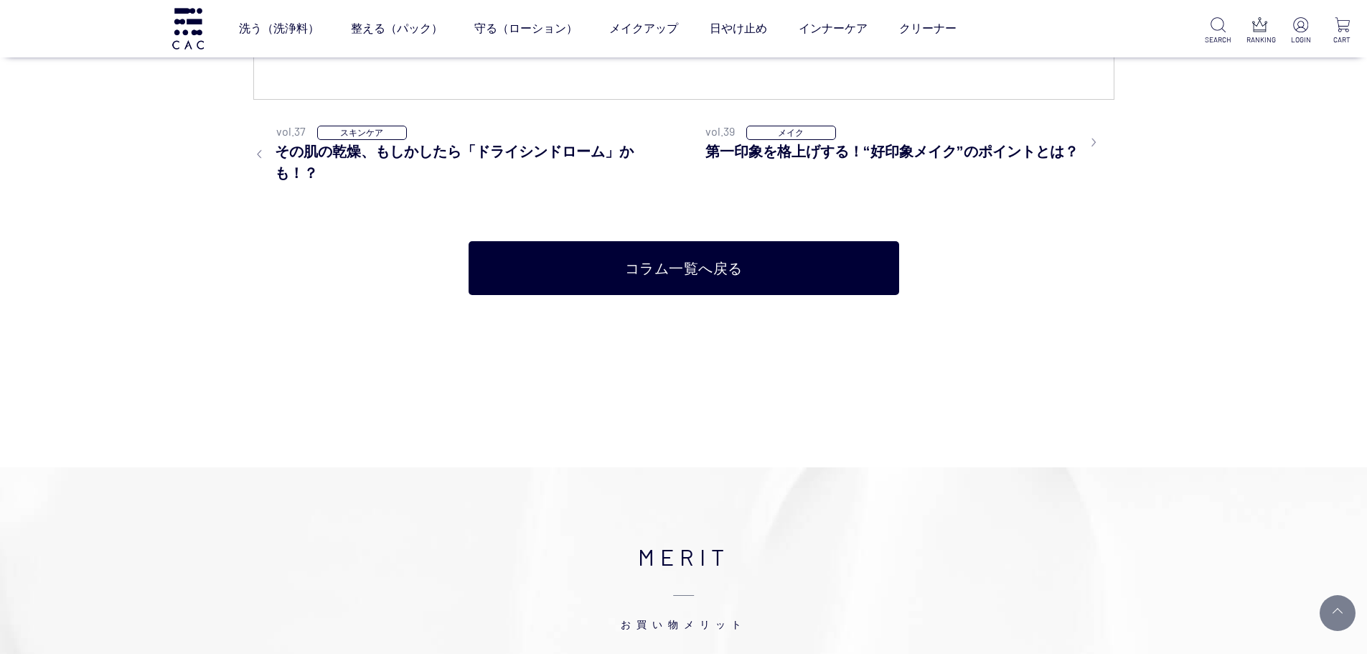
scroll to position [5956, 0]
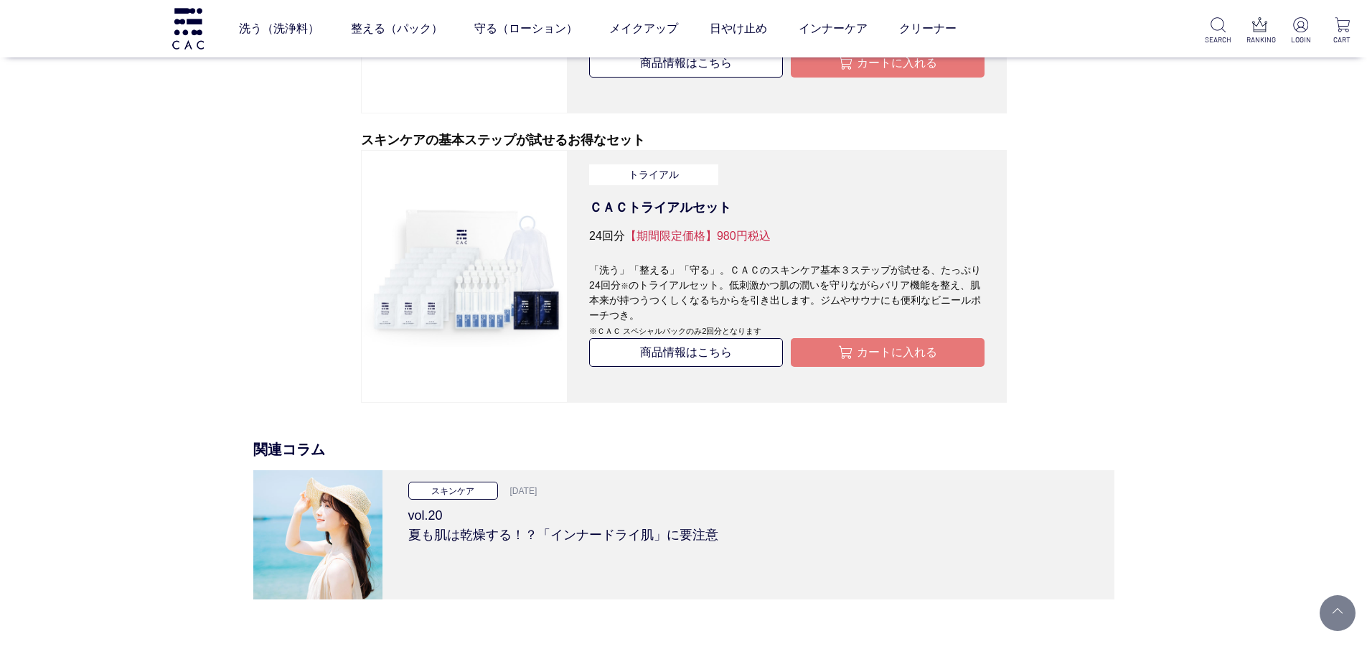
scroll to position [4162, 0]
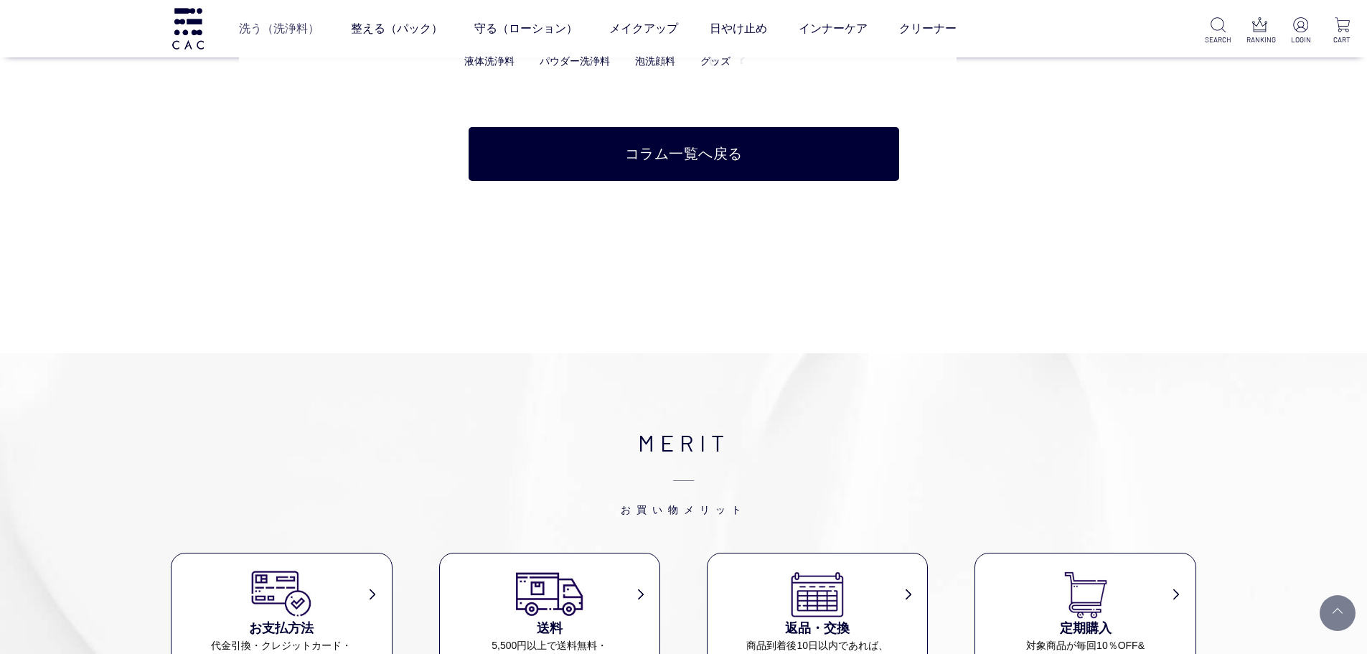
scroll to position [3086, 0]
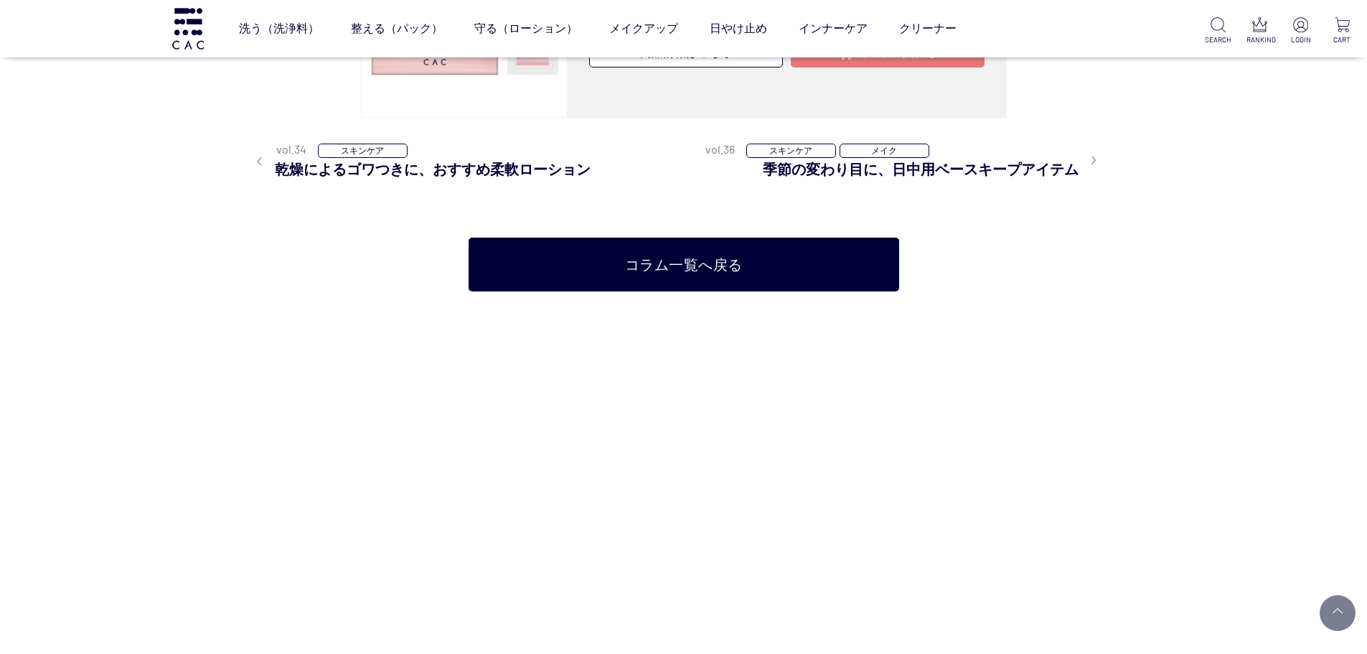
scroll to position [4449, 0]
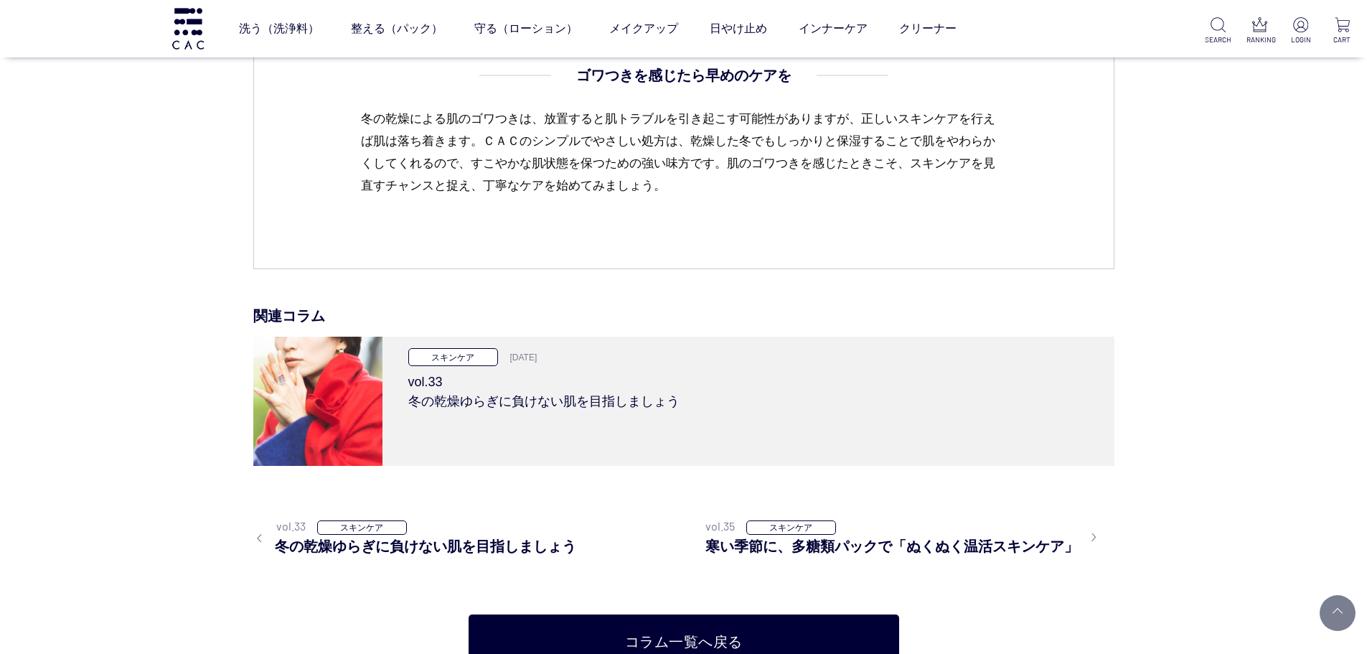
scroll to position [3014, 0]
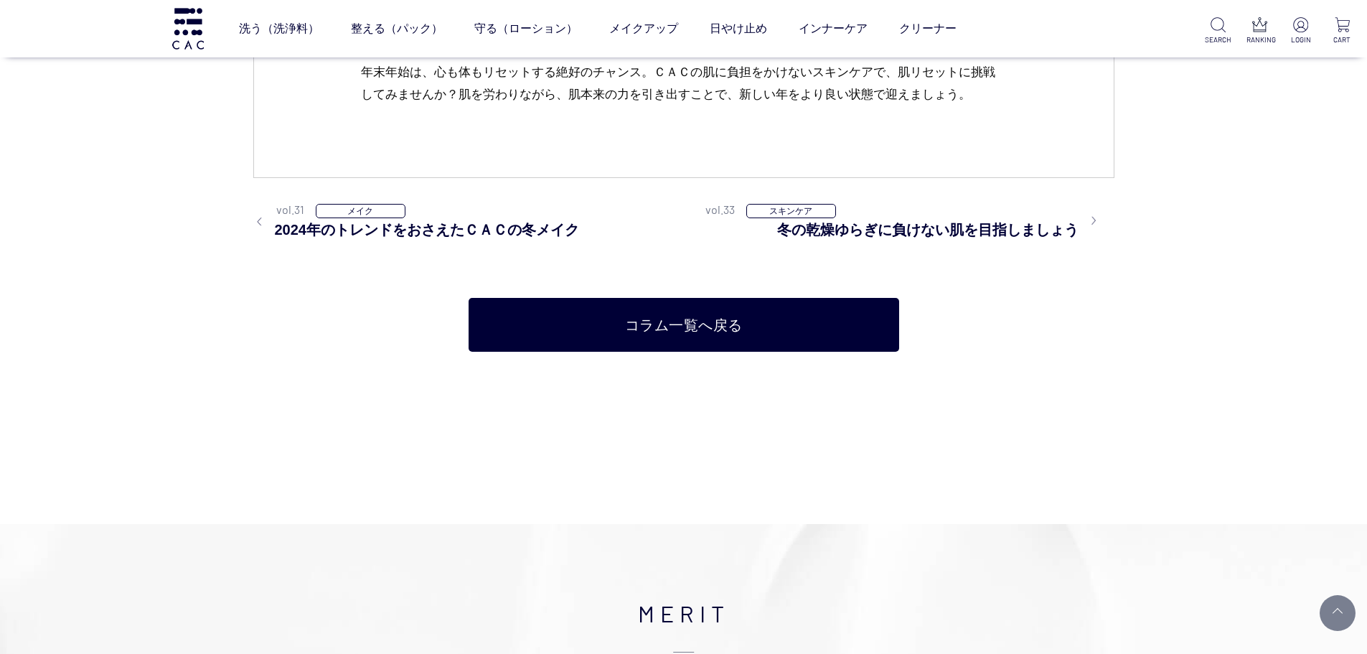
scroll to position [3803, 0]
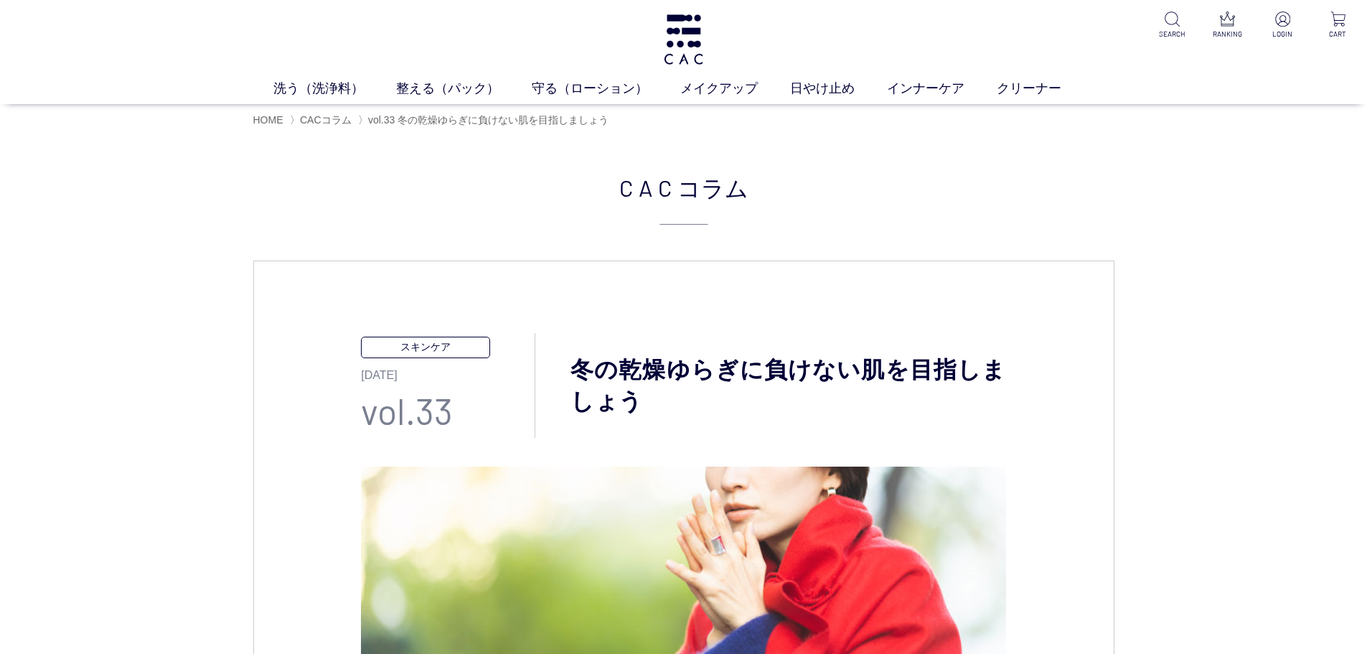
scroll to position [359, 0]
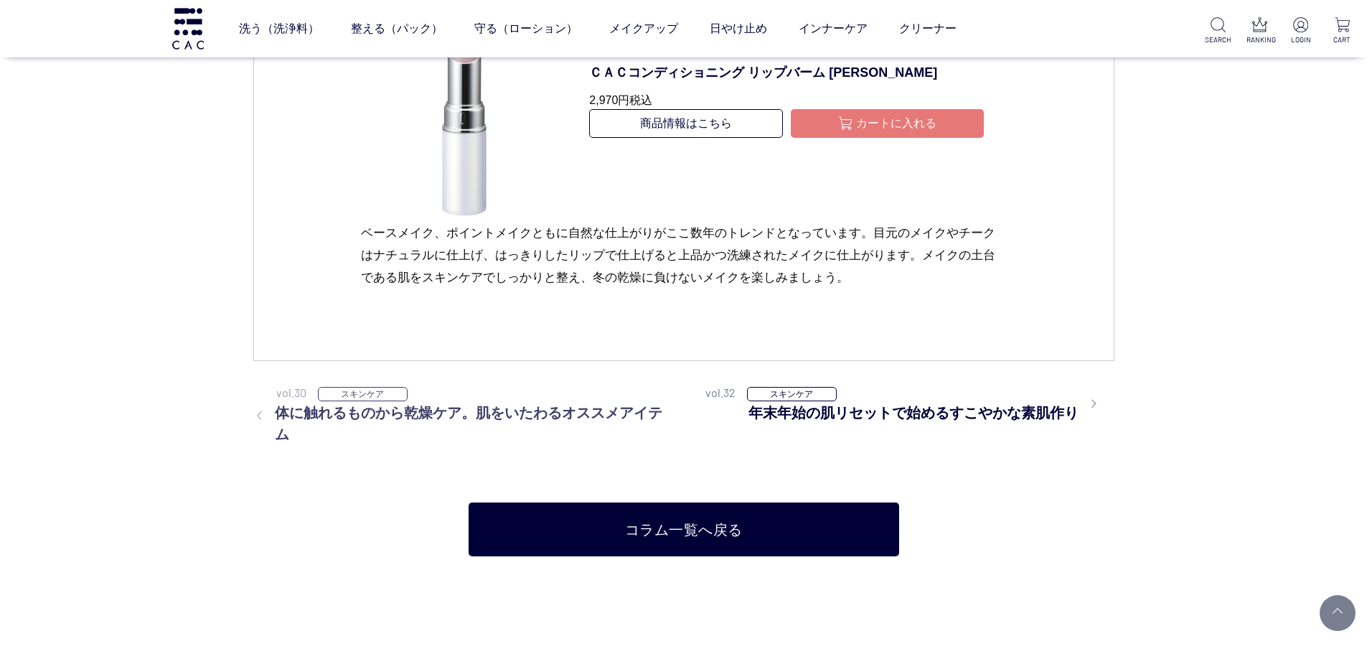
scroll to position [6961, 0]
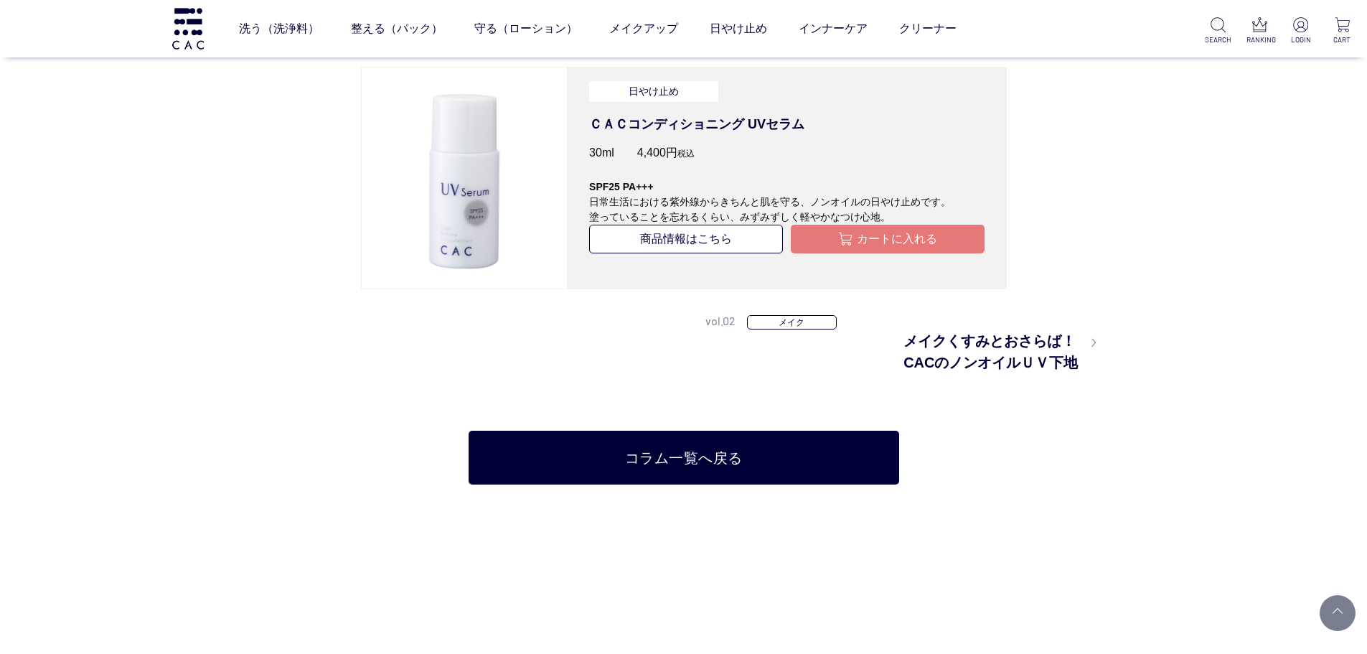
scroll to position [2583, 0]
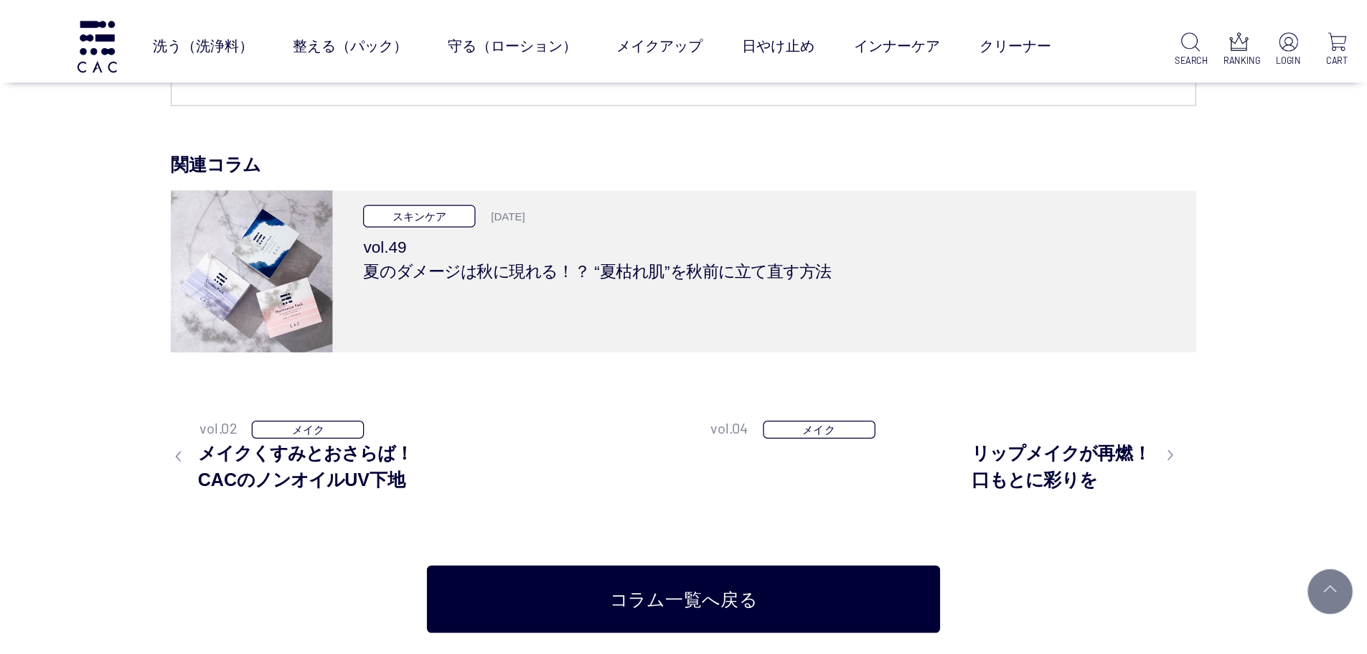
scroll to position [5598, 0]
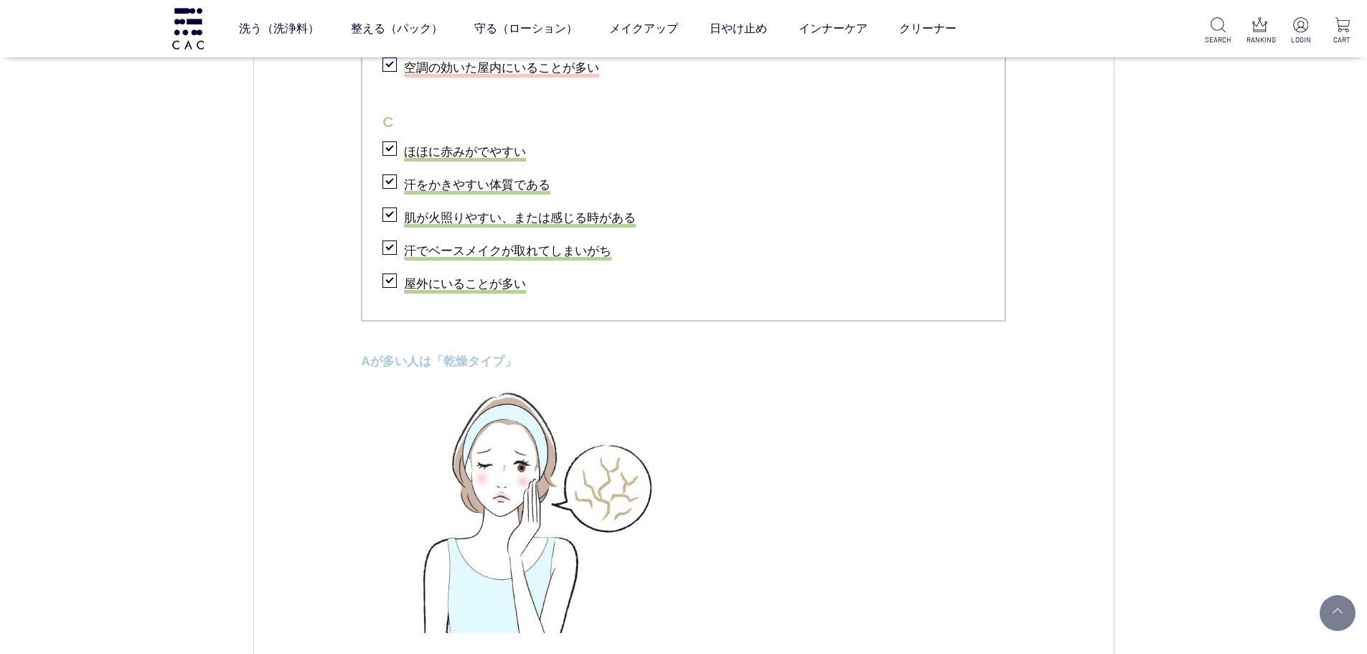
scroll to position [2009, 0]
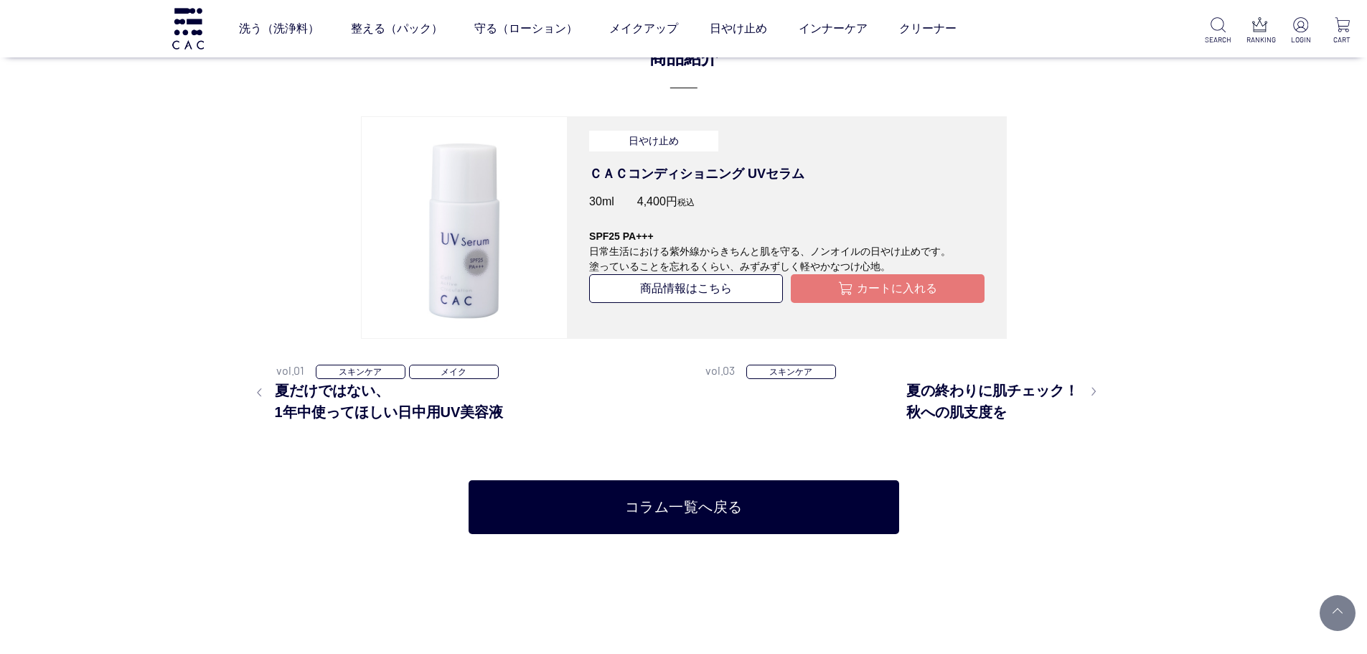
scroll to position [4019, 0]
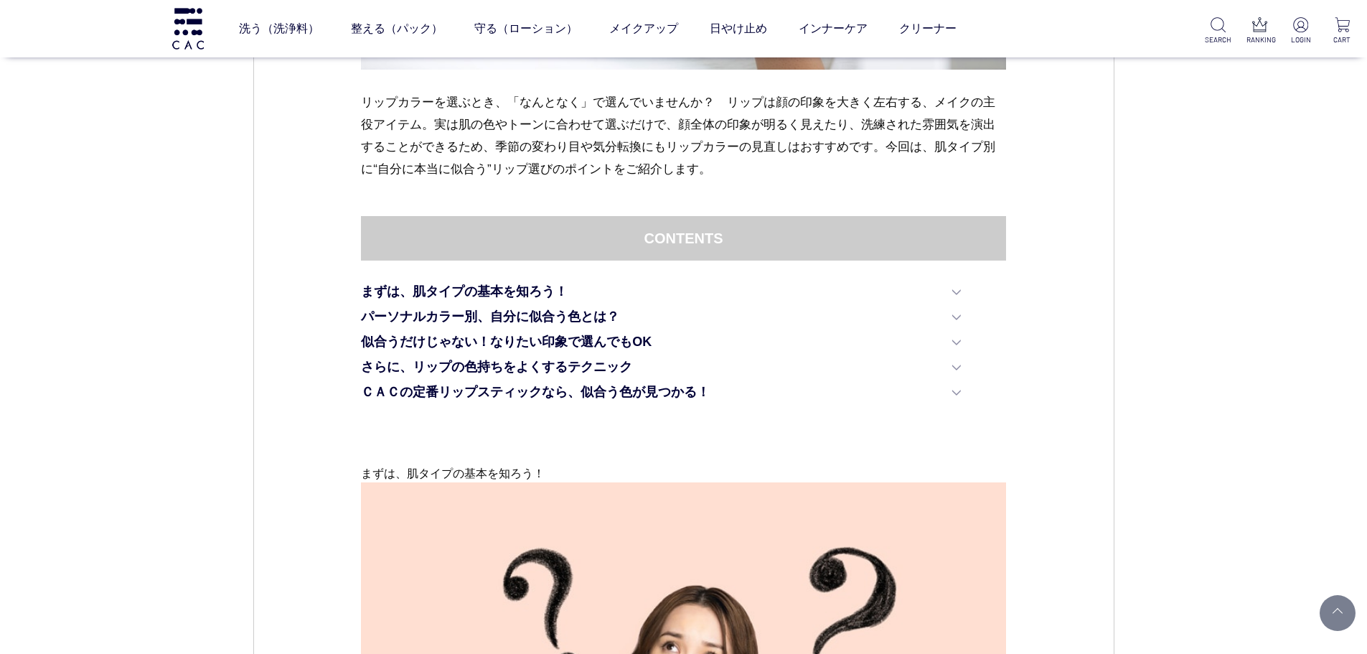
scroll to position [574, 0]
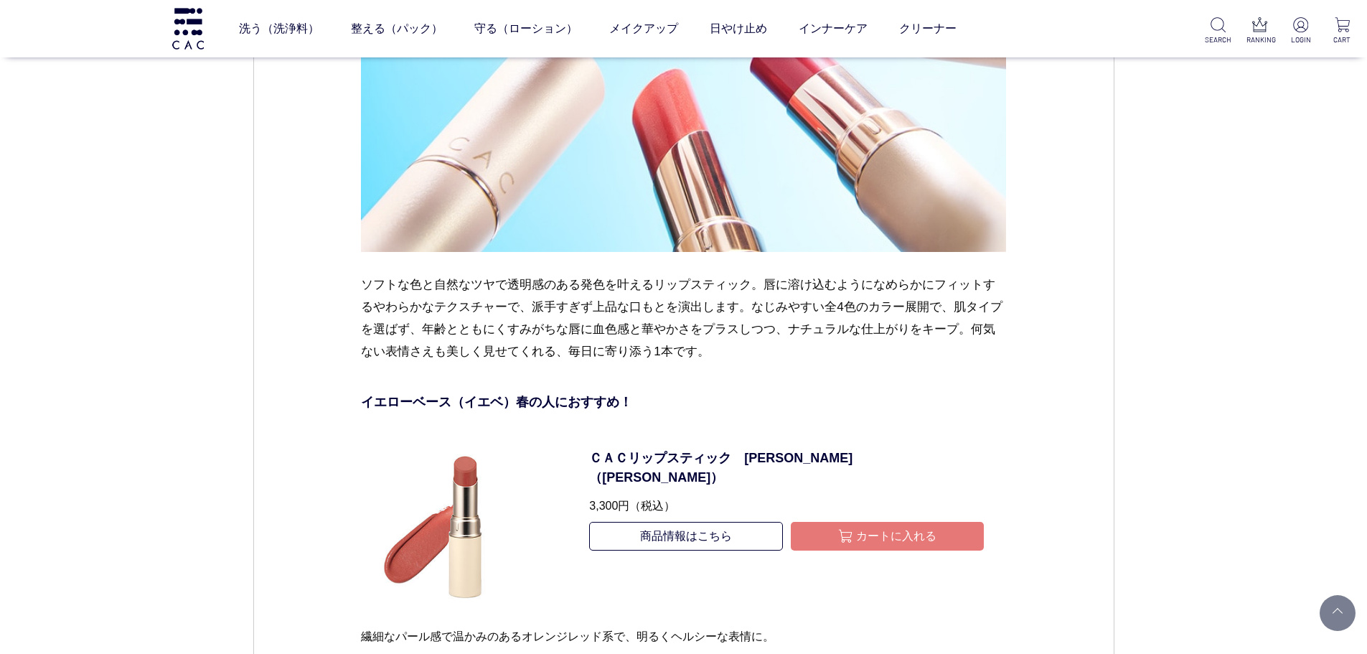
scroll to position [8037, 0]
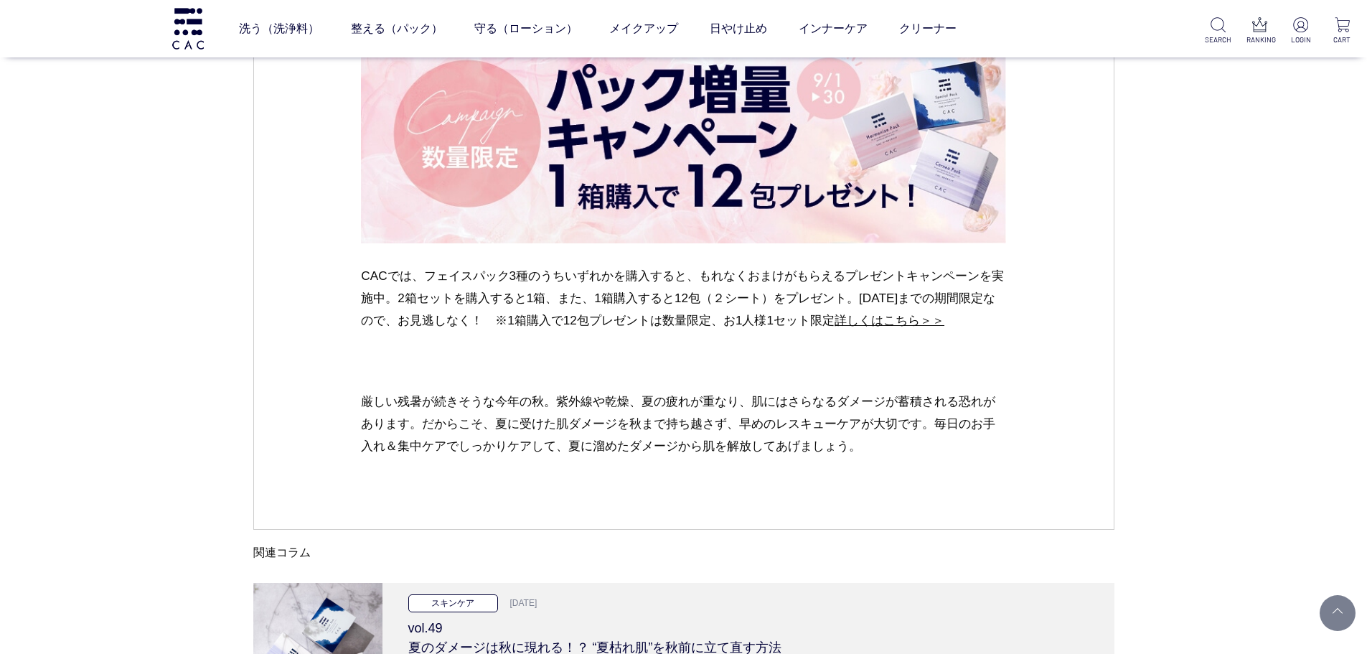
scroll to position [6459, 0]
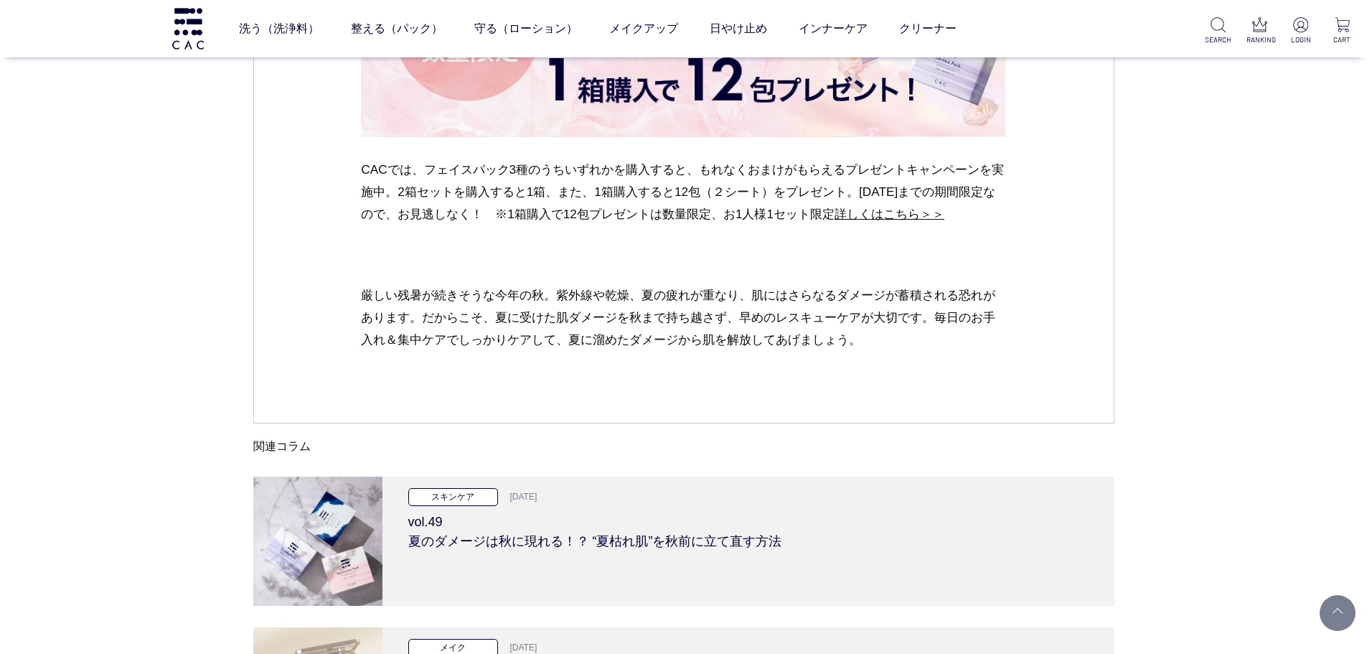
drag, startPoint x: 265, startPoint y: 442, endPoint x: 129, endPoint y: 365, distance: 156.2
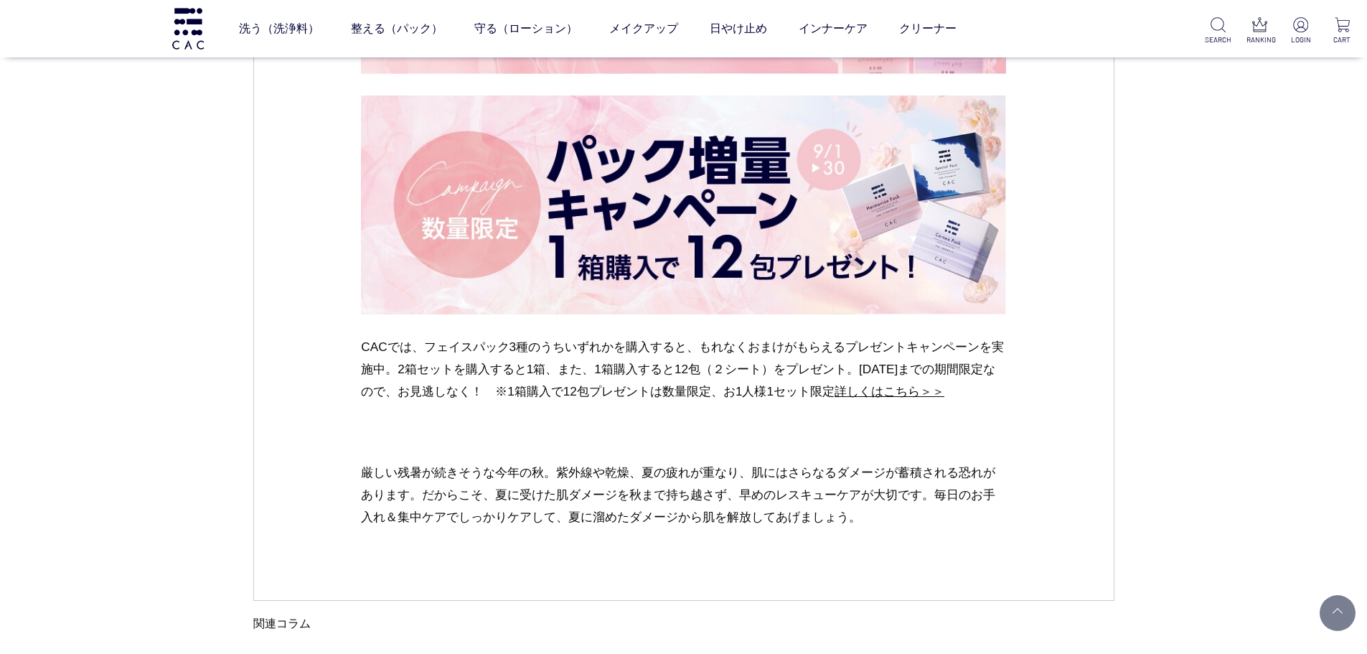
scroll to position [6172, 0]
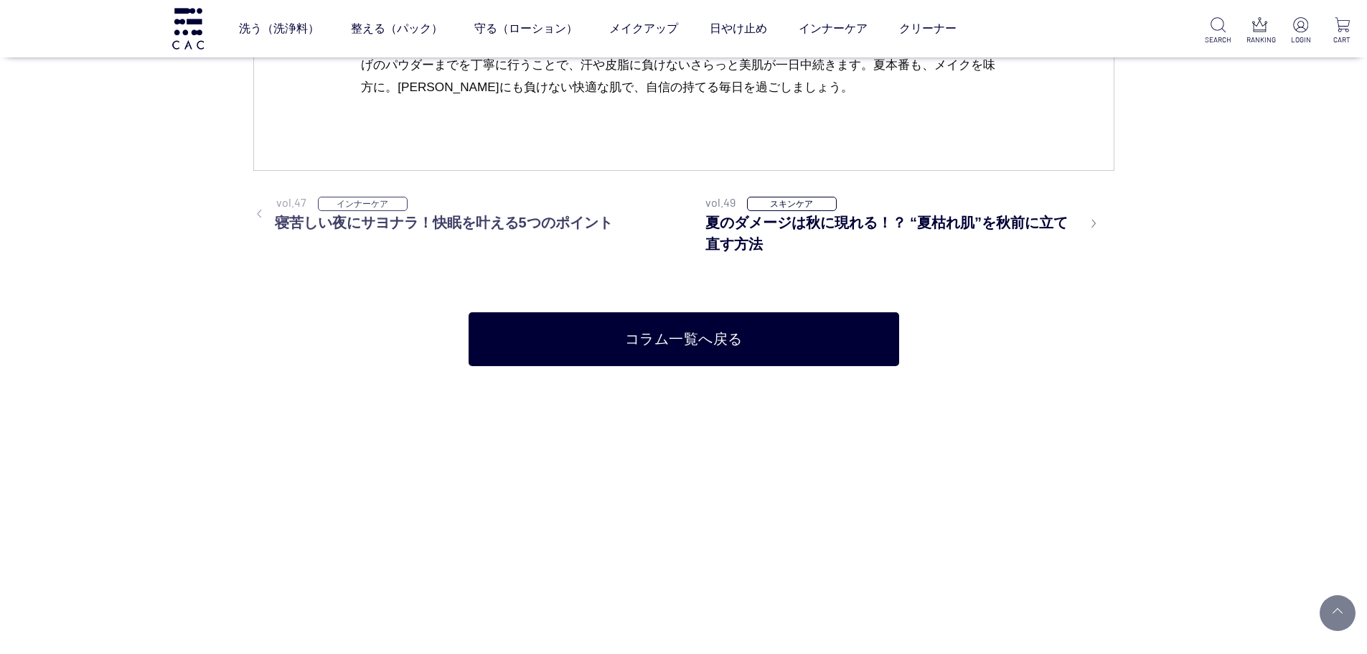
scroll to position [8109, 0]
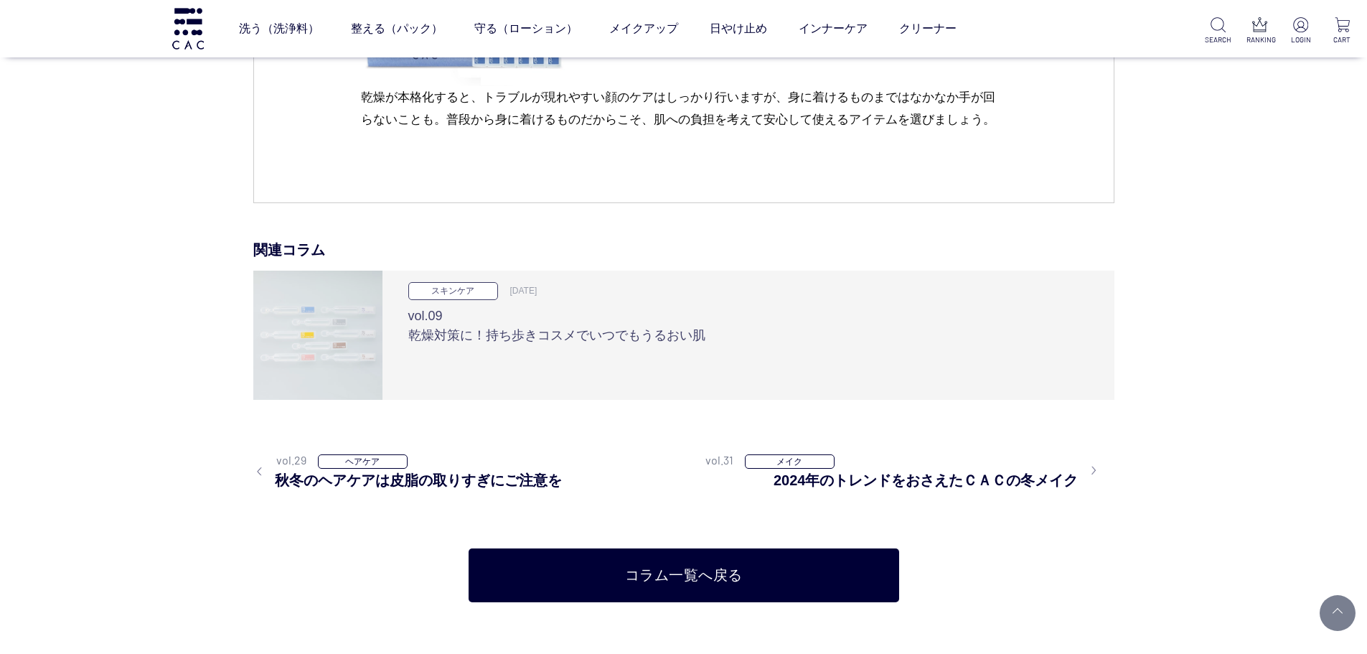
scroll to position [3301, 0]
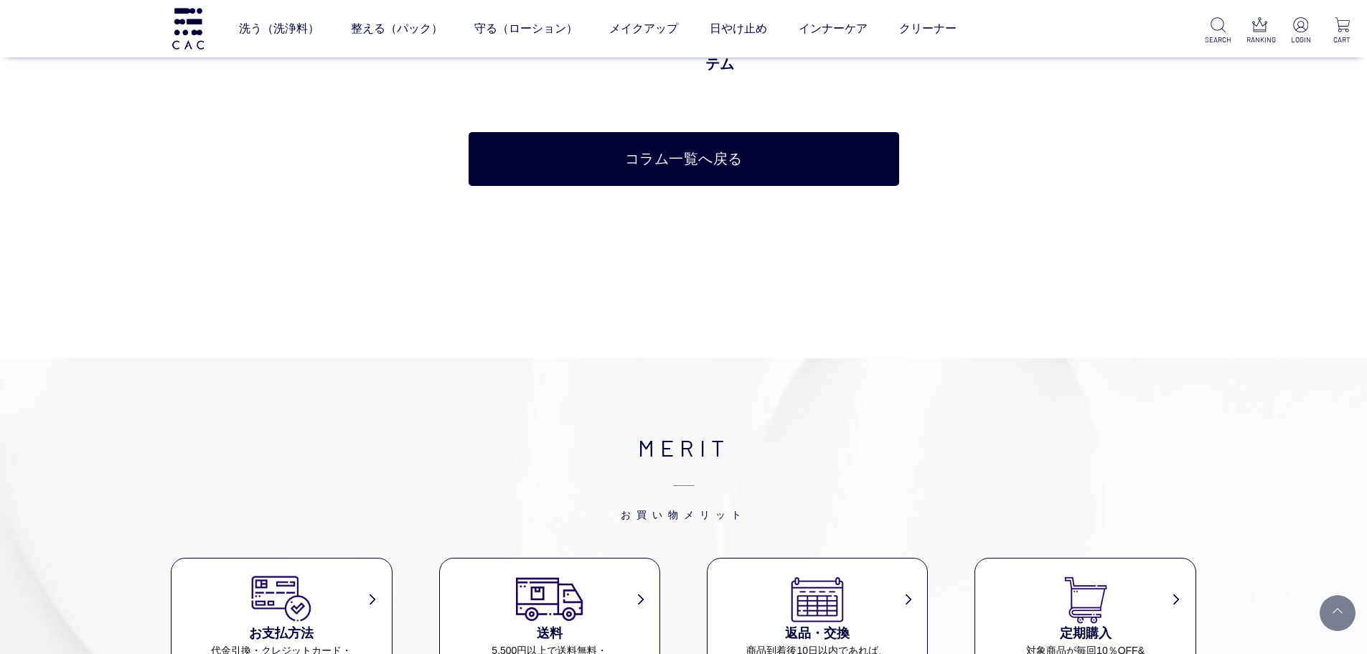
scroll to position [4306, 0]
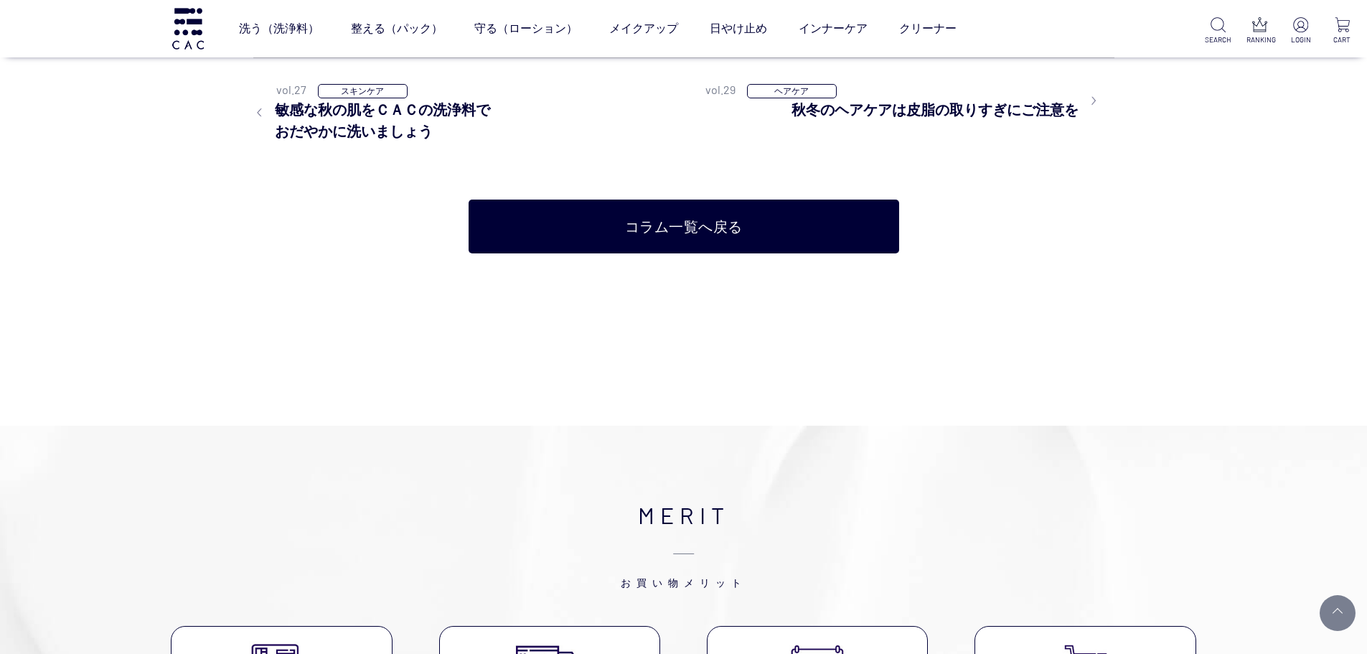
scroll to position [3660, 0]
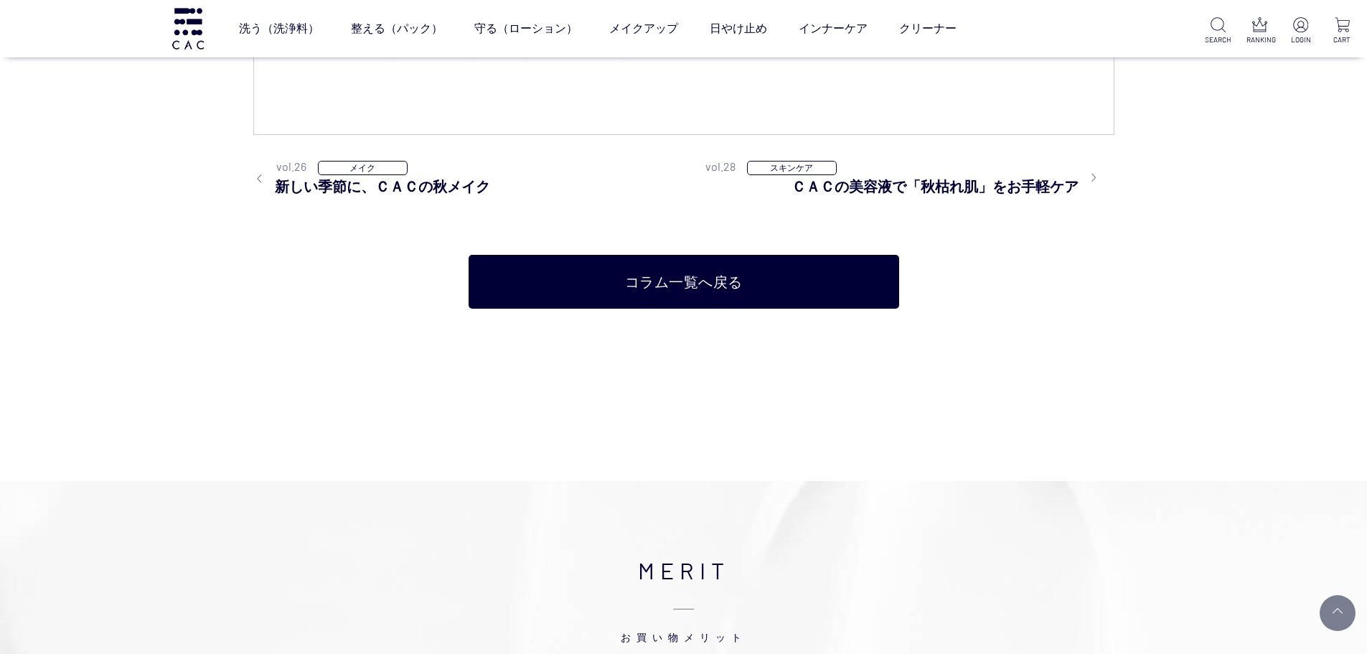
scroll to position [3301, 0]
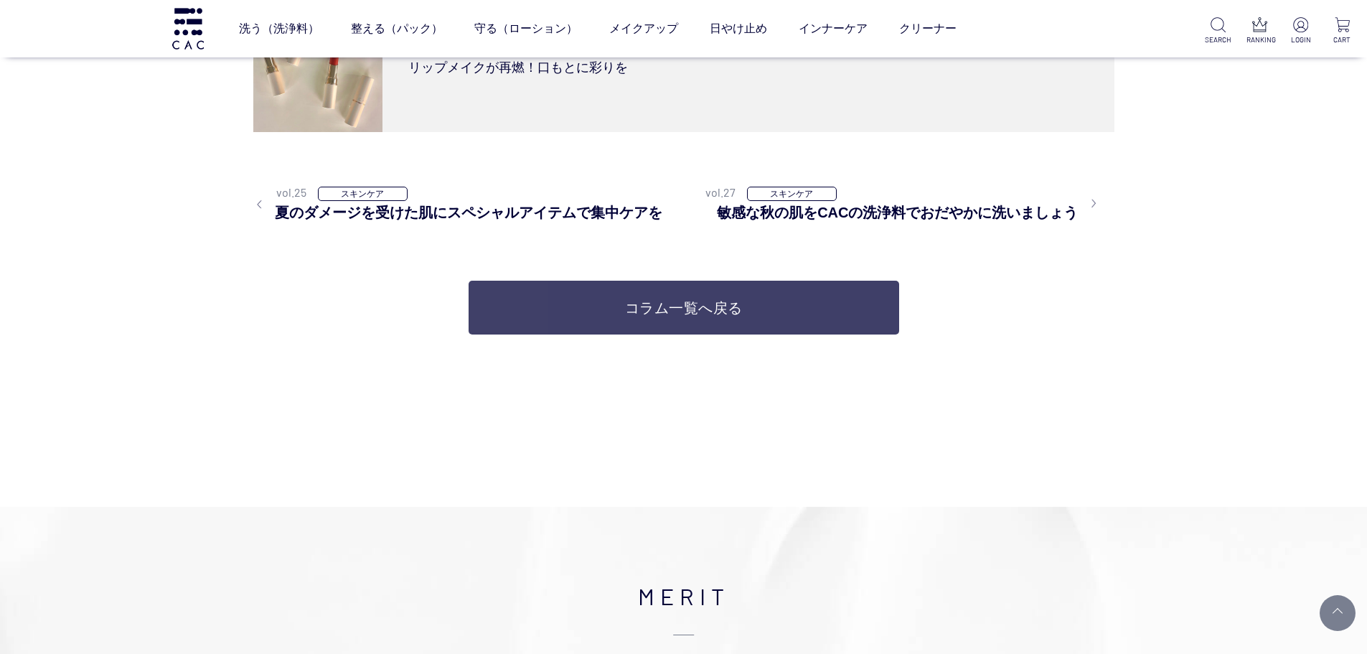
scroll to position [2296, 0]
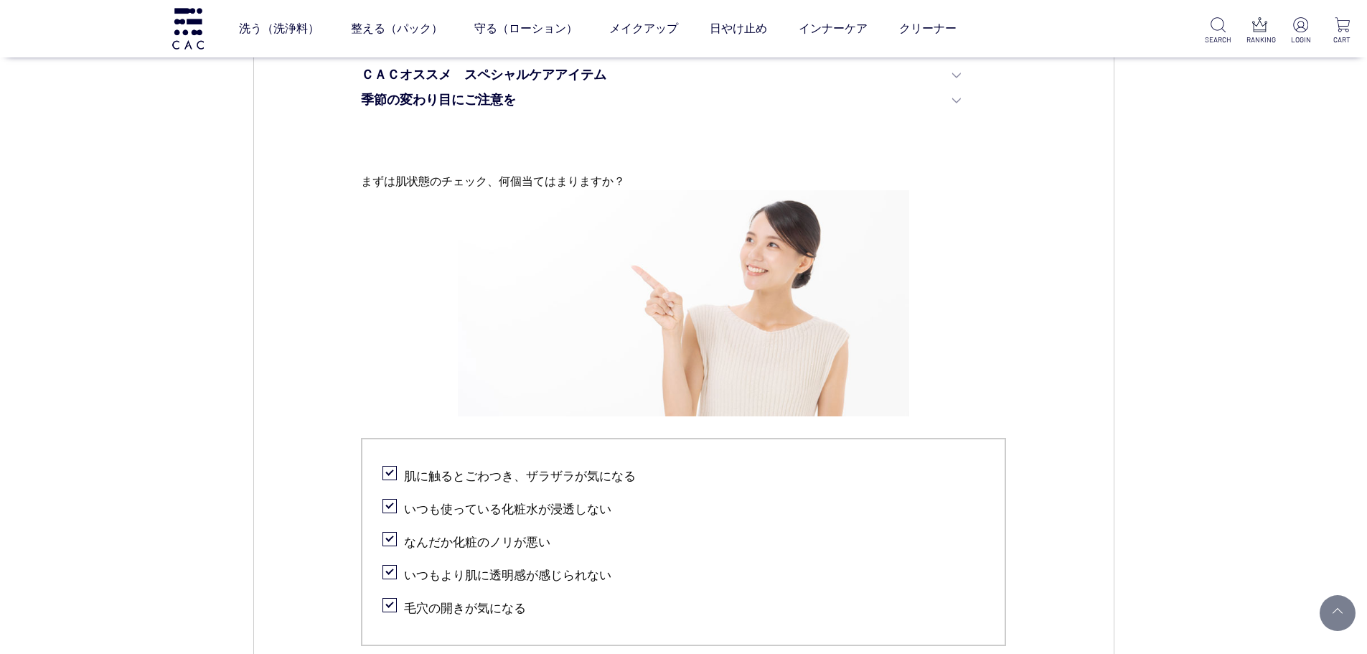
scroll to position [1076, 0]
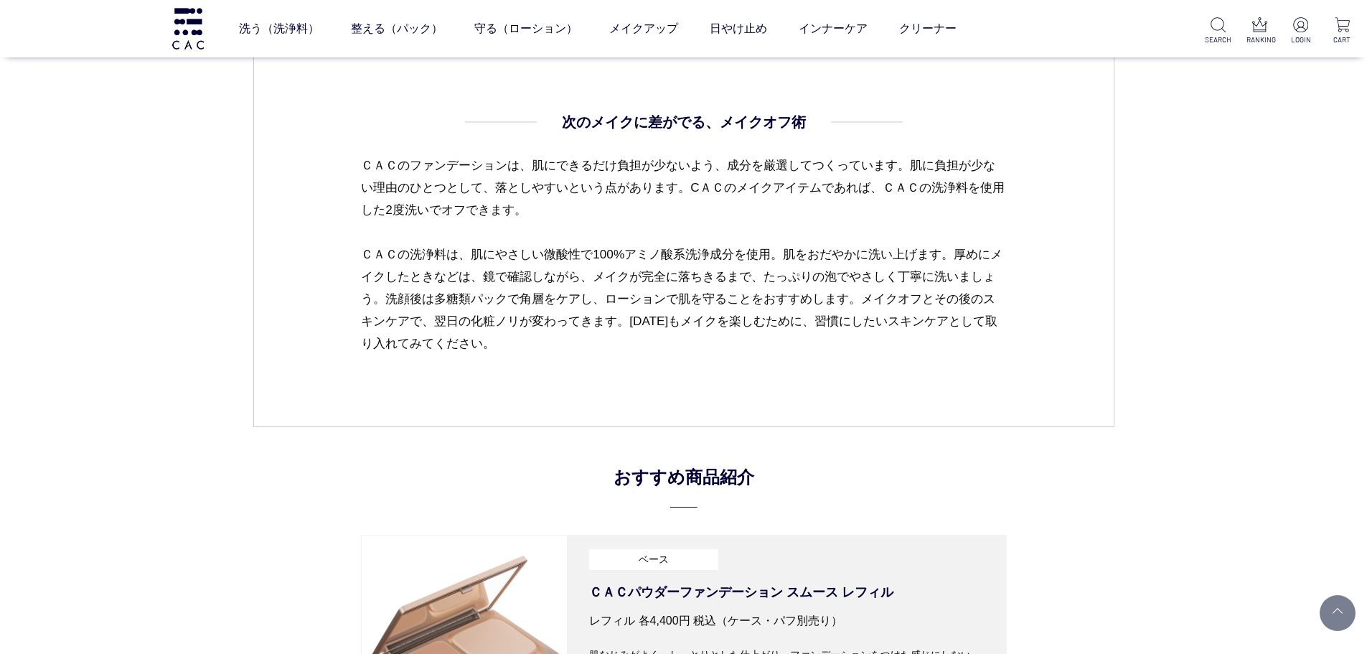
scroll to position [4449, 0]
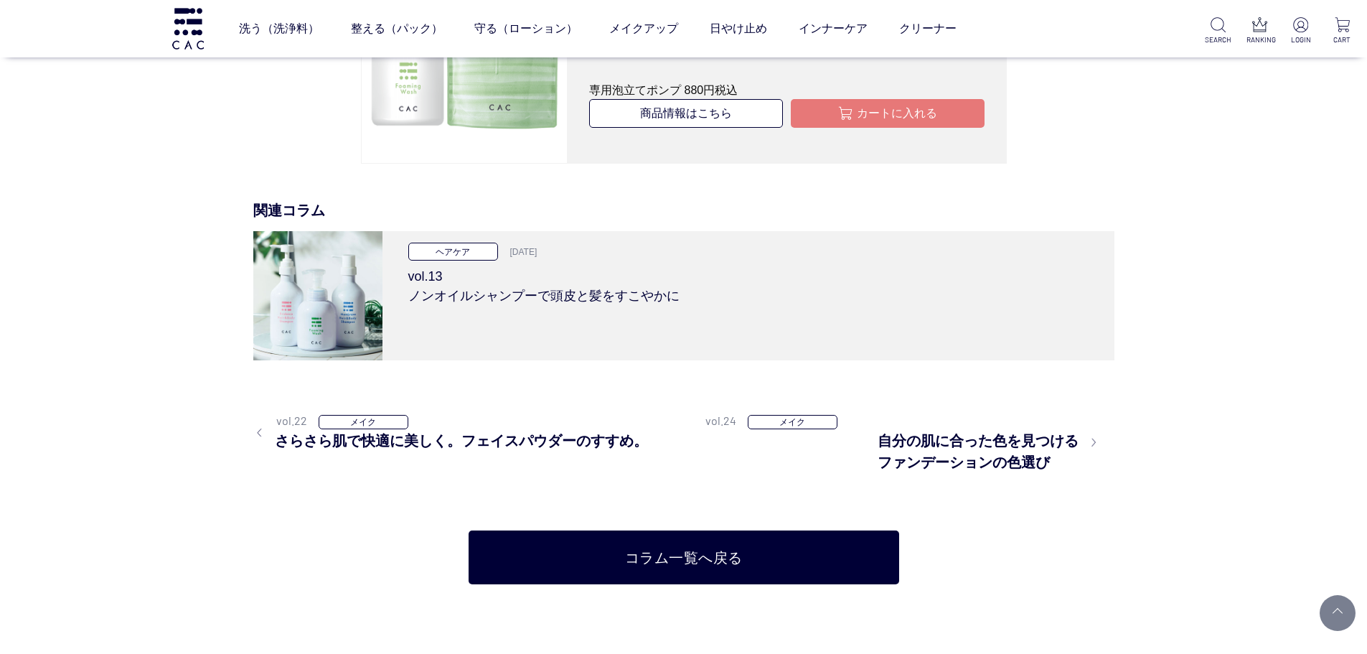
scroll to position [3301, 0]
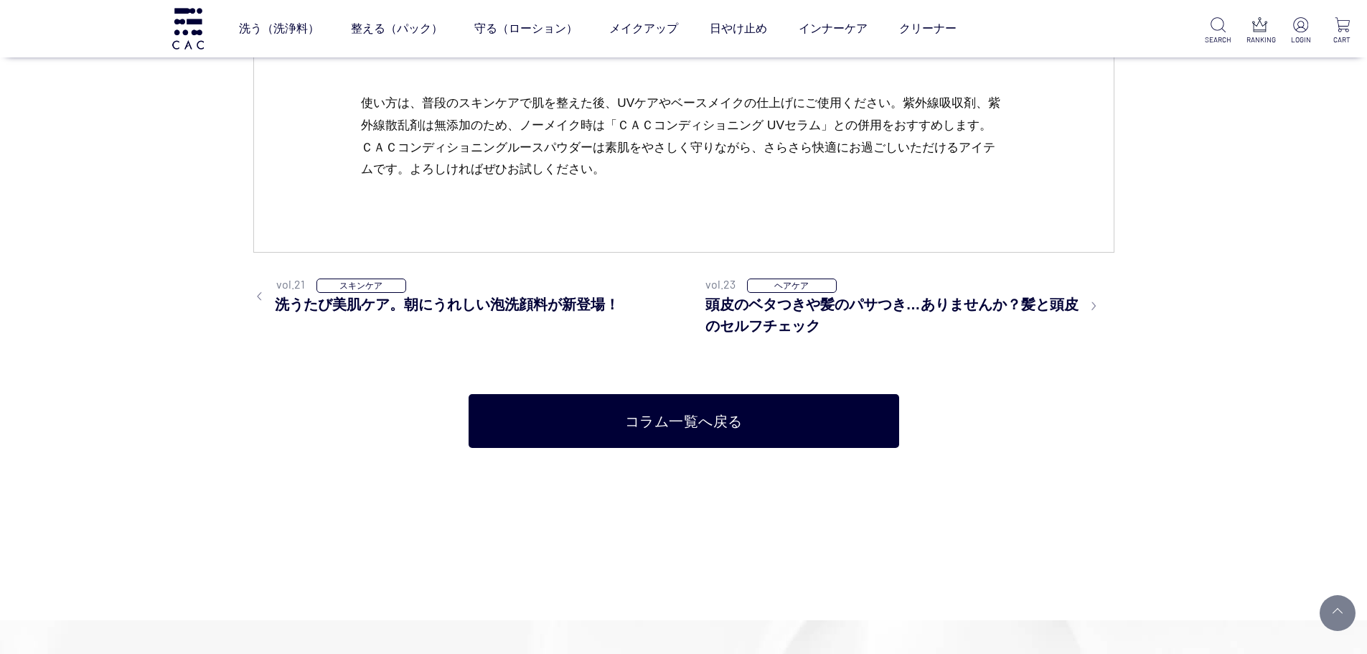
scroll to position [2727, 0]
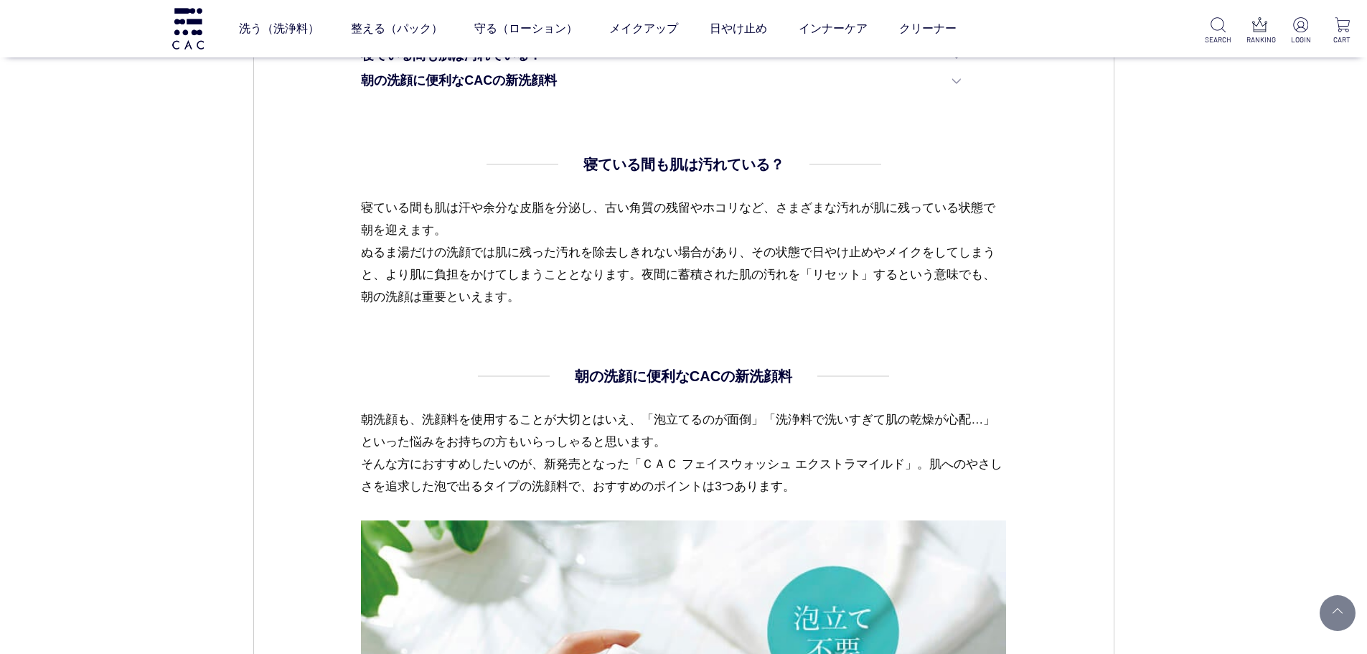
scroll to position [861, 0]
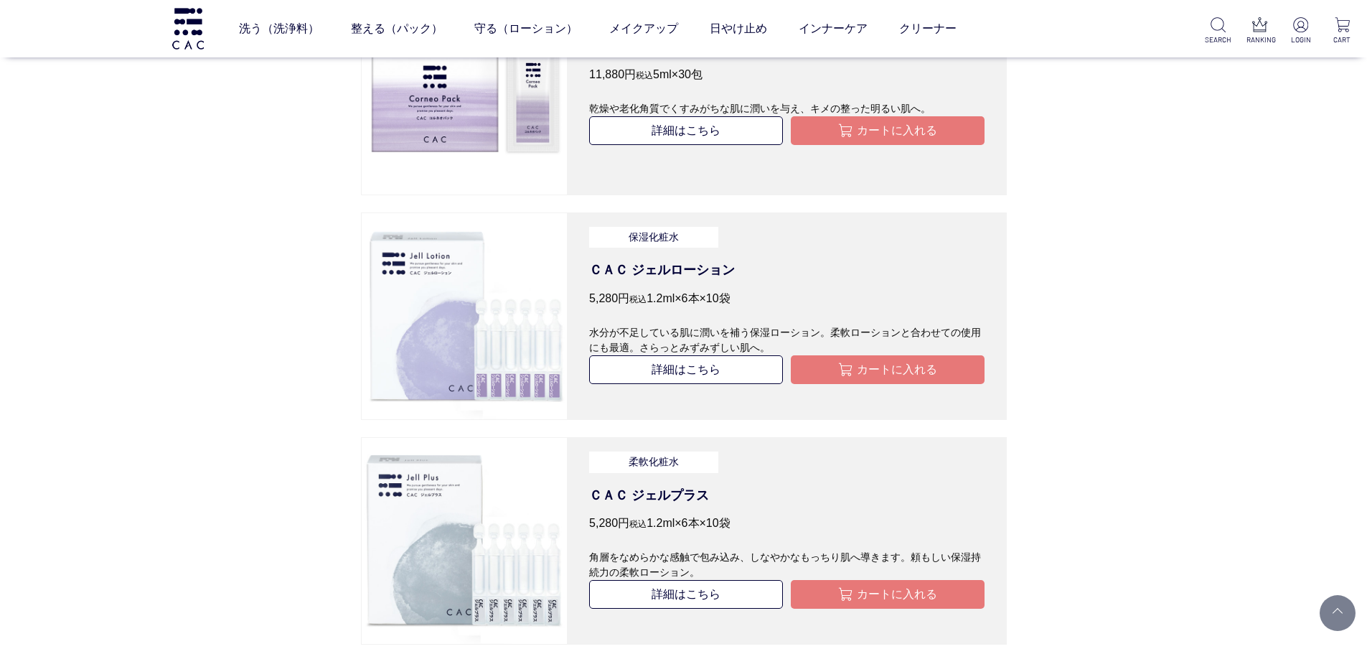
scroll to position [3301, 0]
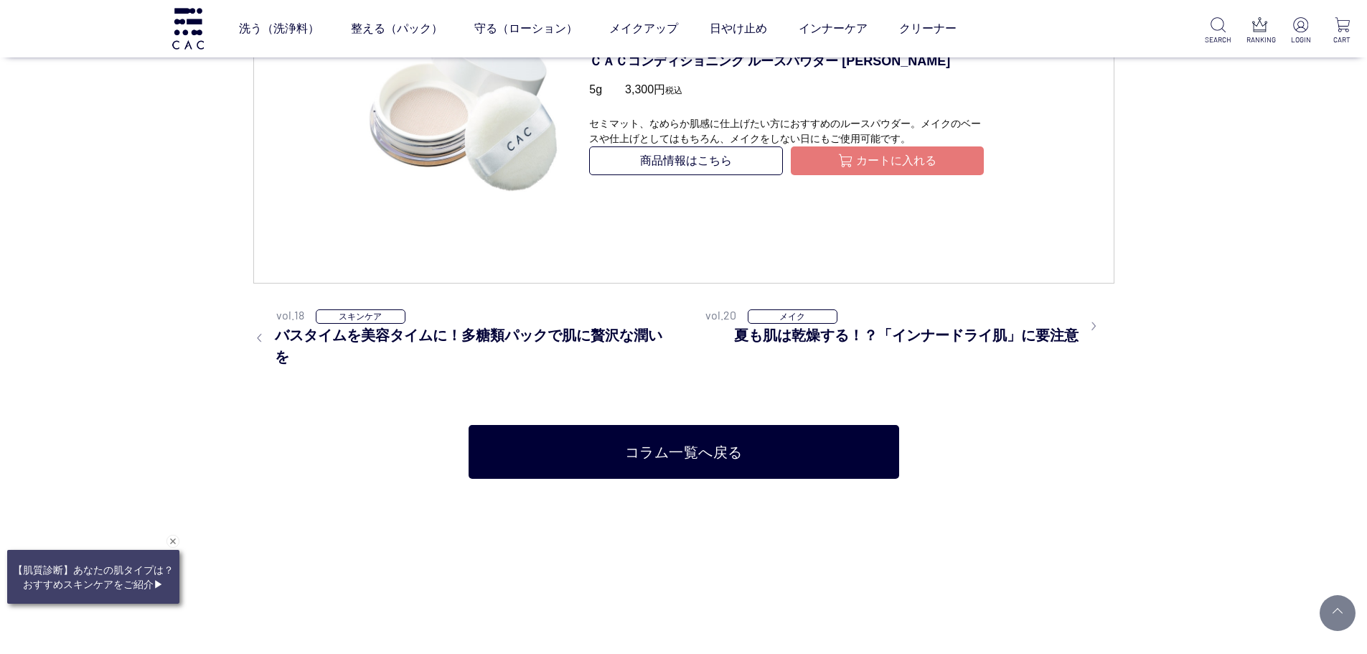
scroll to position [4880, 0]
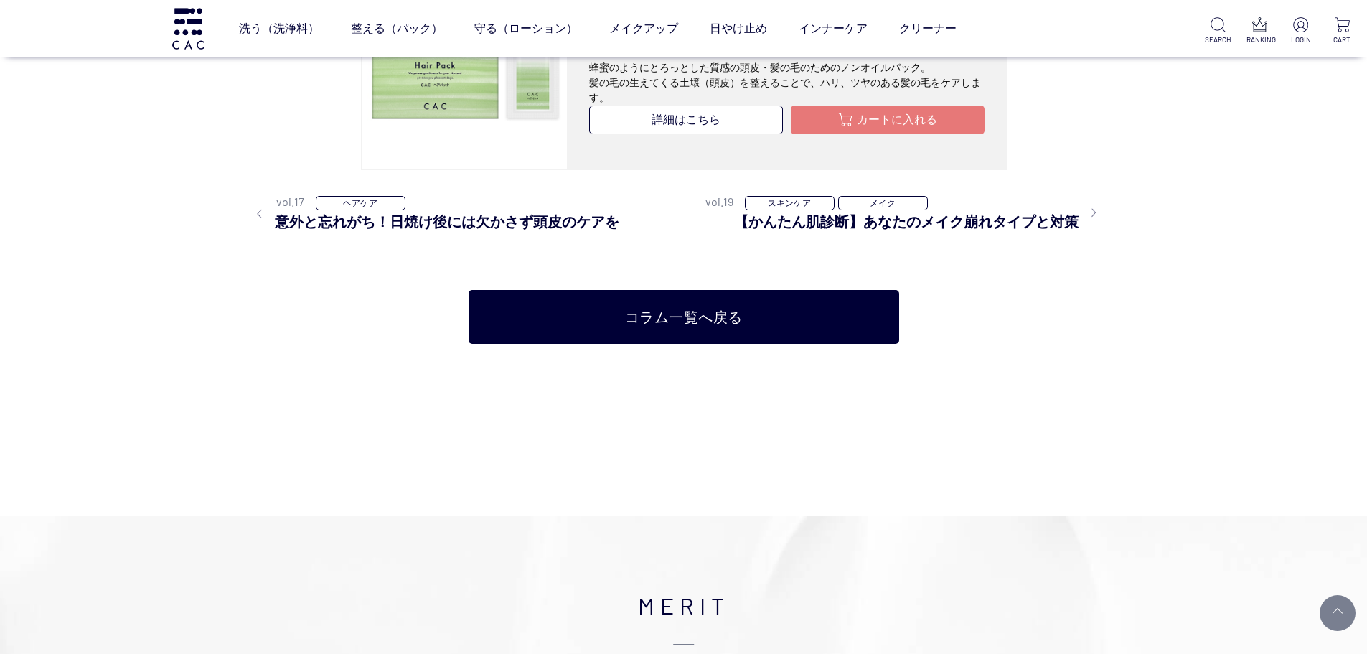
scroll to position [3373, 0]
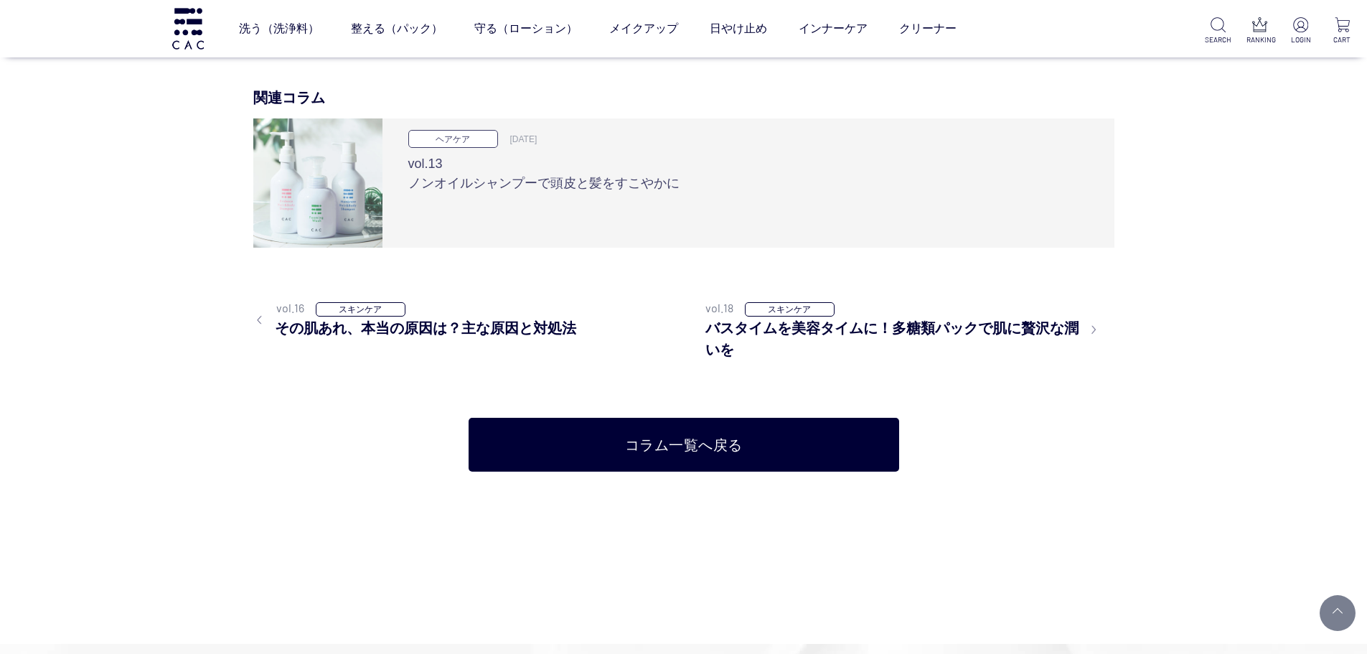
scroll to position [2727, 0]
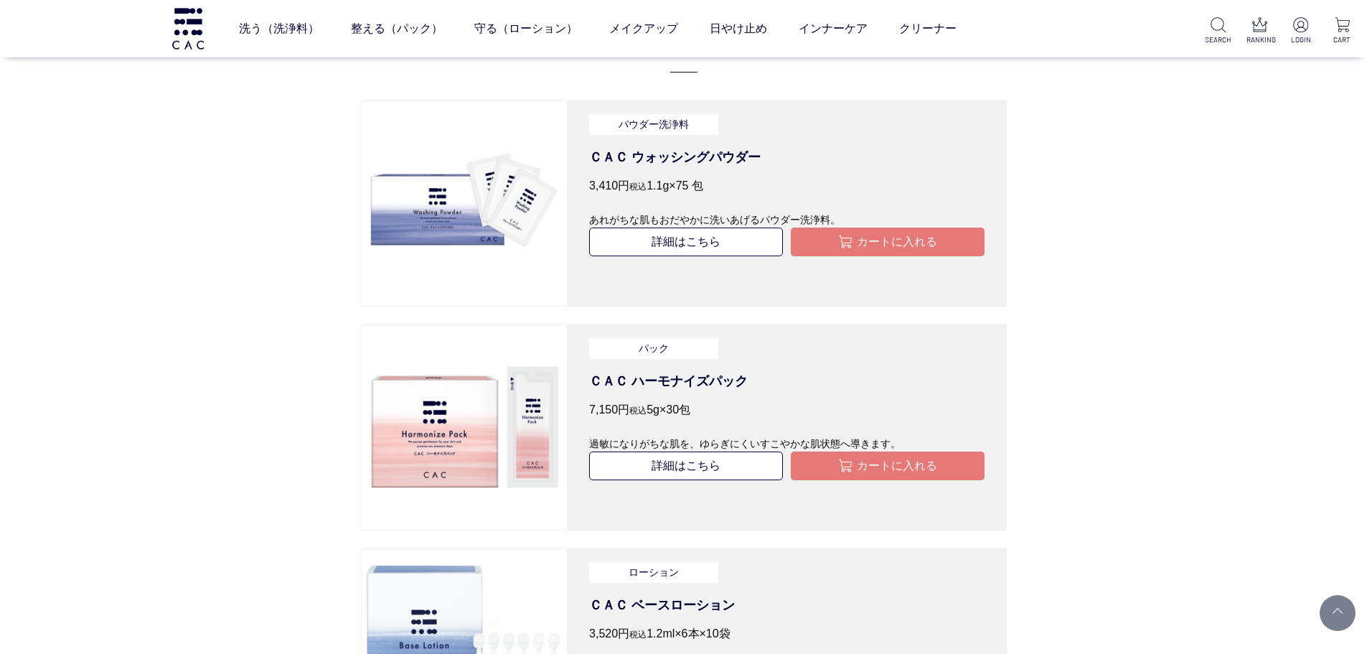
scroll to position [4019, 0]
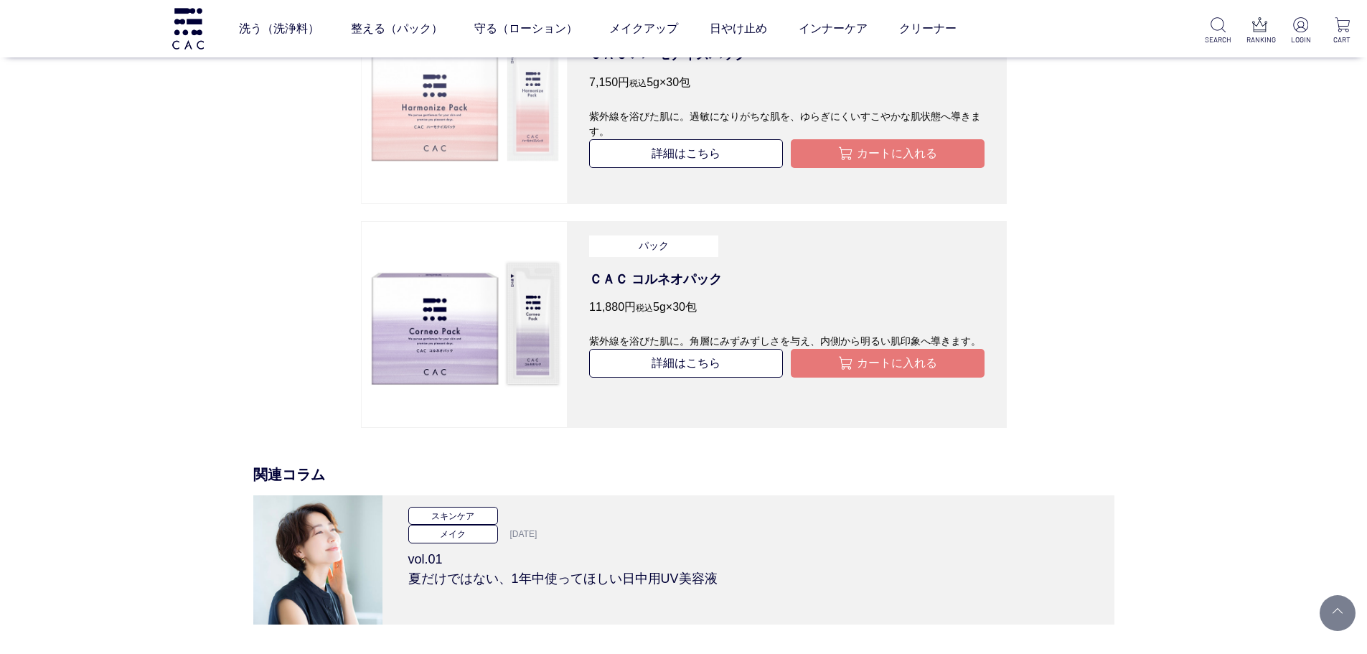
scroll to position [3301, 0]
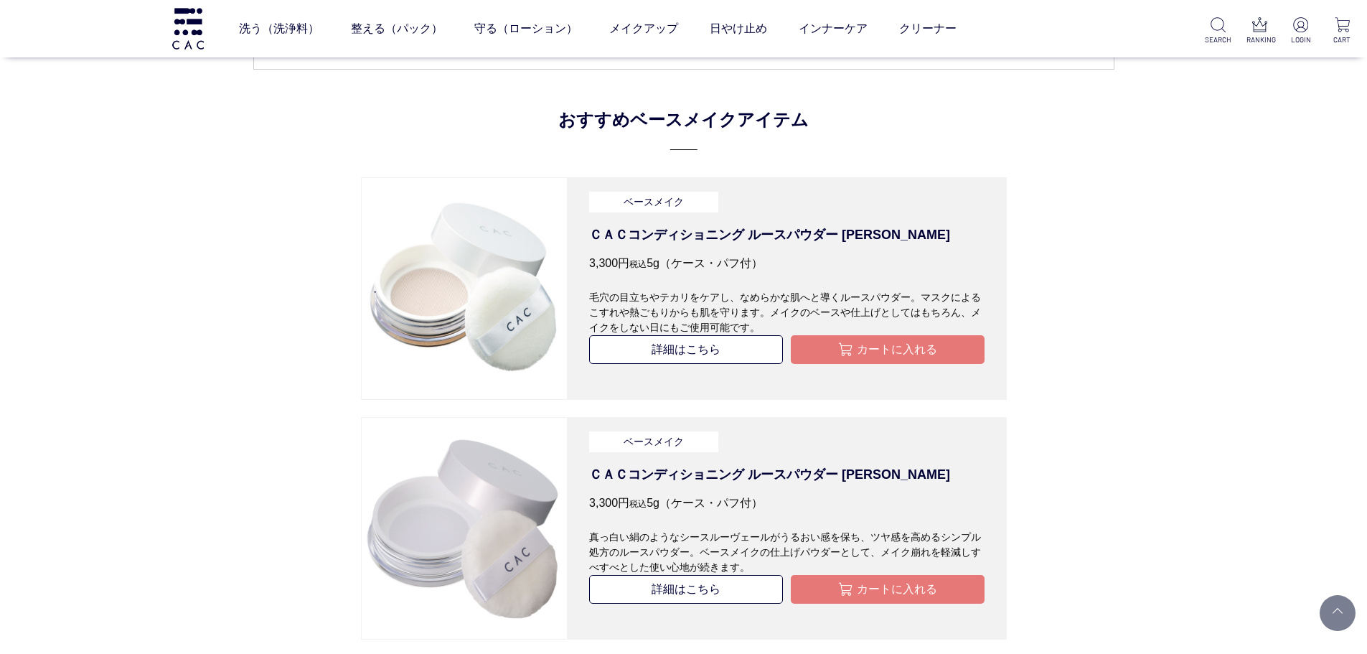
scroll to position [2081, 0]
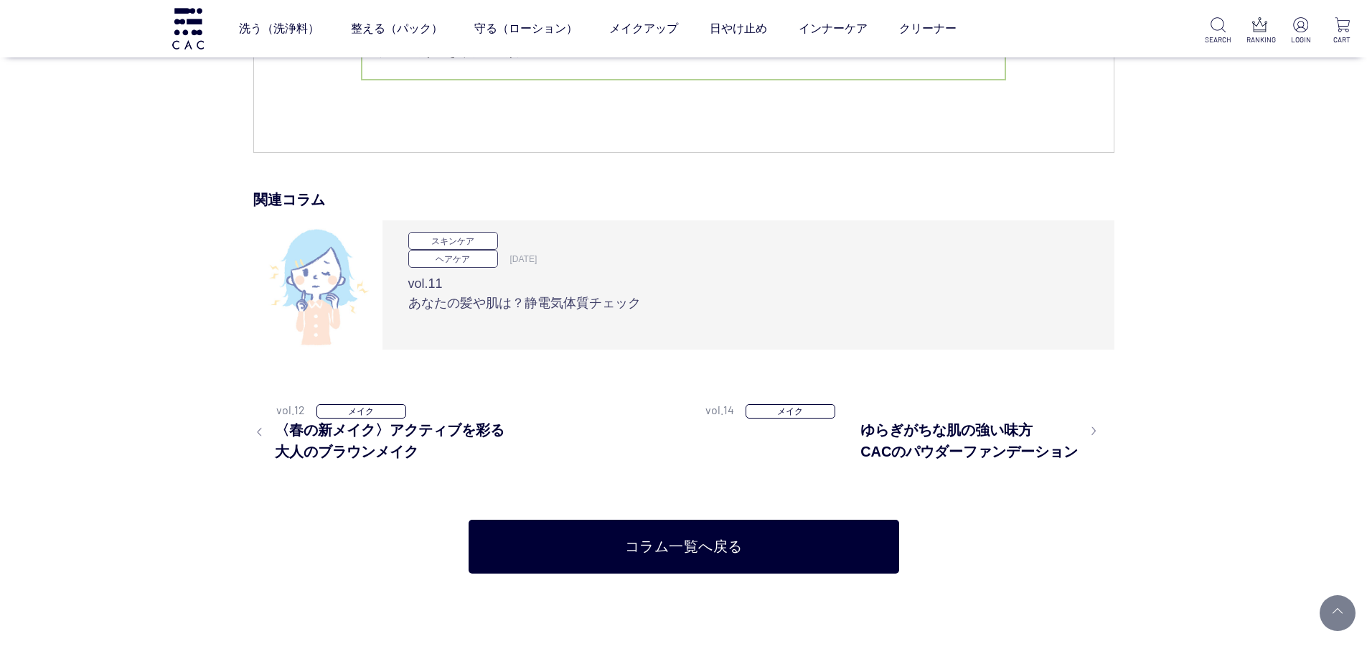
scroll to position [3732, 0]
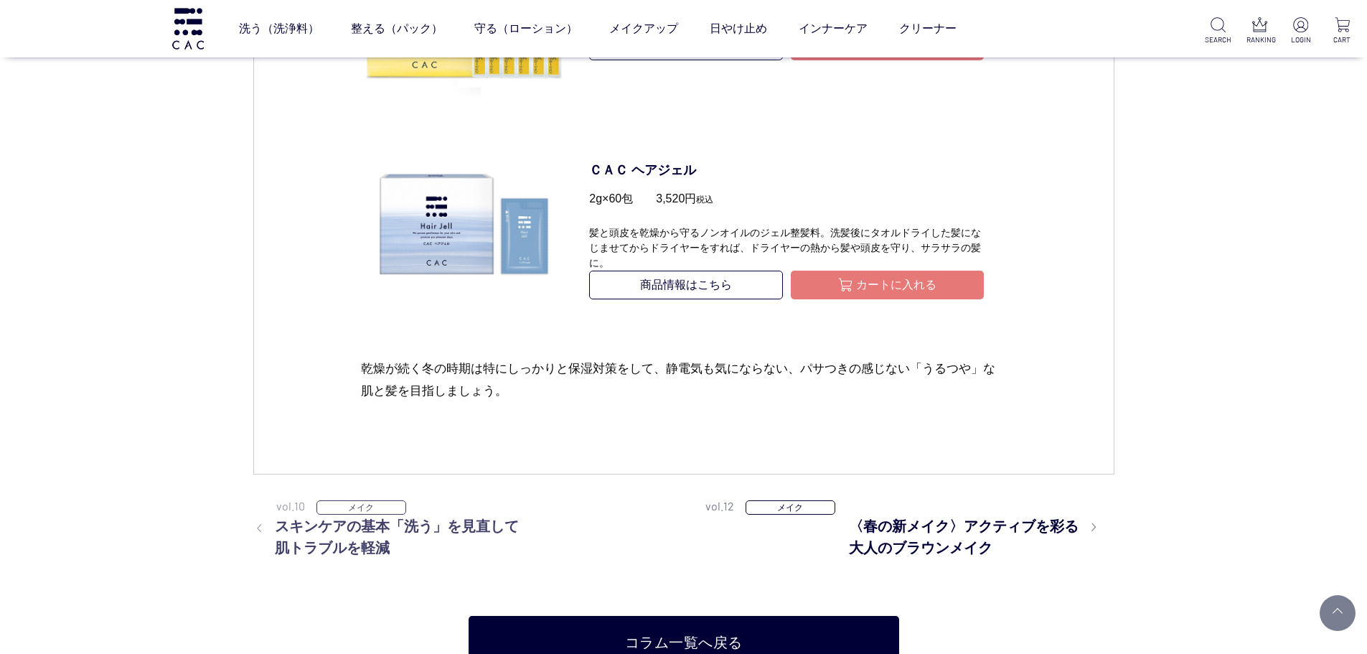
scroll to position [2512, 0]
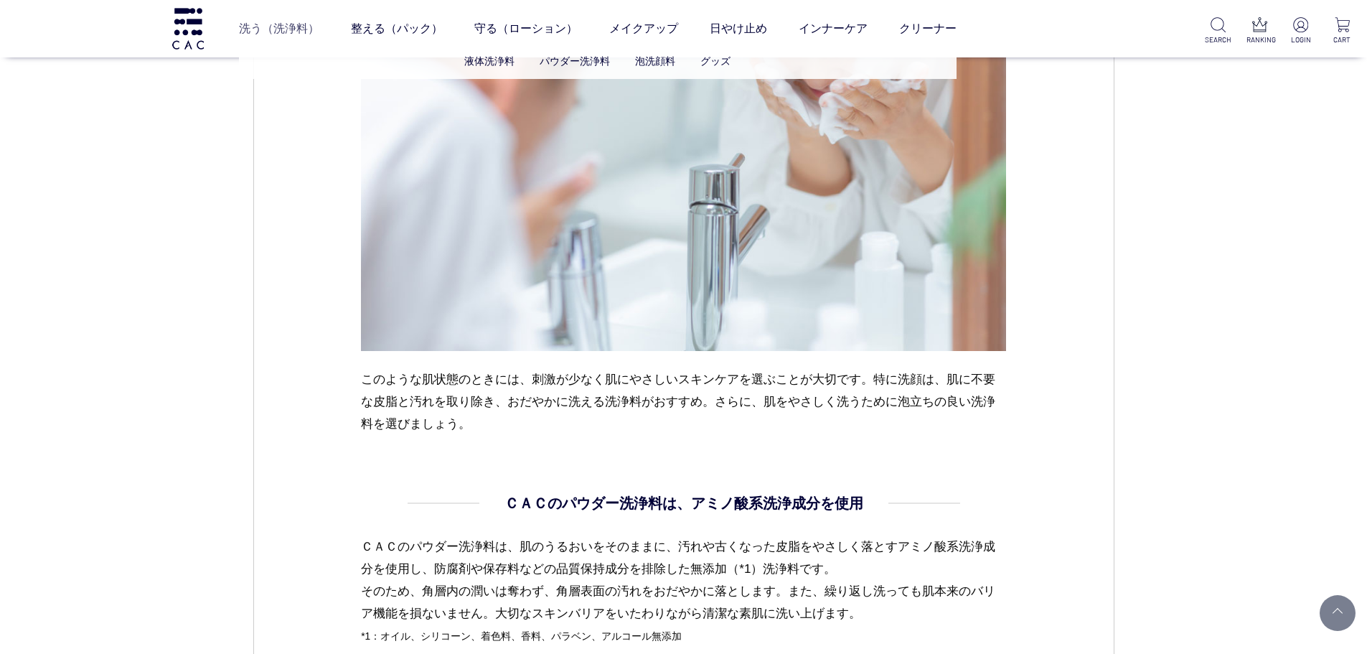
scroll to position [1220, 0]
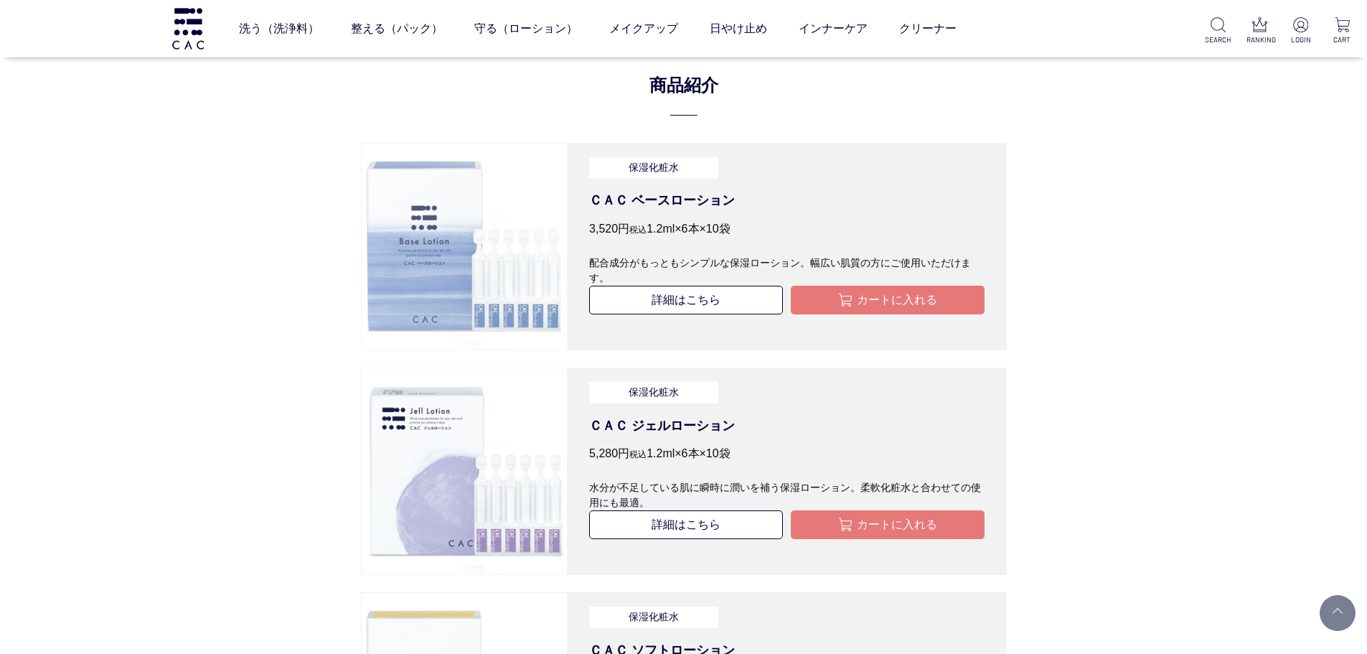
scroll to position [2225, 0]
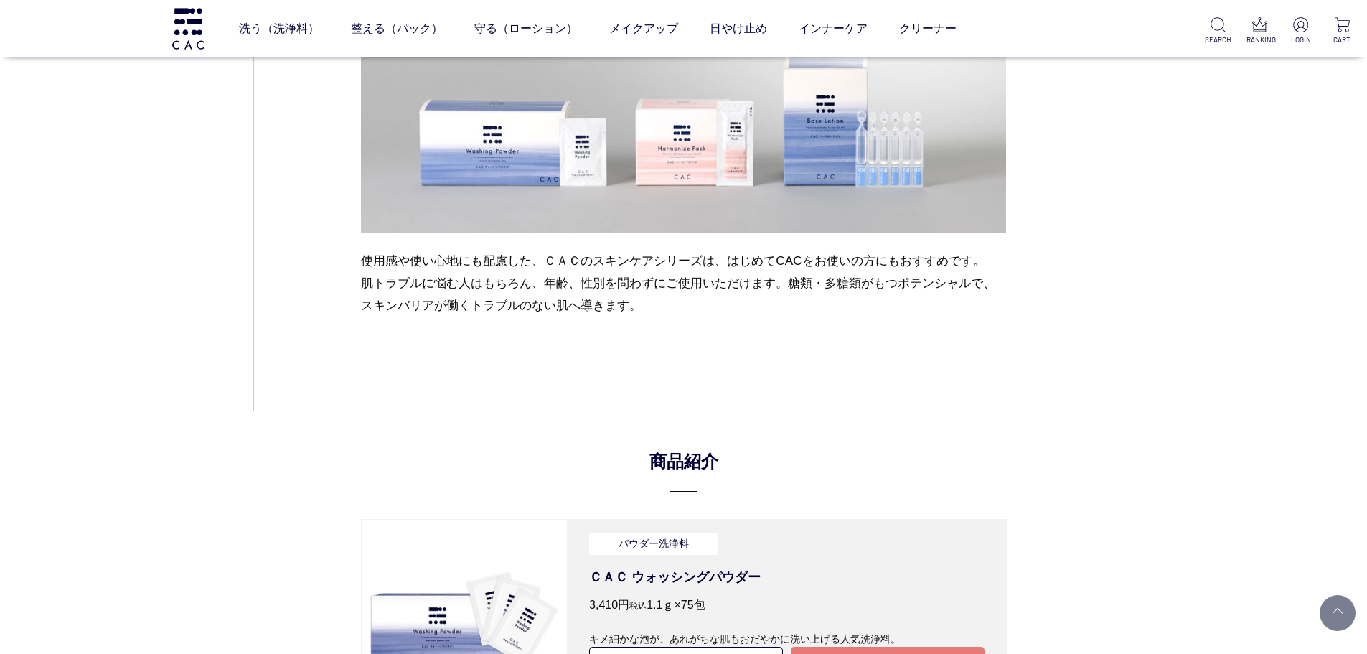
scroll to position [2942, 0]
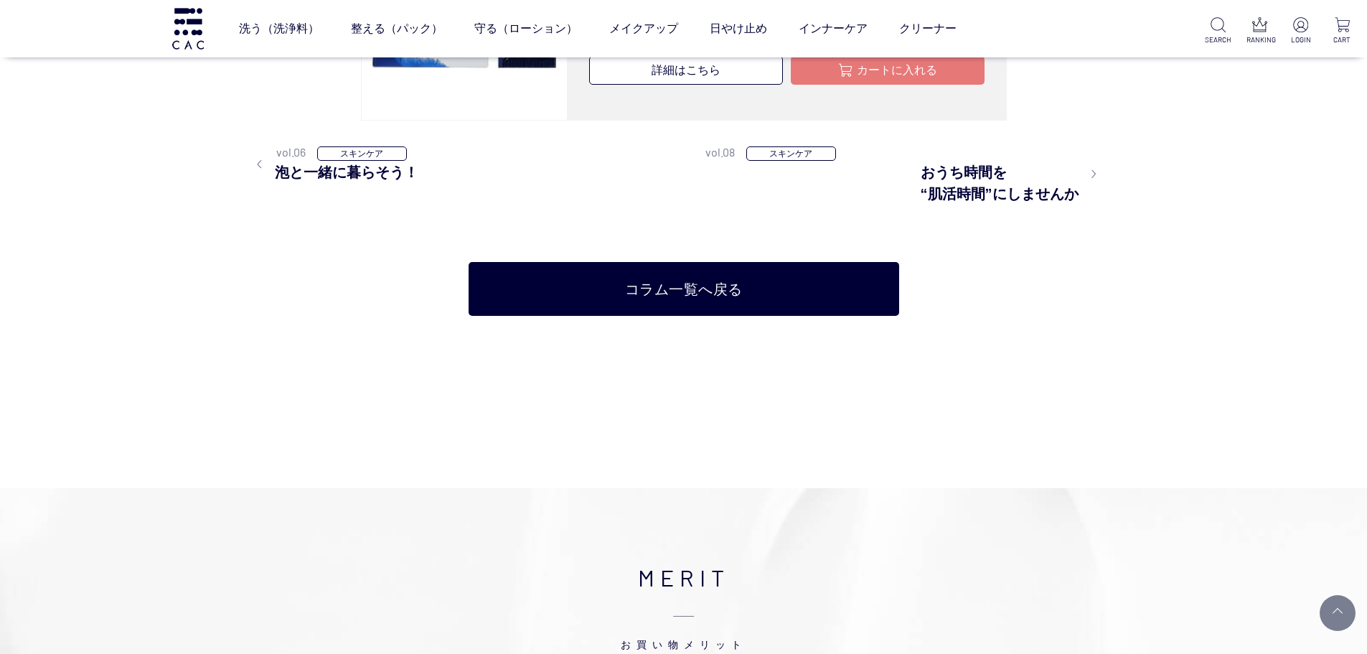
scroll to position [2225, 0]
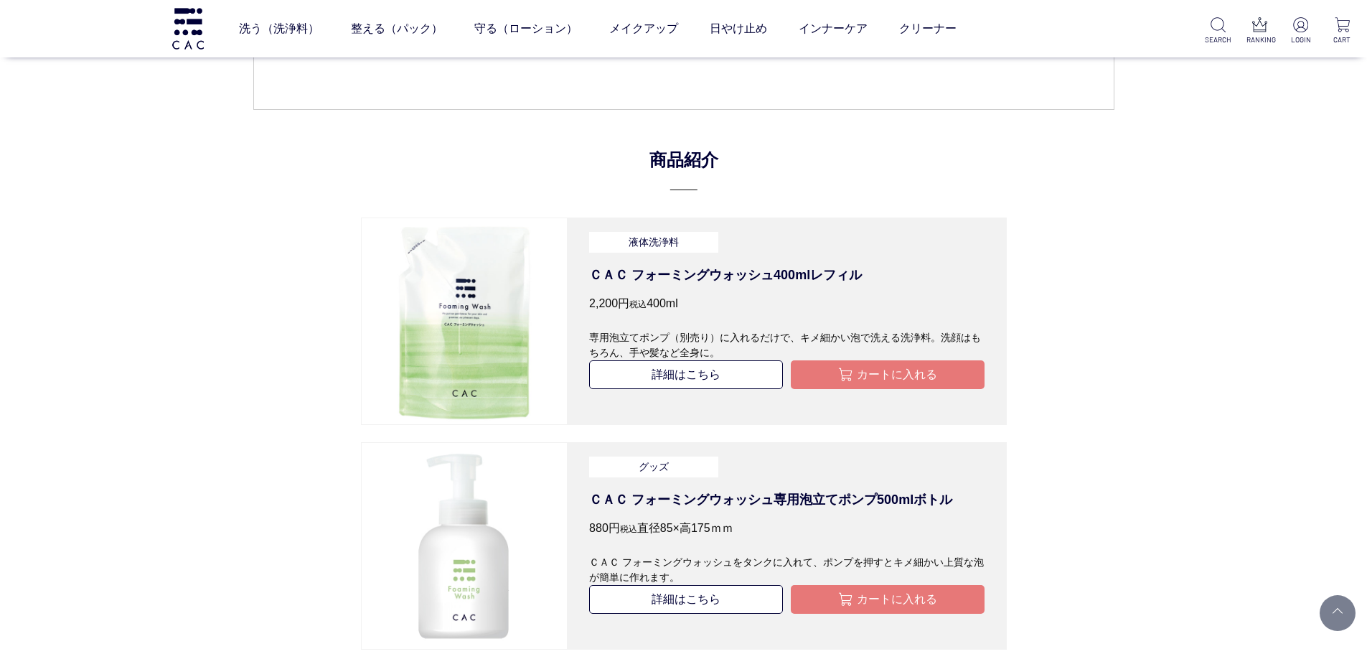
scroll to position [2512, 0]
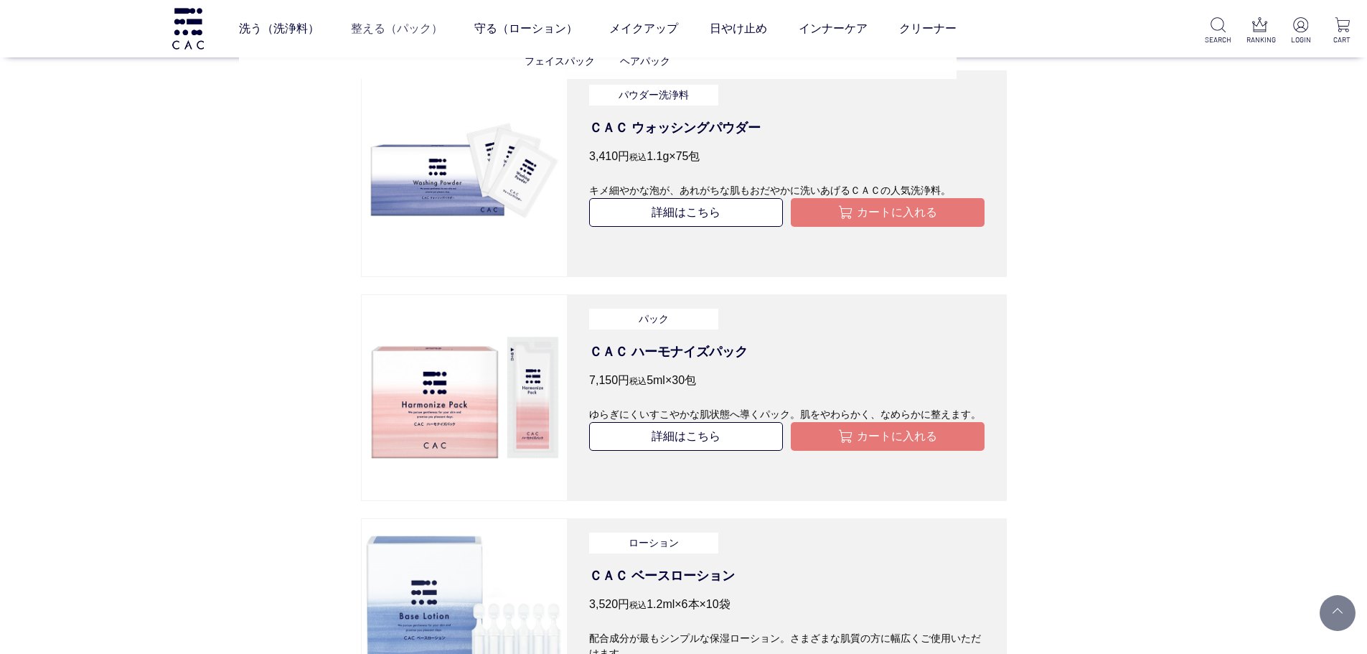
scroll to position [2799, 0]
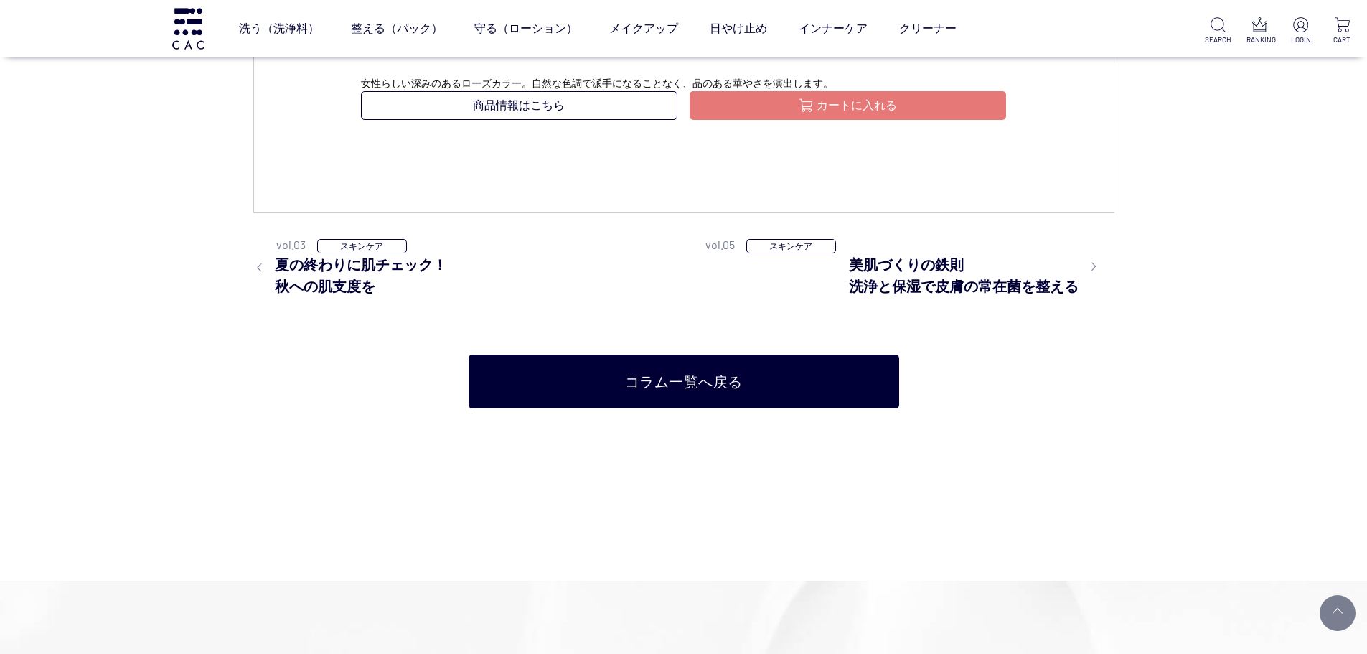
scroll to position [3875, 0]
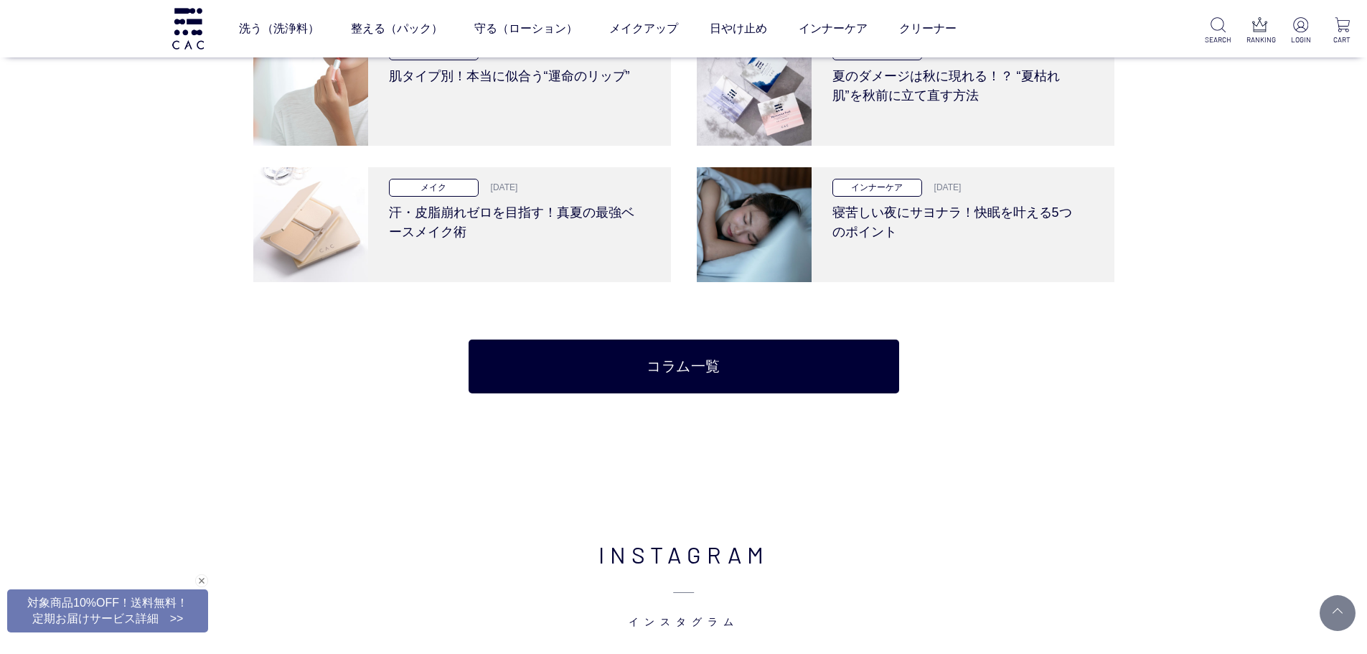
scroll to position [3158, 0]
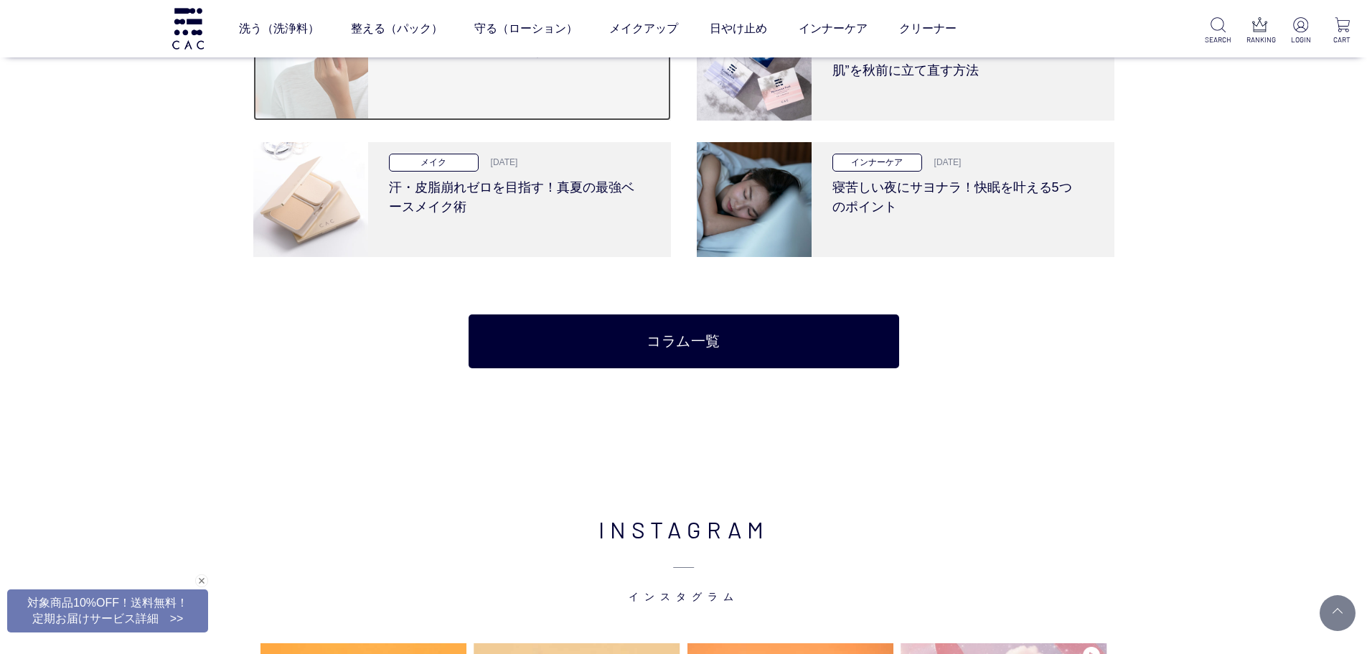
click at [551, 106] on div "メイク 2025.09.25 肌タイプ別！本当に似合う“運命のリップ”" at bounding box center [514, 63] width 292 height 115
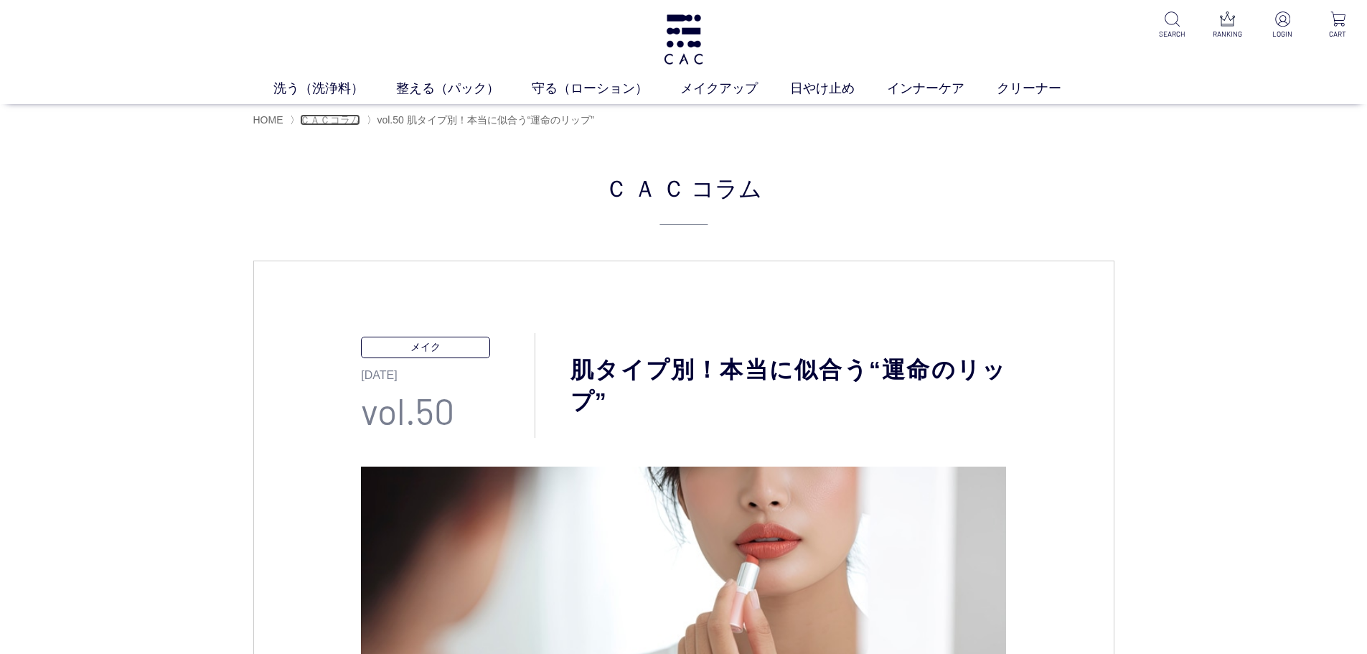
click at [332, 115] on span "ＣＡＣコラム" at bounding box center [330, 119] width 60 height 11
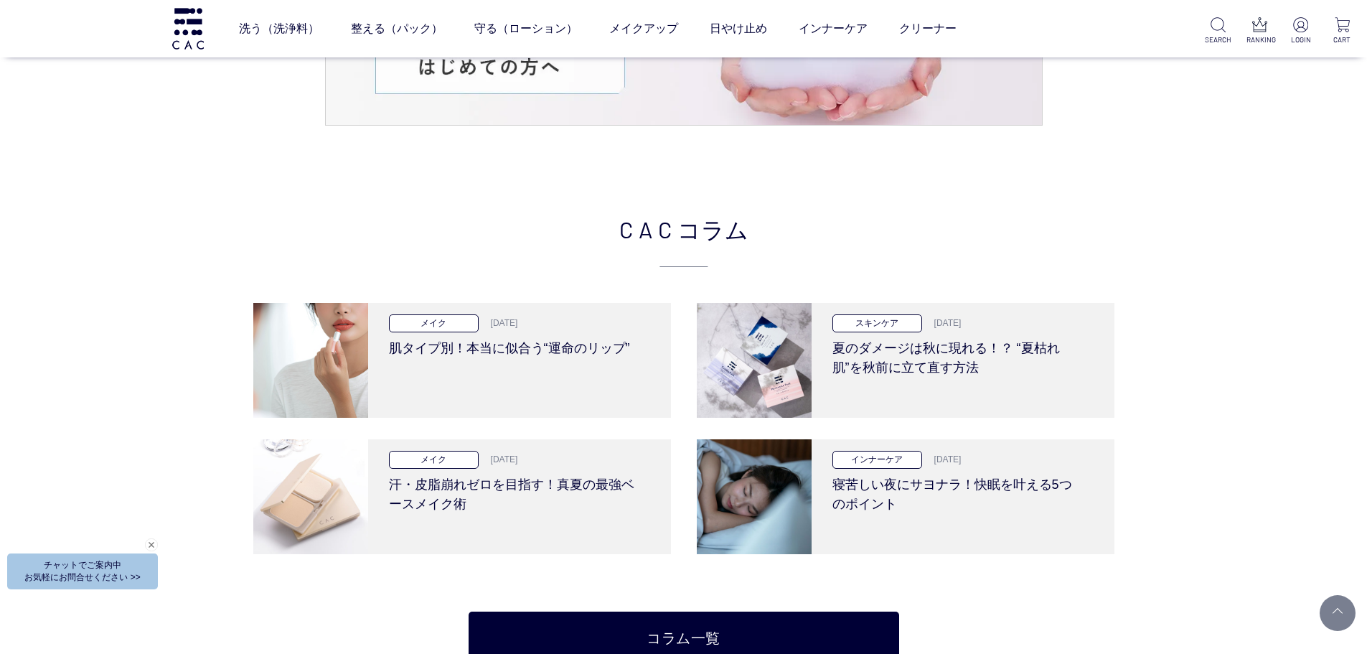
scroll to position [2942, 0]
